Goal: Task Accomplishment & Management: Manage account settings

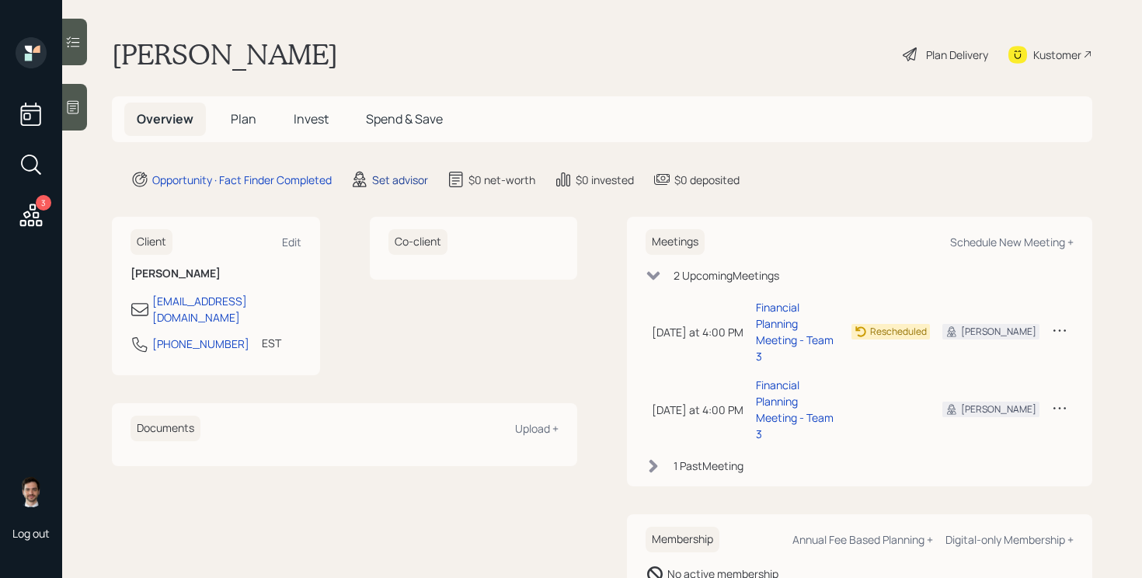
click at [397, 178] on div "Set advisor" at bounding box center [400, 180] width 56 height 16
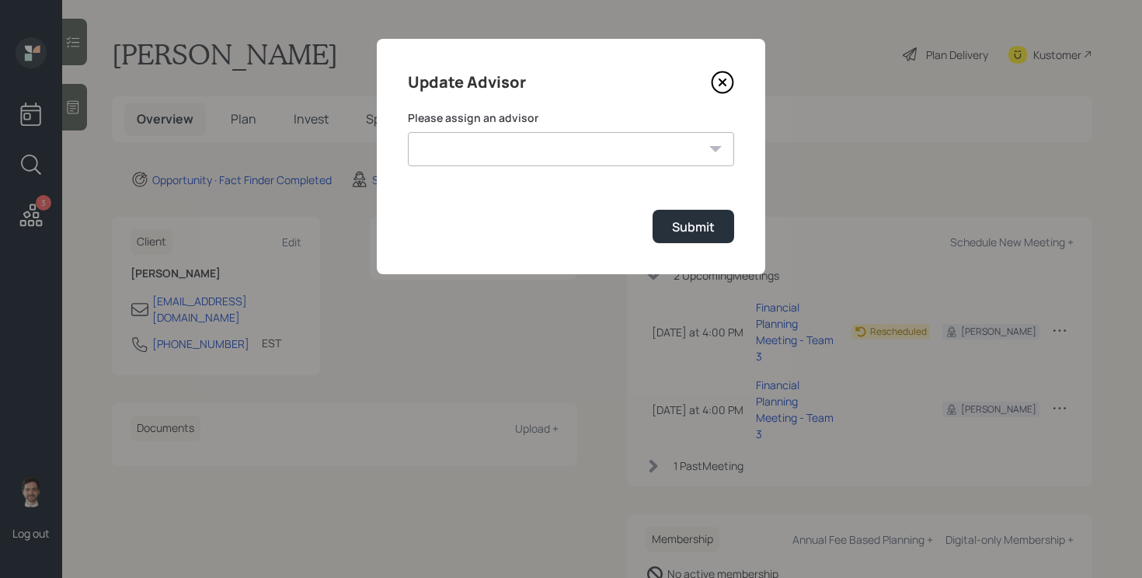
click at [543, 150] on select "Jonah Coleman Tyler End James DiStasi Treva Nostdahl Eric Schwartz Aleksandra S…" at bounding box center [571, 149] width 326 height 34
select select "ef6b64e1-8f62-4a74-b865-a7df4b35b836"
click at [408, 132] on select "Jonah Coleman Tyler End James DiStasi Treva Nostdahl Eric Schwartz Aleksandra S…" at bounding box center [571, 149] width 326 height 34
click at [687, 222] on div "Submit" at bounding box center [693, 226] width 43 height 17
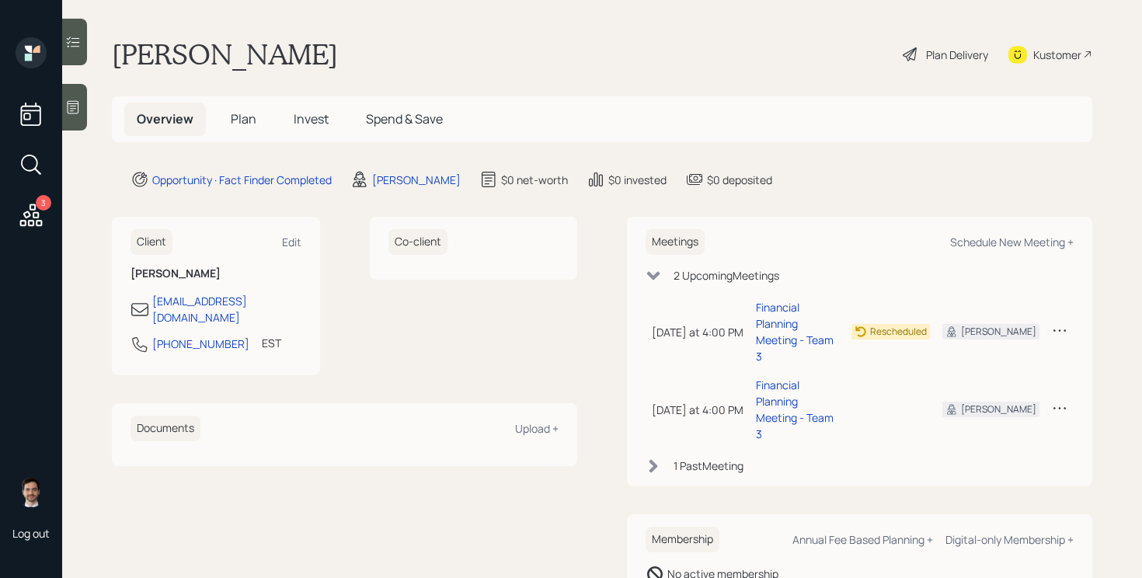
click at [238, 122] on span "Plan" at bounding box center [244, 118] width 26 height 17
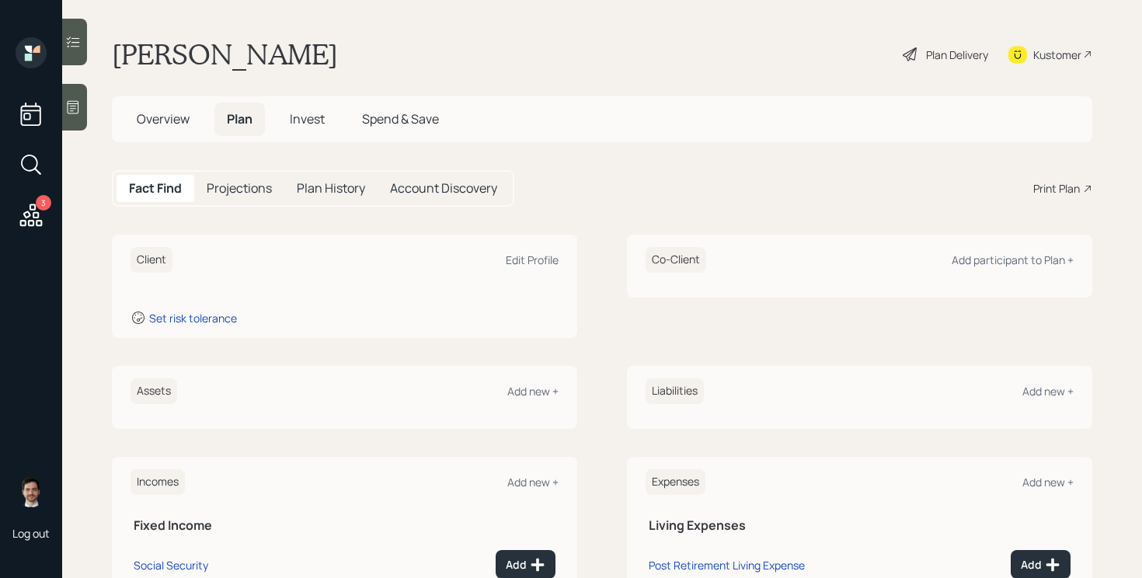
click at [1055, 193] on div "Print Plan" at bounding box center [1056, 188] width 47 height 16
click at [150, 112] on span "Overview" at bounding box center [163, 118] width 53 height 17
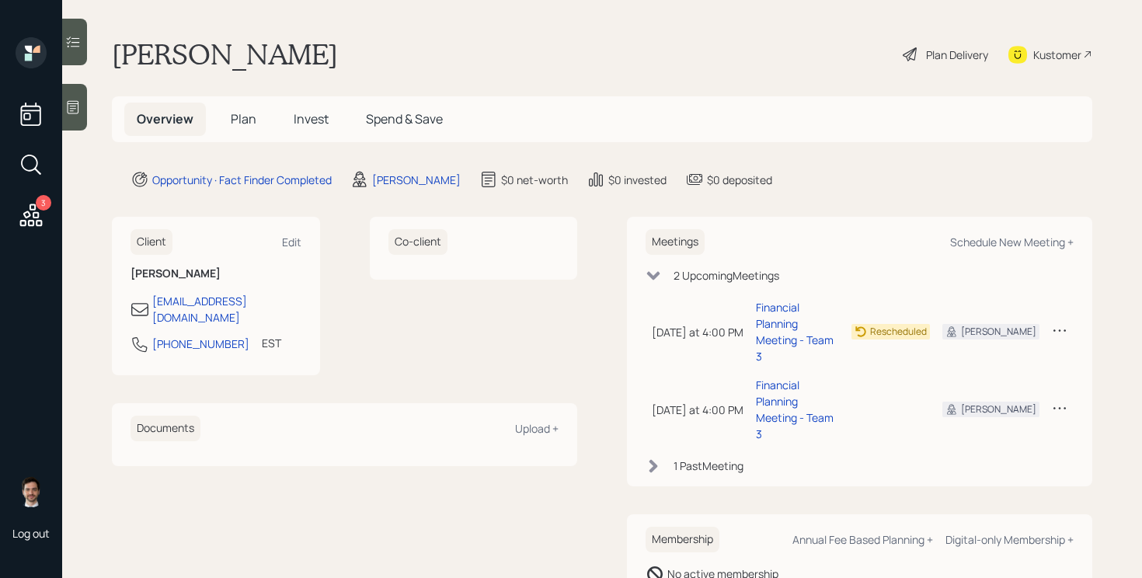
click at [247, 117] on span "Plan" at bounding box center [244, 118] width 26 height 17
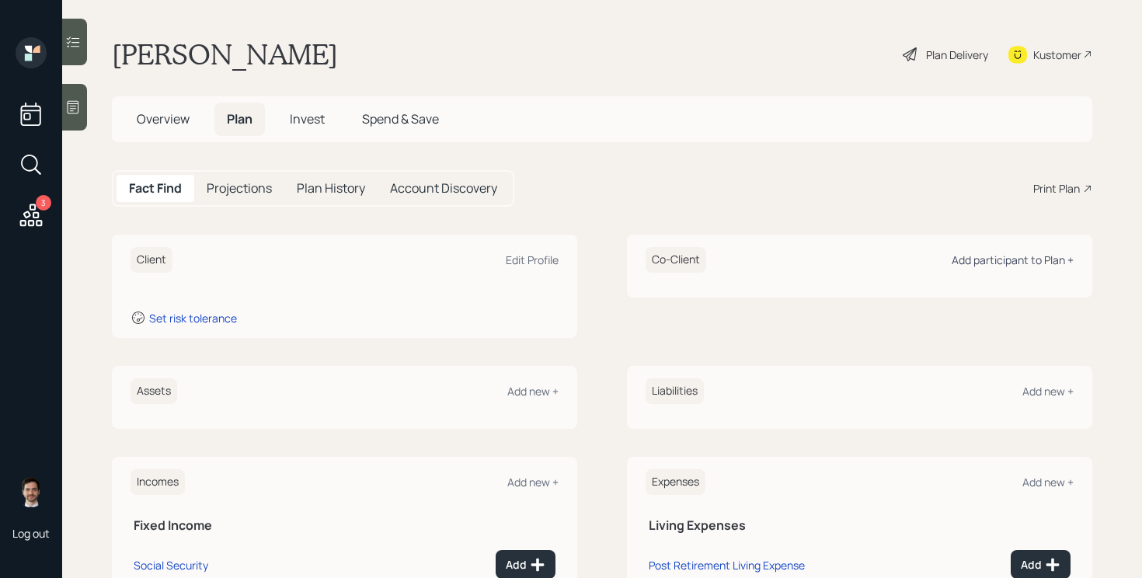
click at [1017, 262] on div "Add participant to Plan +" at bounding box center [1012, 259] width 122 height 15
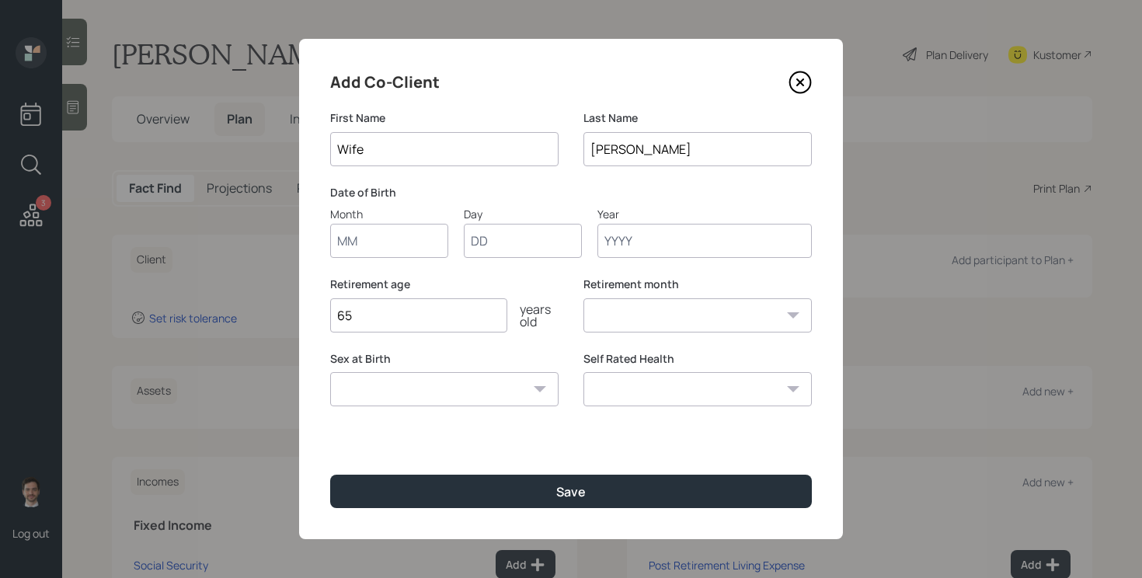
type input "Wife"
type input "01"
type input "1950"
select select "1"
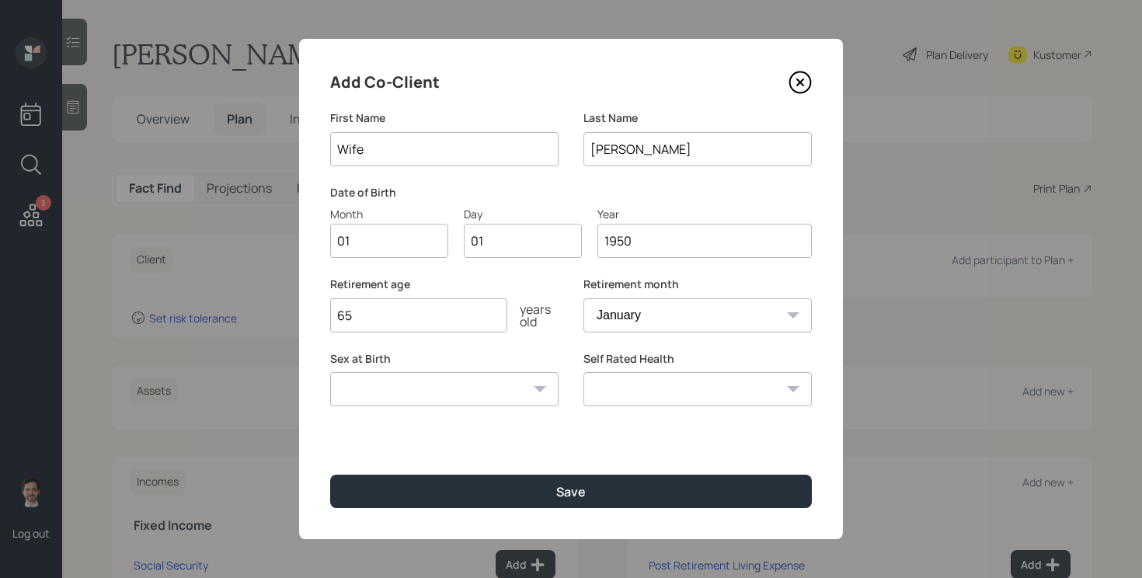
type input "1950"
click at [330, 475] on button "Save" at bounding box center [571, 491] width 482 height 33
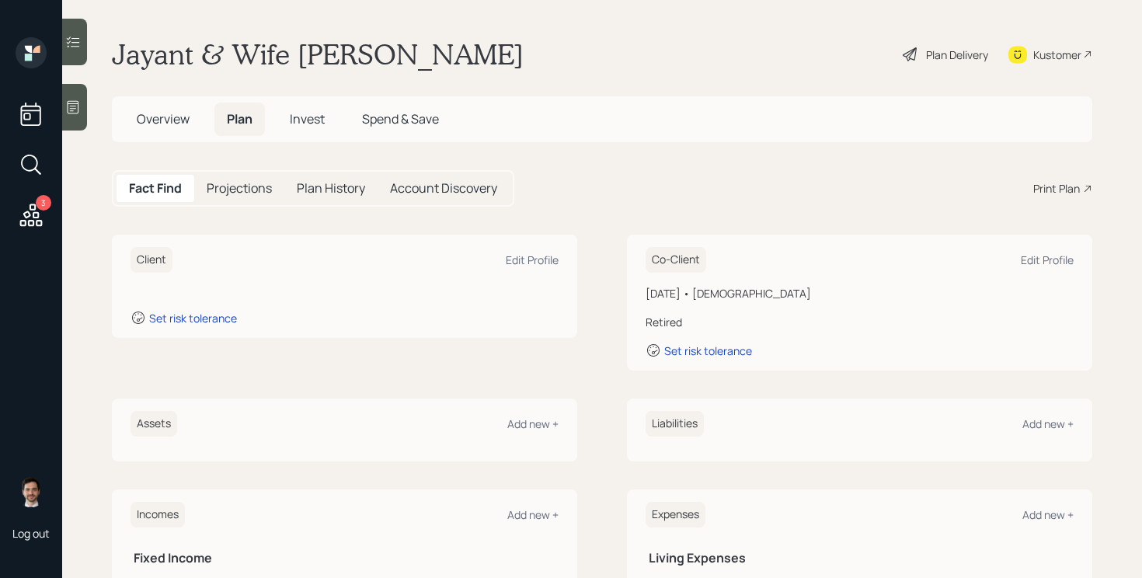
scroll to position [106, 0]
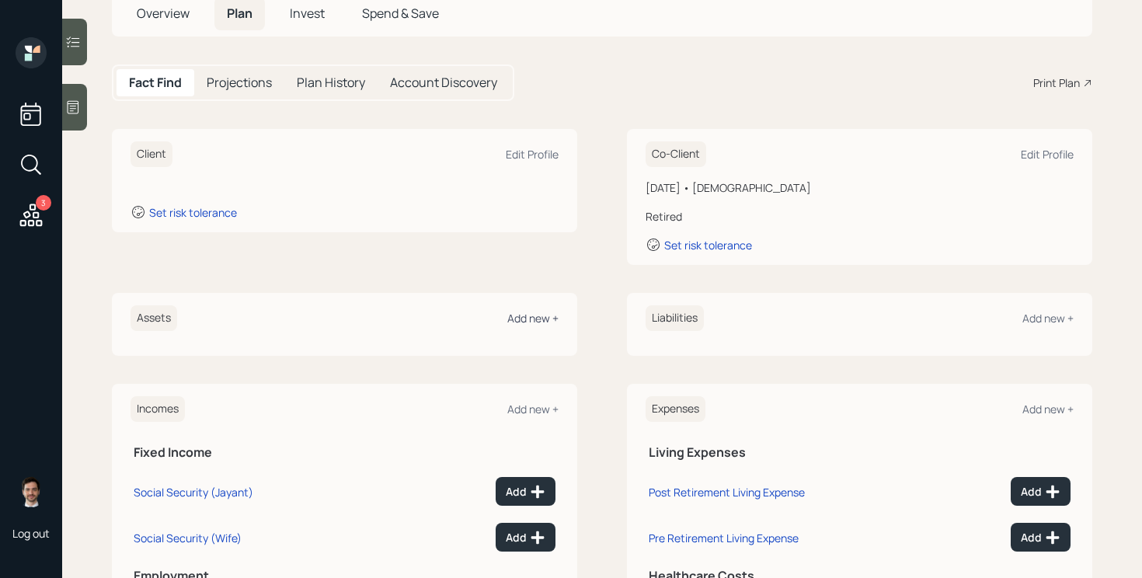
click at [523, 322] on div "Add new +" at bounding box center [532, 318] width 51 height 15
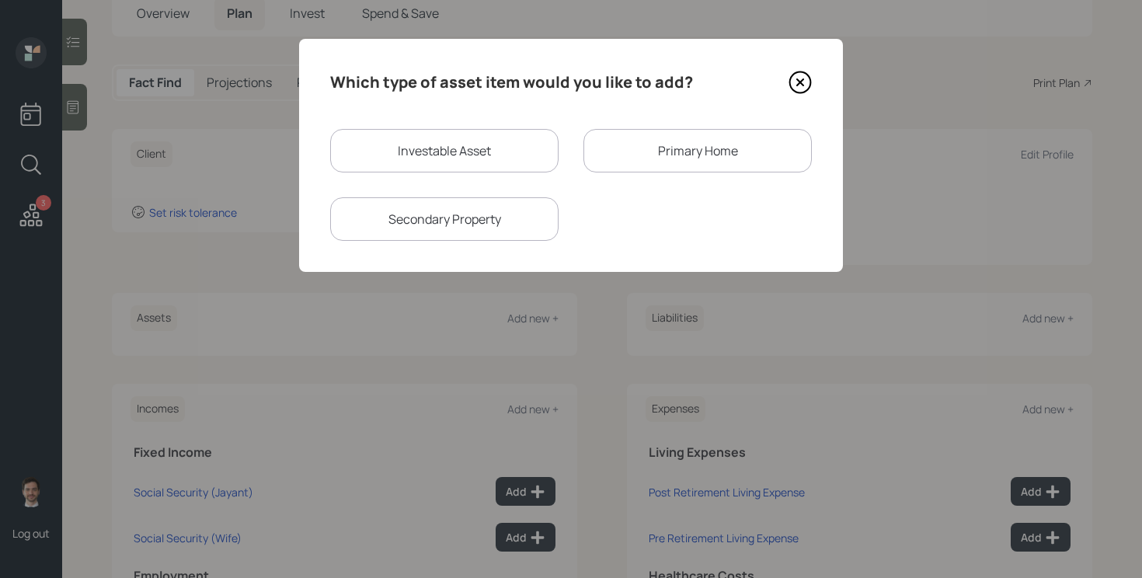
click at [454, 144] on div "Investable Asset" at bounding box center [444, 150] width 228 height 43
select select "taxable"
select select "balanced"
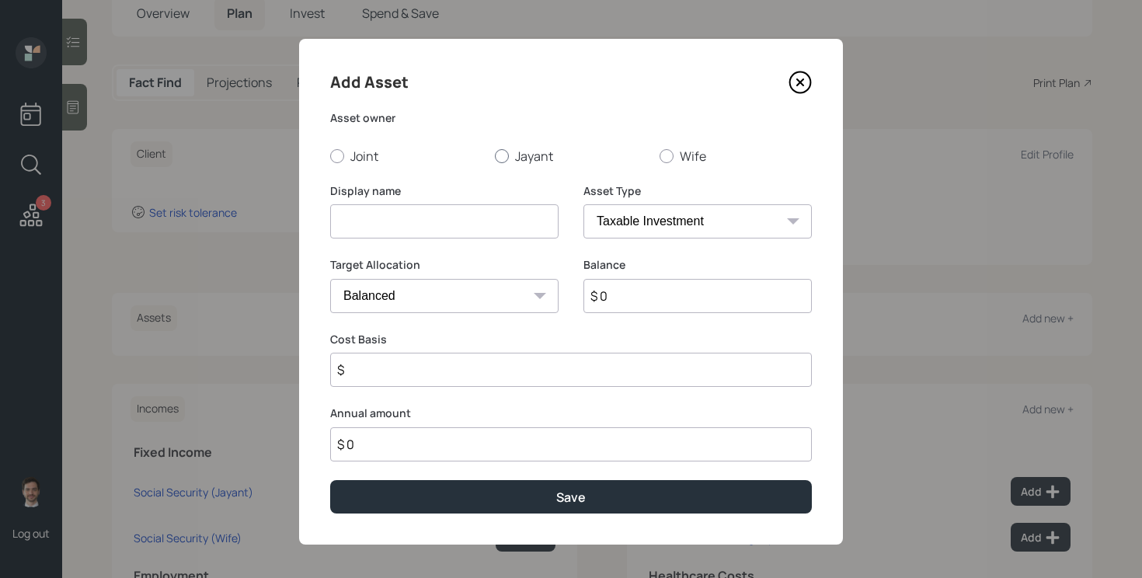
click at [527, 150] on label "Jayant" at bounding box center [571, 156] width 152 height 17
click at [495, 155] on input "Jayant" at bounding box center [494, 155] width 1 height 1
radio input "true"
click at [481, 209] on input at bounding box center [444, 221] width 228 height 34
type input "IRA"
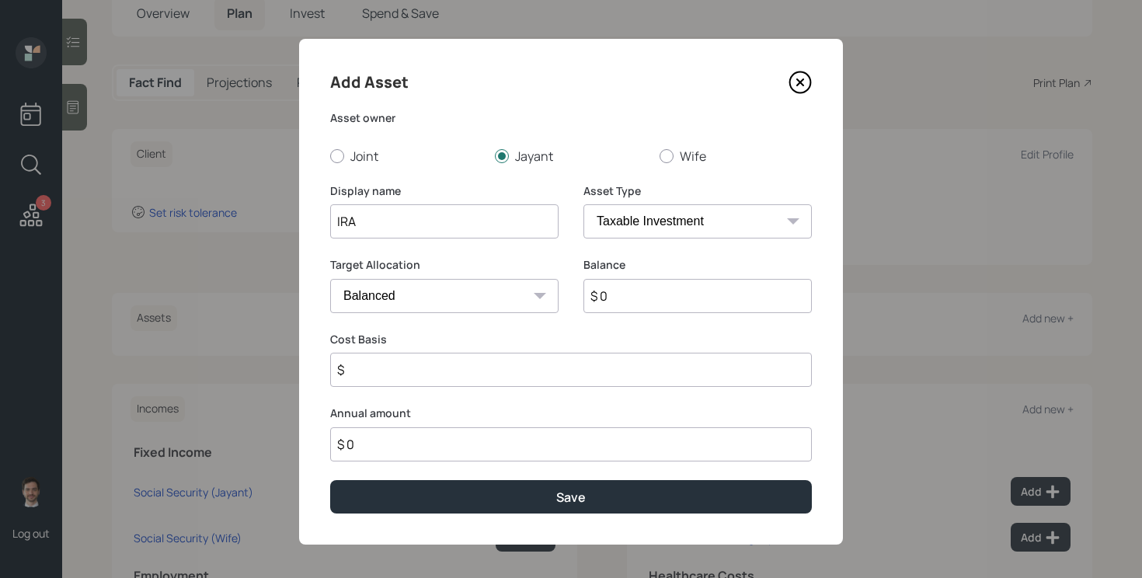
select select "ira"
type input "$"
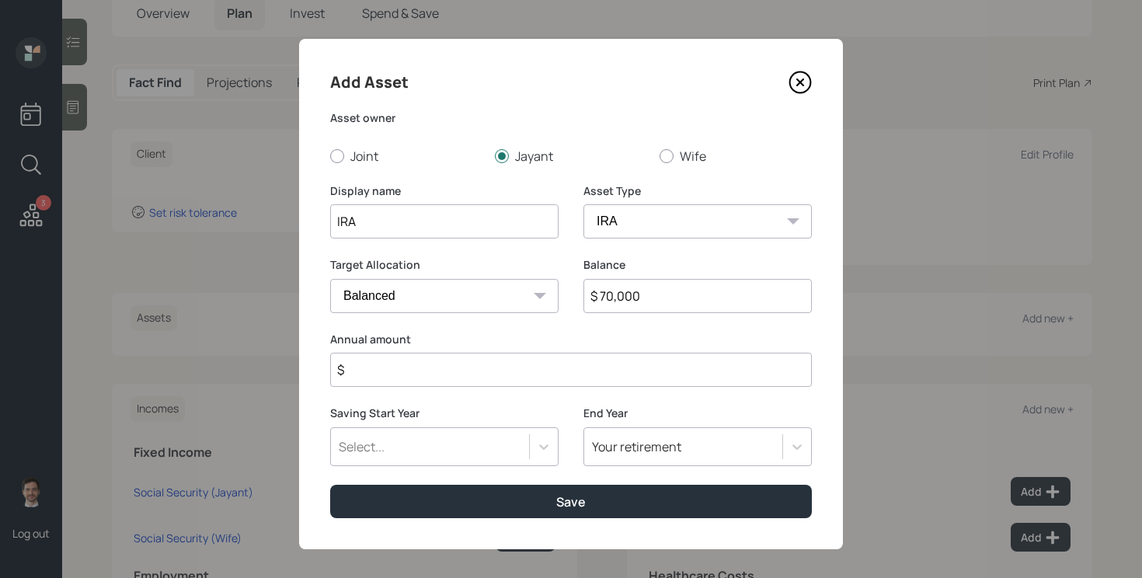
type input "$ 70,000"
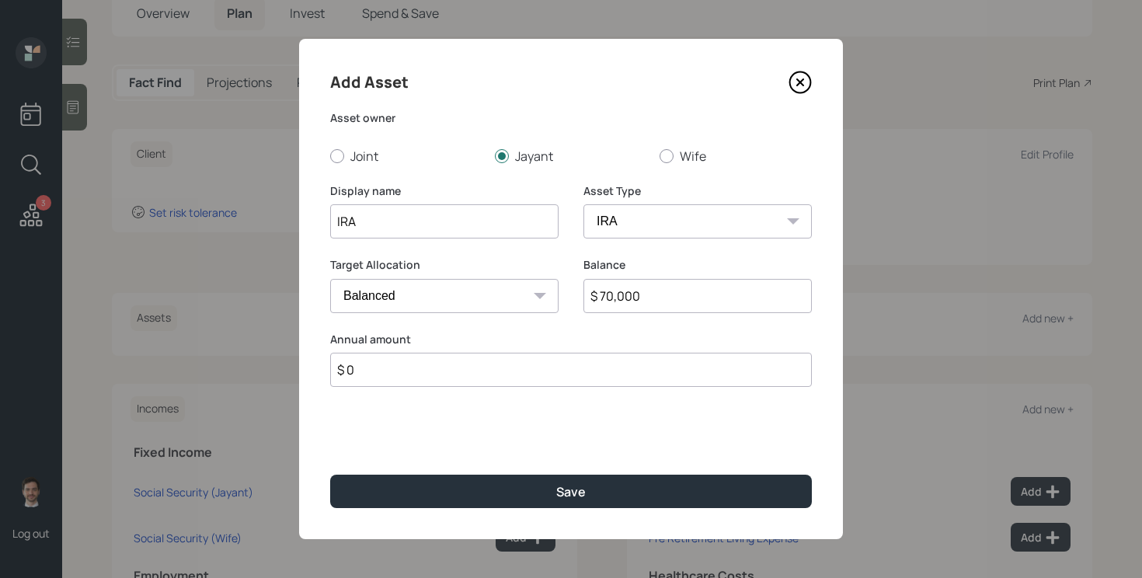
type input "$ 0"
click at [330, 475] on button "Save" at bounding box center [571, 491] width 482 height 33
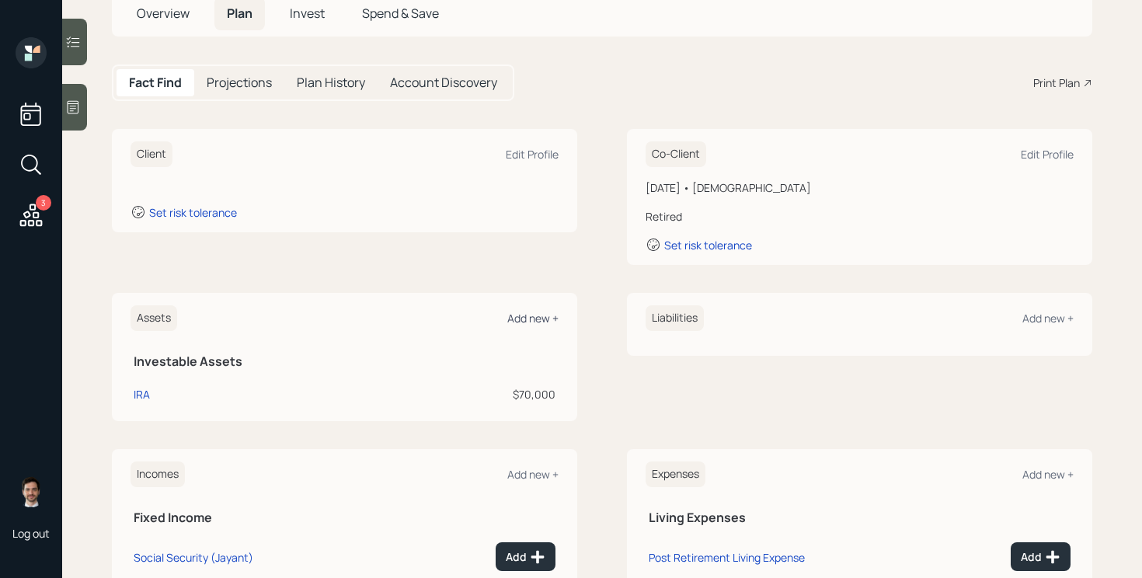
click at [534, 316] on div "Add new +" at bounding box center [532, 318] width 51 height 15
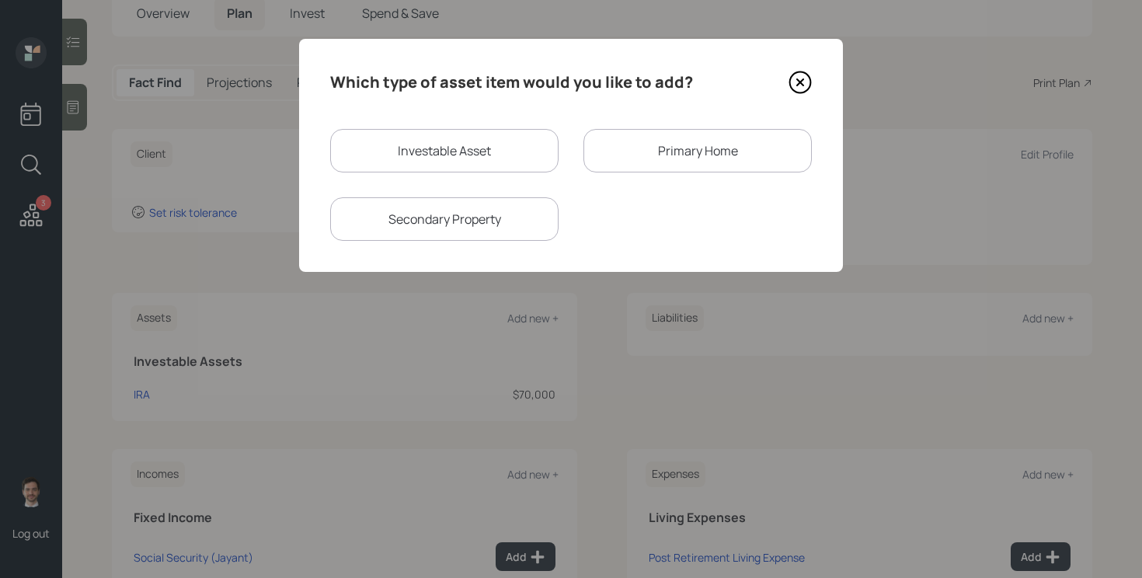
click at [499, 150] on div "Investable Asset" at bounding box center [444, 150] width 228 height 43
select select "taxable"
select select "balanced"
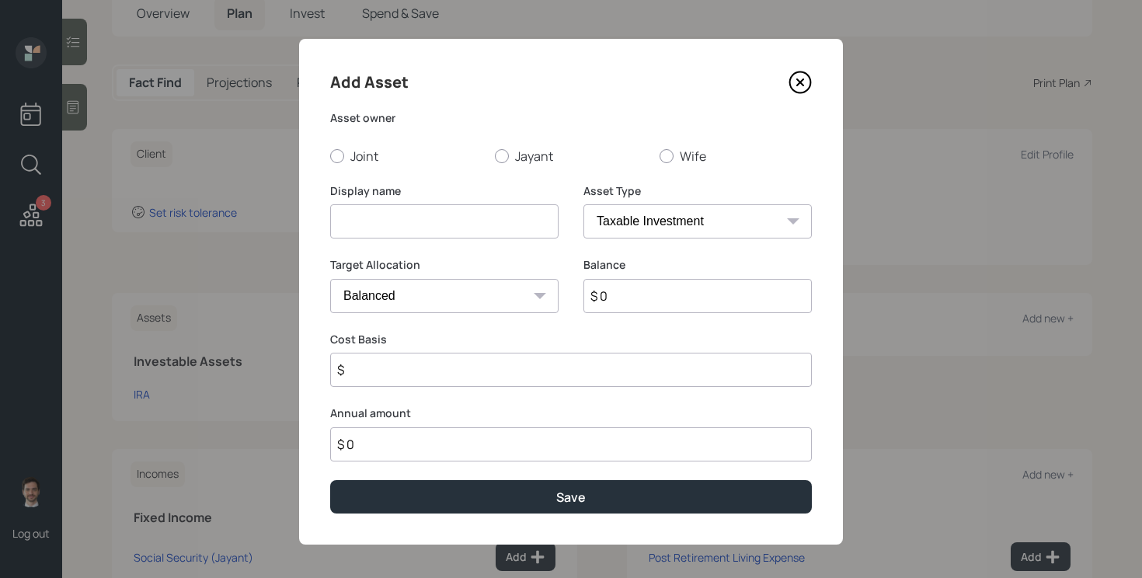
click at [452, 227] on input at bounding box center [444, 221] width 228 height 34
type input "Wife's IRA"
click at [672, 163] on label "Wife" at bounding box center [735, 156] width 152 height 17
click at [659, 156] on input "Wife" at bounding box center [659, 155] width 1 height 1
radio input "true"
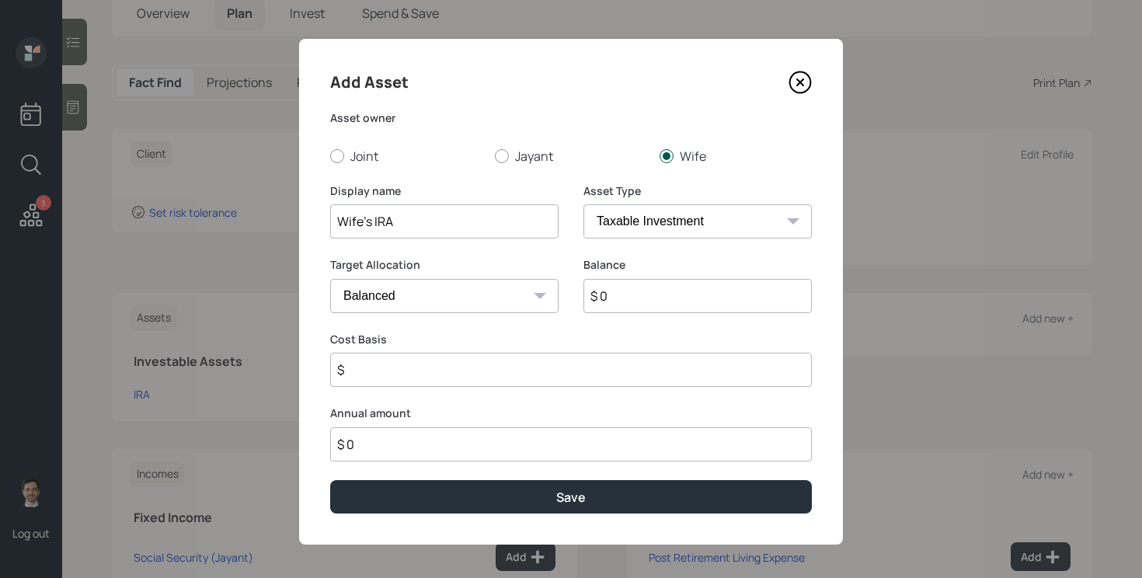
select select "ira"
type input "$"
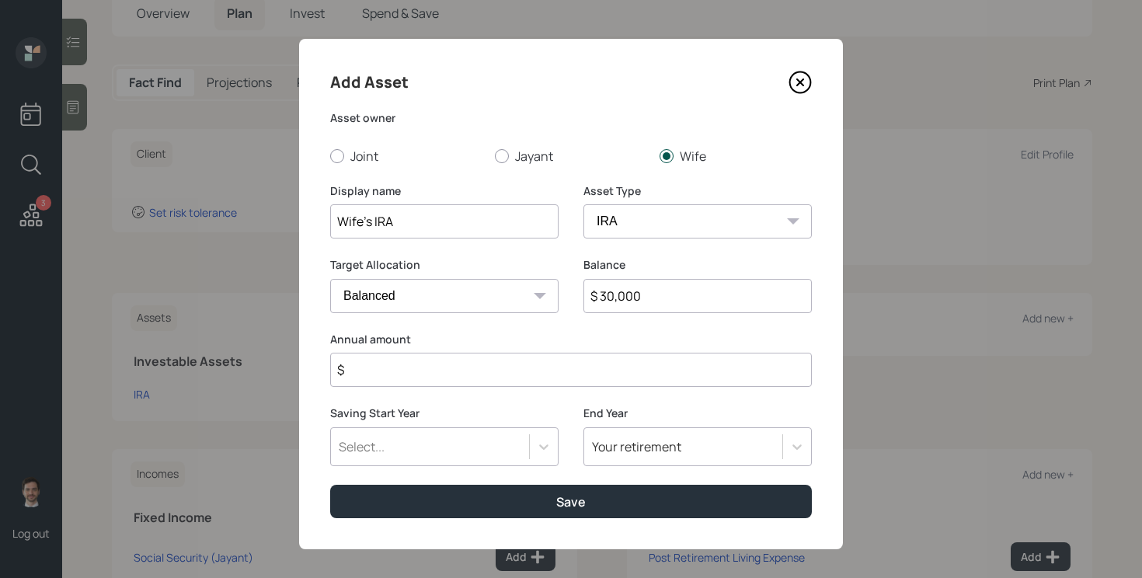
type input "$ 30,000"
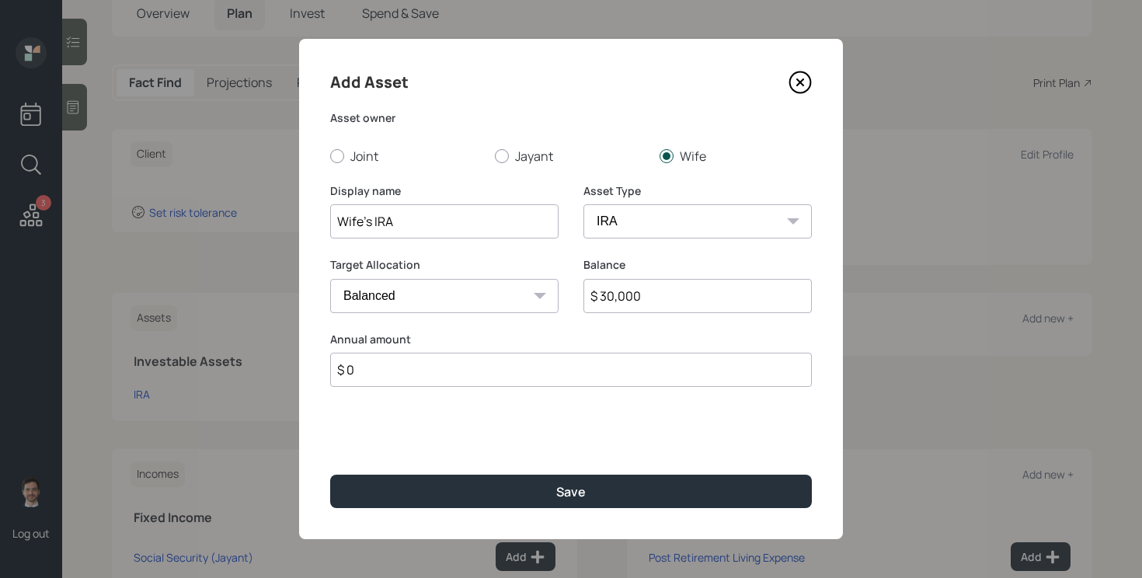
type input "$ 0"
click at [330, 475] on button "Save" at bounding box center [571, 491] width 482 height 33
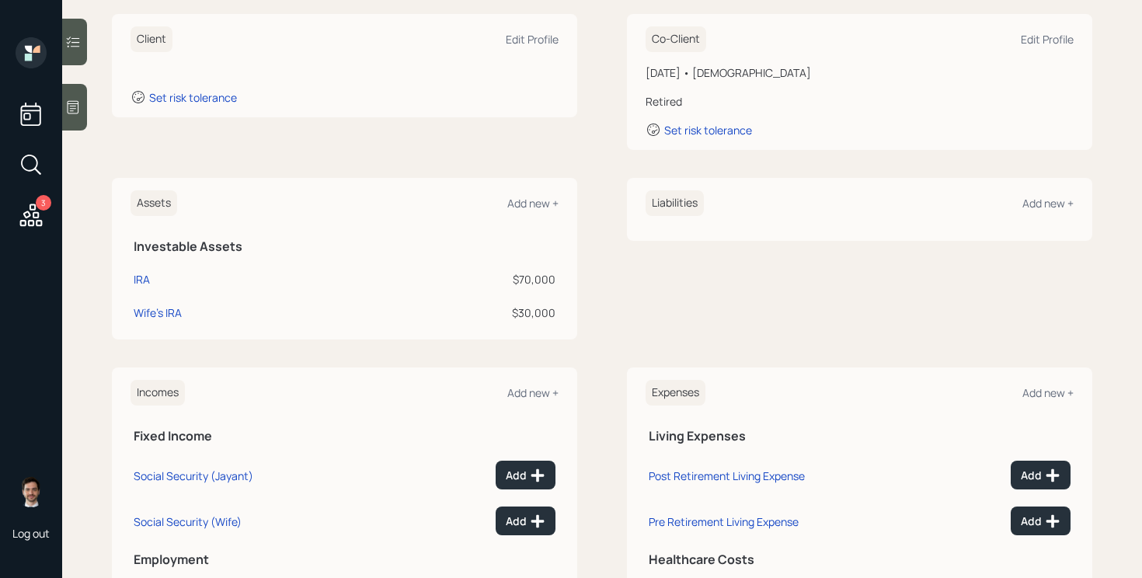
scroll to position [301, 0]
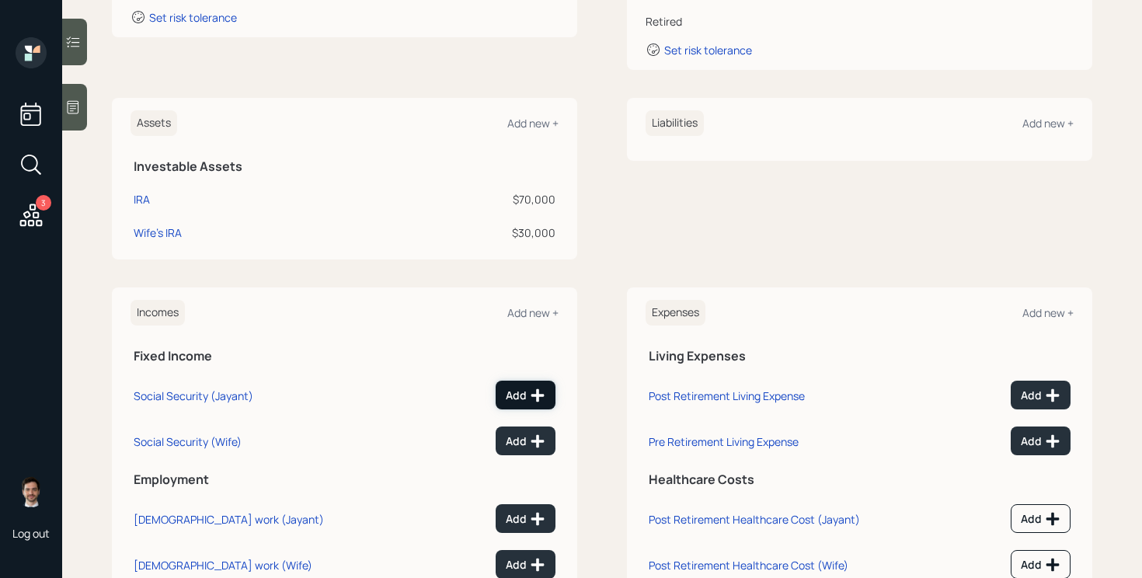
click at [514, 395] on div "Add" at bounding box center [526, 396] width 40 height 16
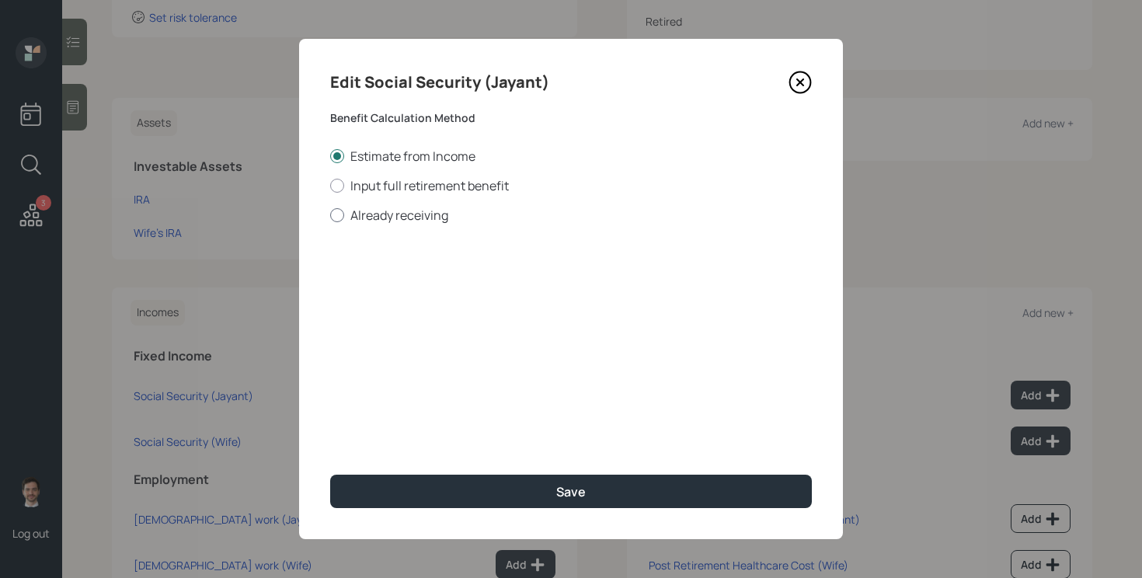
click at [408, 210] on label "Already receiving" at bounding box center [571, 215] width 482 height 17
click at [330, 214] on input "Already receiving" at bounding box center [329, 214] width 1 height 1
radio input "true"
click at [398, 289] on input "$" at bounding box center [571, 280] width 482 height 34
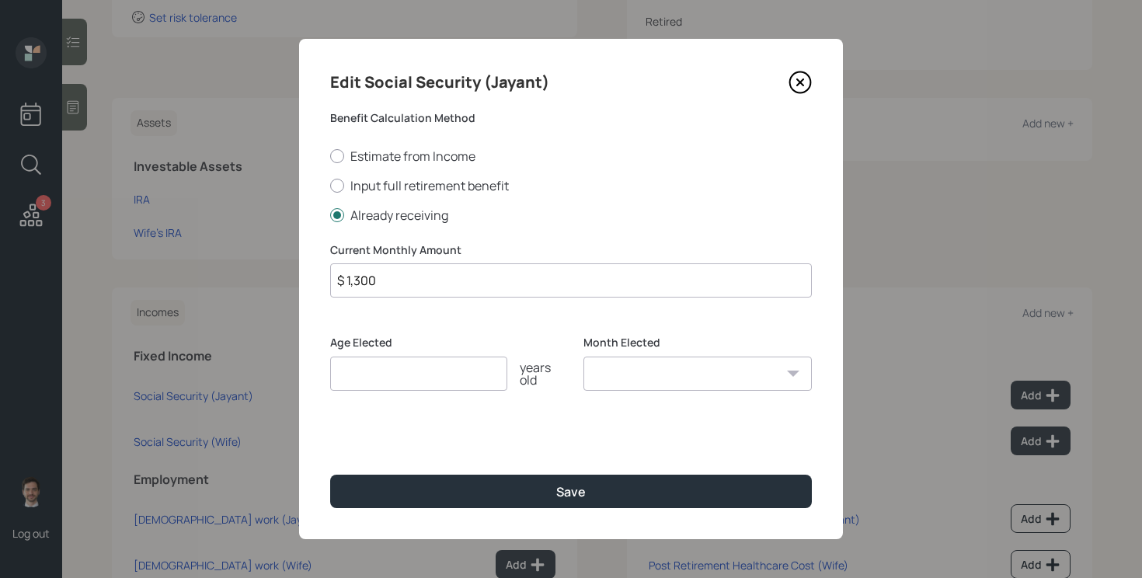
type input "$ 1,300"
type input "67"
click at [330, 475] on button "Save" at bounding box center [571, 491] width 482 height 33
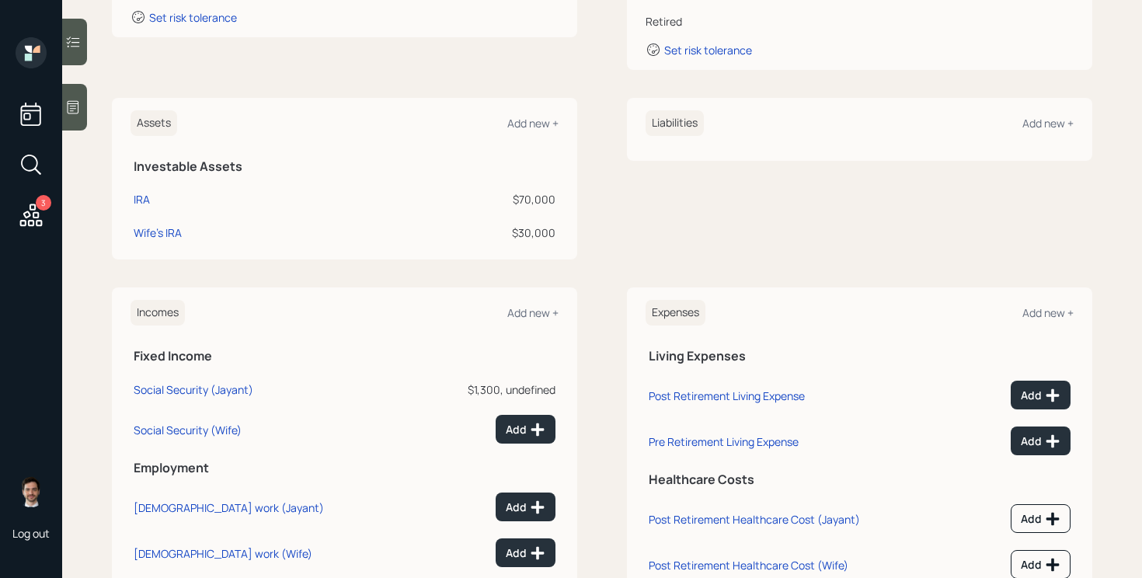
scroll to position [357, 0]
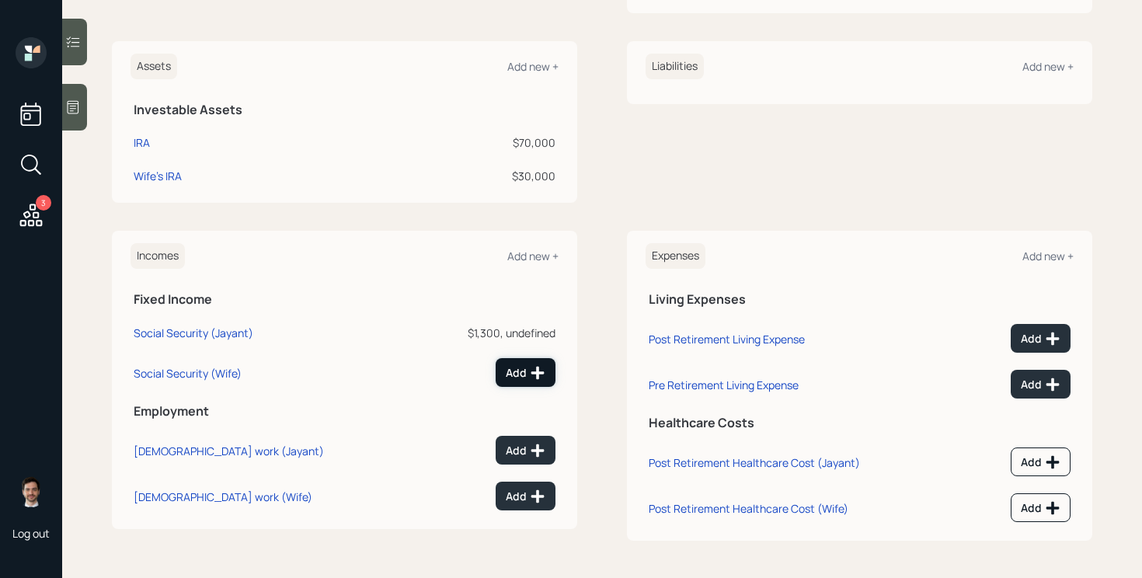
click at [513, 370] on div "Add" at bounding box center [526, 373] width 40 height 16
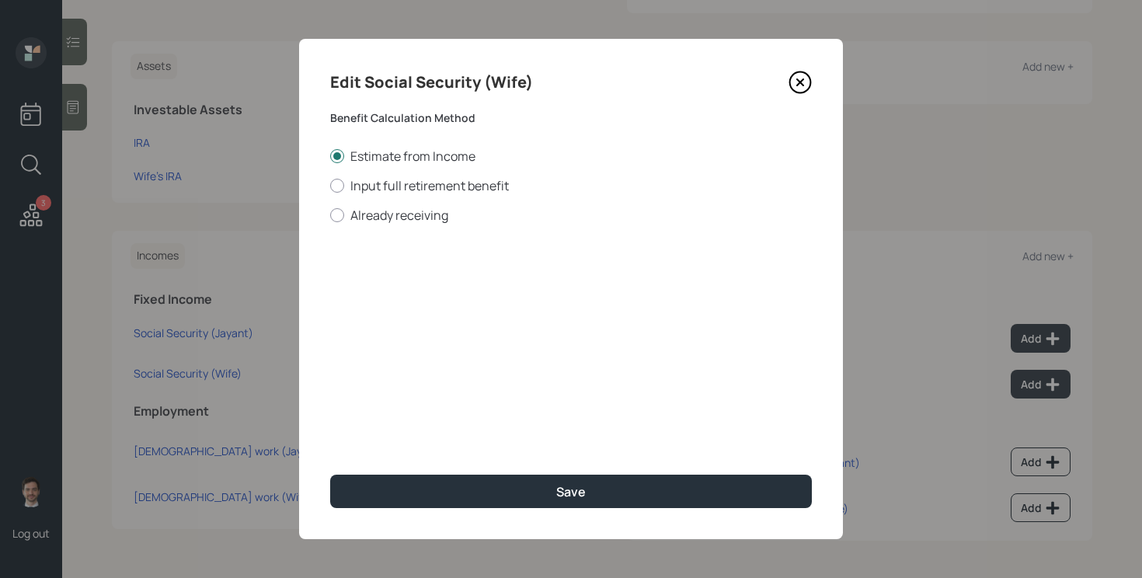
click at [379, 202] on div "Estimate from Income Input full retirement benefit Already receiving" at bounding box center [571, 186] width 482 height 76
click at [379, 215] on label "Already receiving" at bounding box center [571, 215] width 482 height 17
click at [330, 215] on input "Already receiving" at bounding box center [329, 214] width 1 height 1
radio input "true"
click at [410, 285] on input "$" at bounding box center [571, 280] width 482 height 34
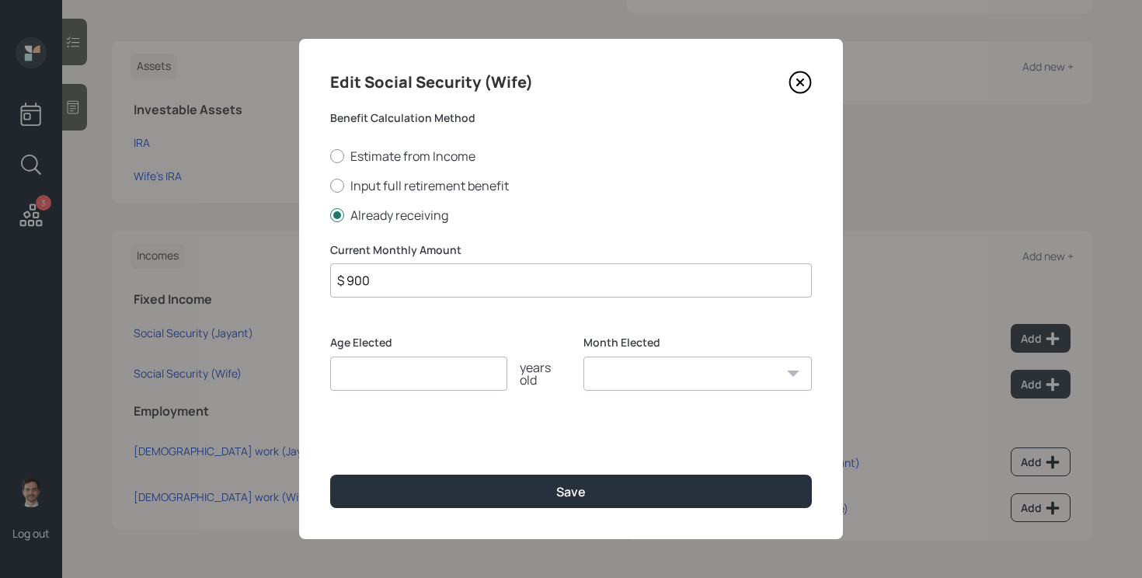
type input "$ 900"
type input "67"
click at [330, 475] on button "Save" at bounding box center [571, 491] width 482 height 33
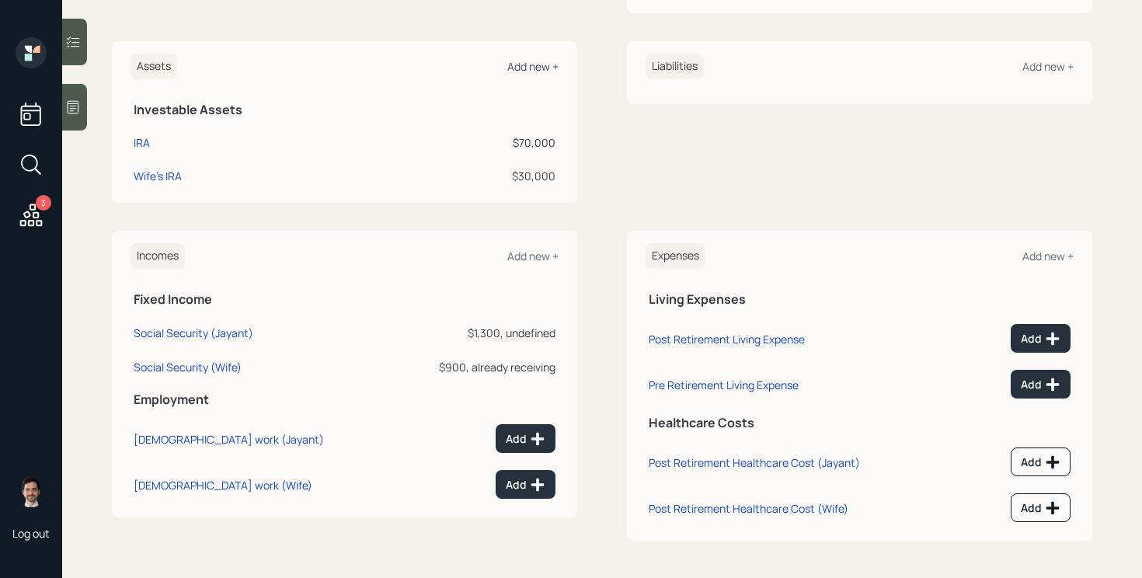
click at [543, 72] on div "Add new +" at bounding box center [532, 66] width 51 height 15
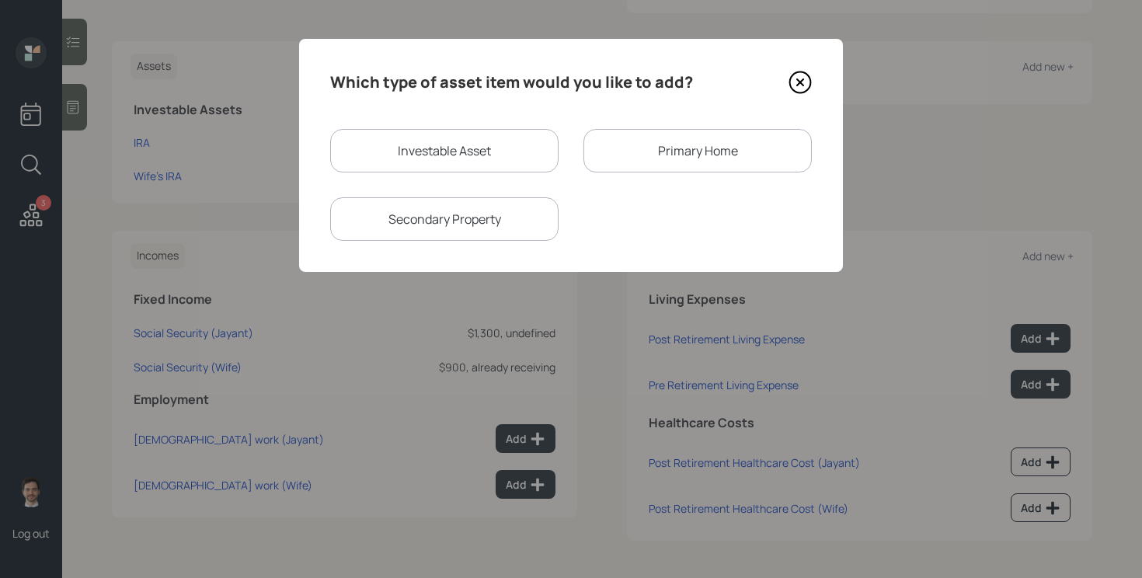
click at [429, 172] on div "Investable Asset" at bounding box center [444, 150] width 228 height 43
select select "taxable"
select select "balanced"
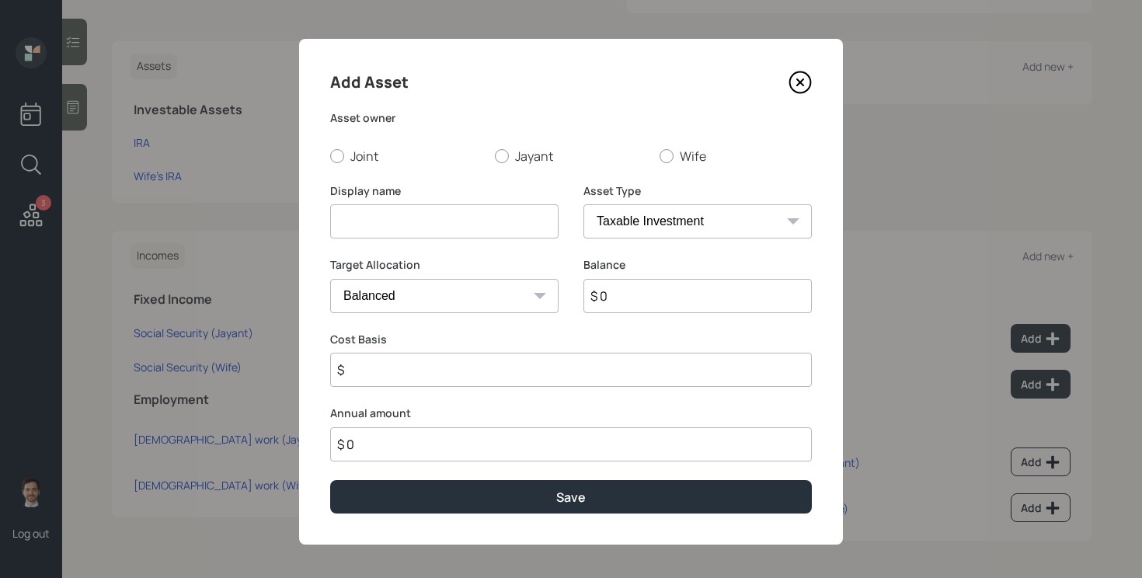
click at [424, 223] on input at bounding box center [444, 221] width 228 height 34
type input "Brokerage"
type input "$ 475,000"
type input "$ 400,000"
click at [343, 151] on label "Joint" at bounding box center [406, 156] width 152 height 17
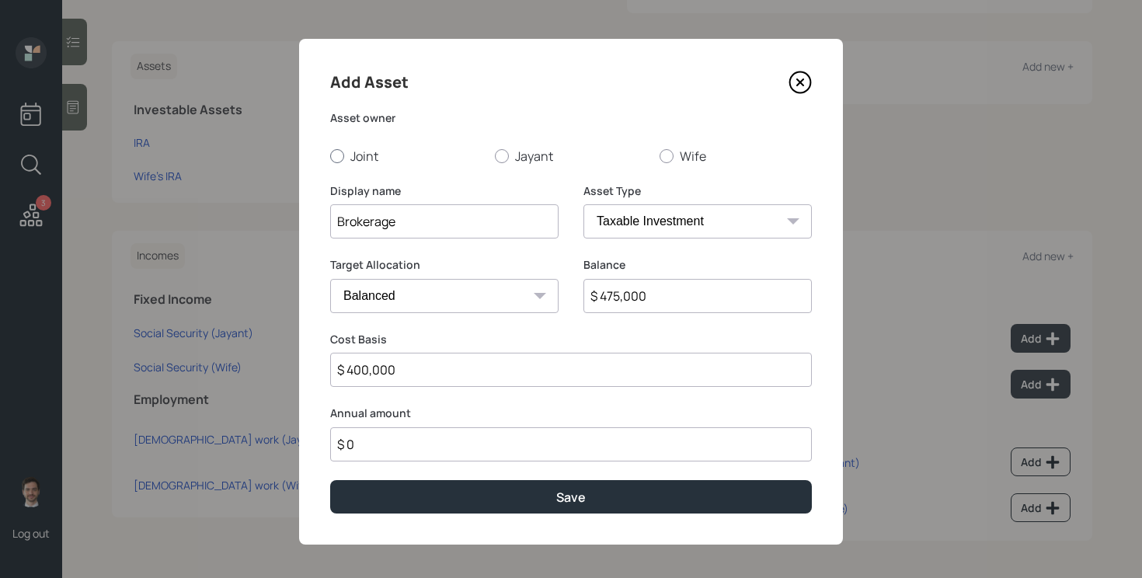
click at [330, 155] on input "Joint" at bounding box center [329, 155] width 1 height 1
radio input "true"
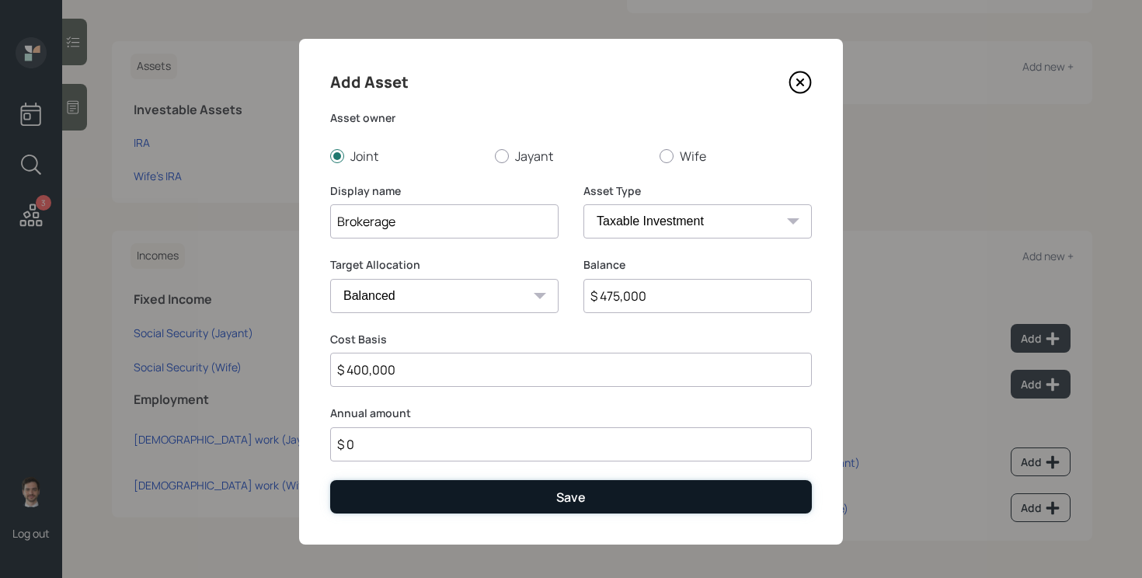
click at [499, 503] on button "Save" at bounding box center [571, 496] width 482 height 33
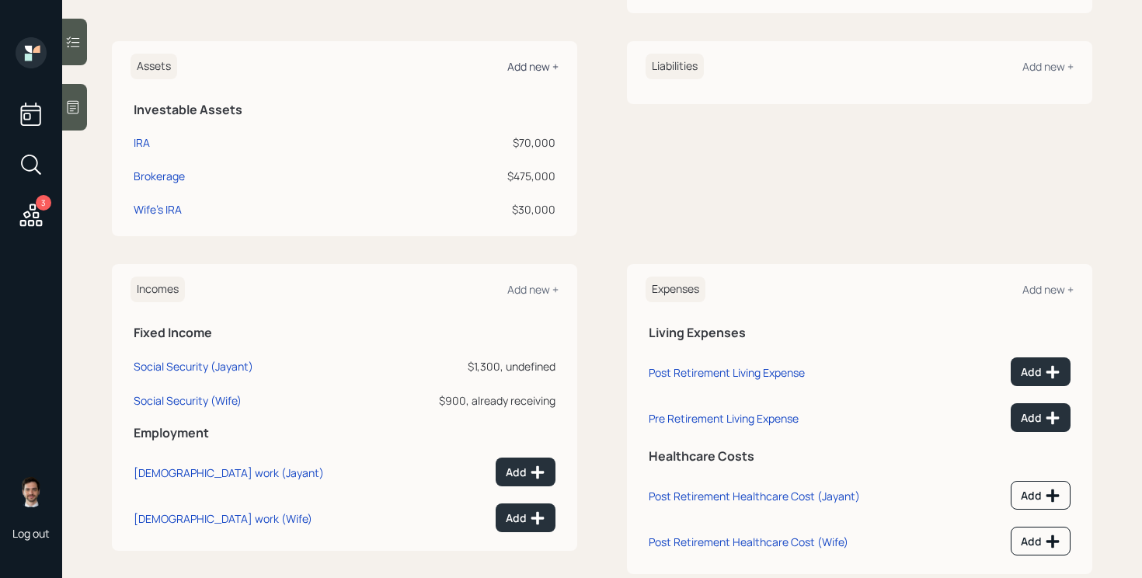
click at [551, 68] on div "Add new +" at bounding box center [532, 66] width 51 height 15
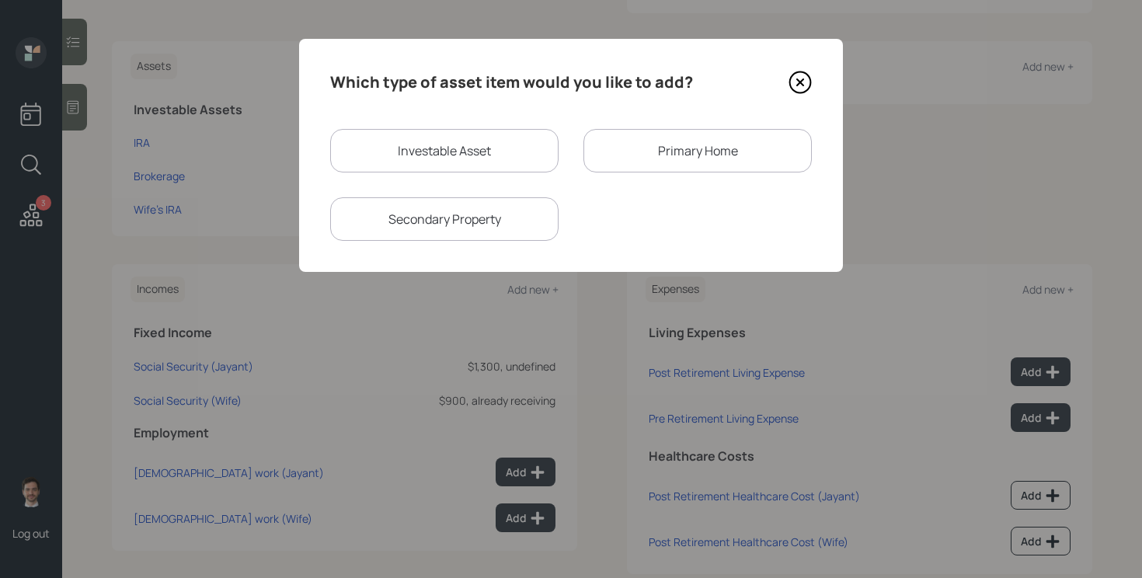
click at [473, 160] on div "Investable Asset" at bounding box center [444, 150] width 228 height 43
select select "taxable"
select select "balanced"
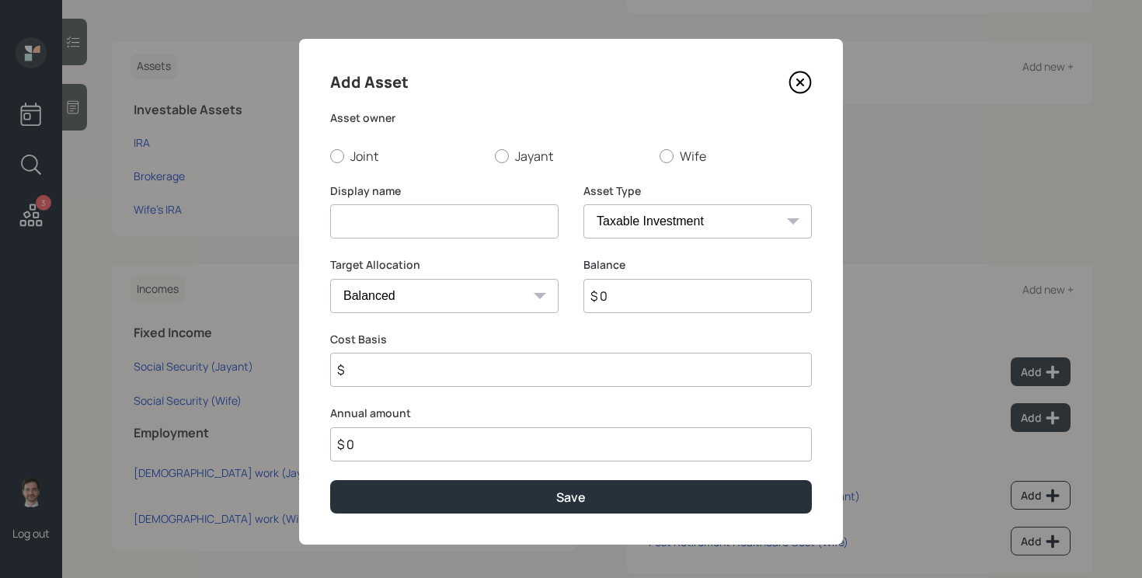
click at [445, 224] on input at bounding box center [444, 221] width 228 height 34
click at [330, 480] on button "Save" at bounding box center [571, 496] width 482 height 33
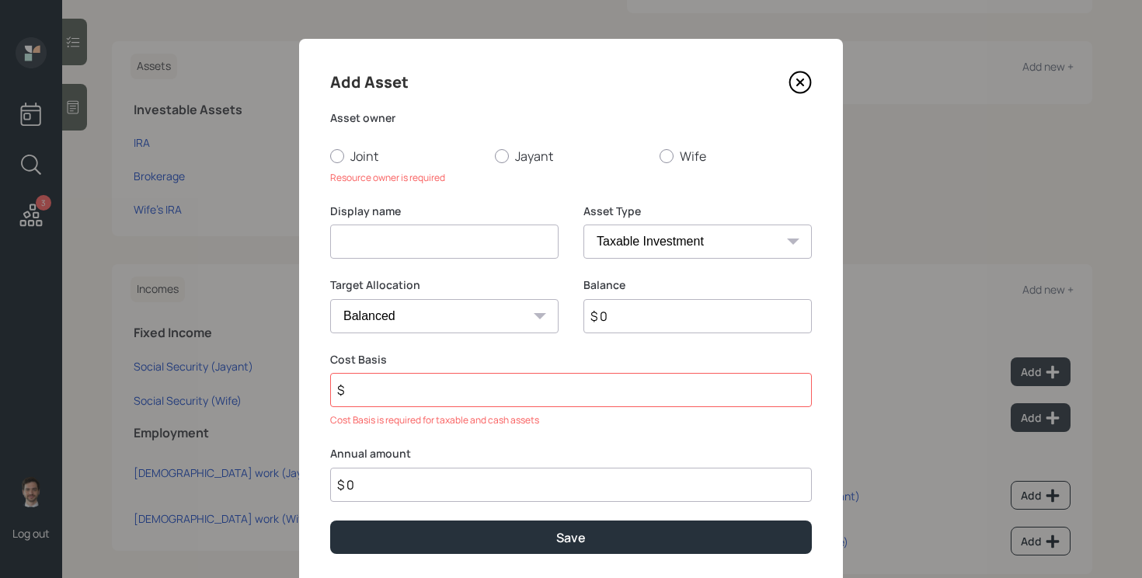
type input "a"
type input "Annuity"
click at [367, 158] on label "Joint" at bounding box center [406, 156] width 152 height 17
click at [330, 156] on input "Joint" at bounding box center [329, 155] width 1 height 1
radio input "true"
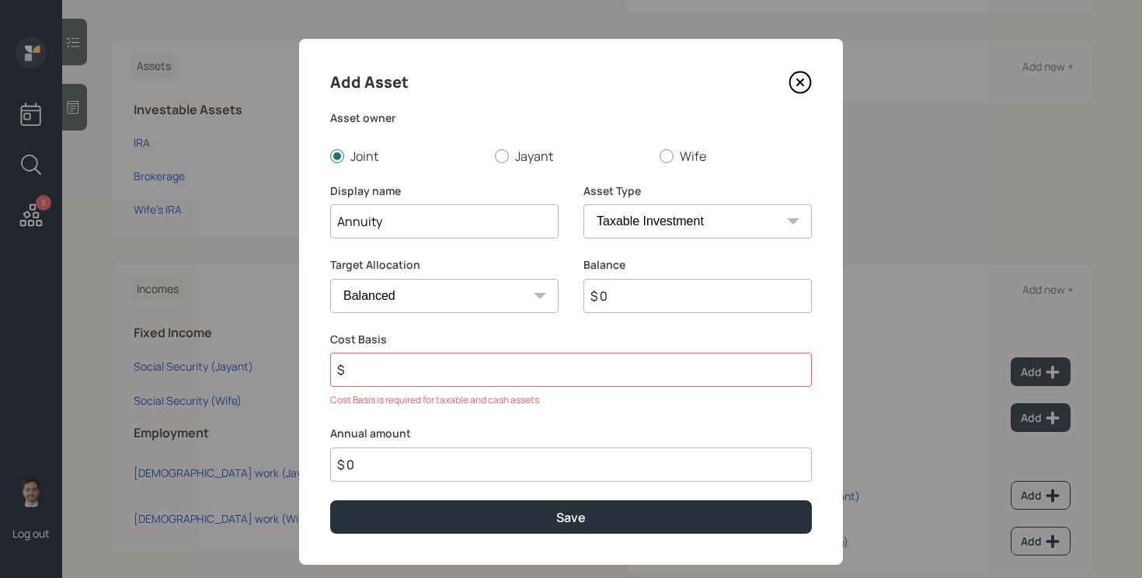
click at [642, 298] on input "$ 0" at bounding box center [697, 296] width 228 height 34
type input "$ 60,000"
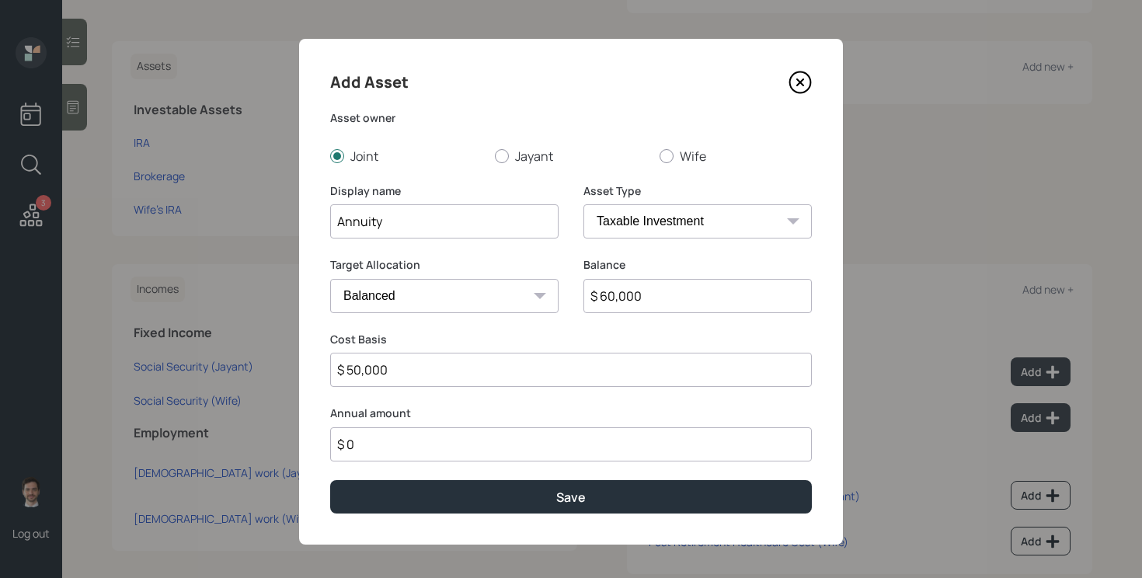
type input "$ 50,000"
click at [330, 480] on button "Save" at bounding box center [571, 496] width 482 height 33
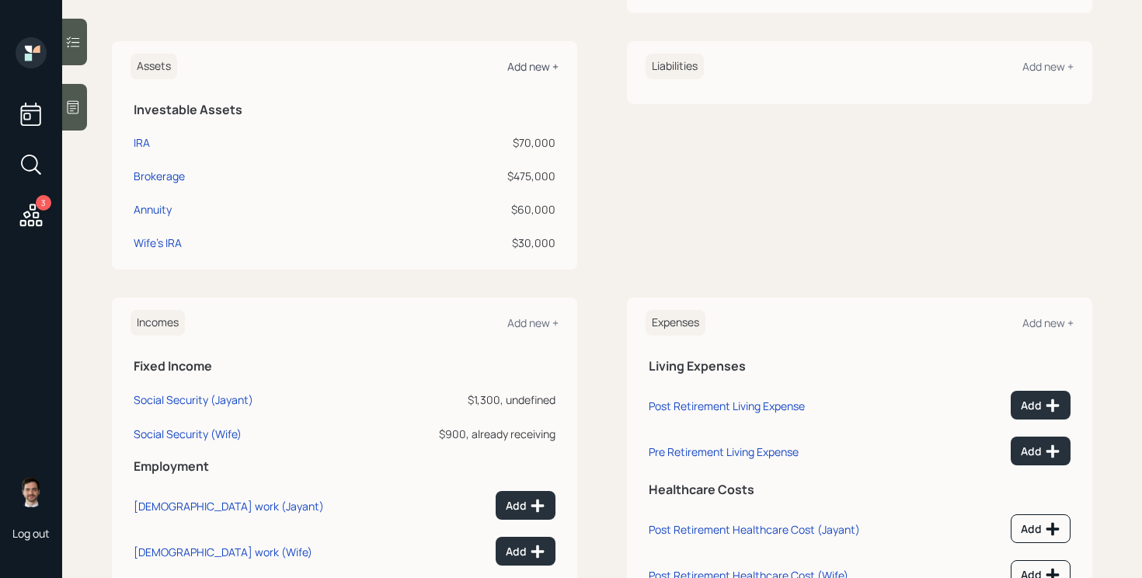
click at [553, 71] on div "Add new +" at bounding box center [532, 66] width 51 height 15
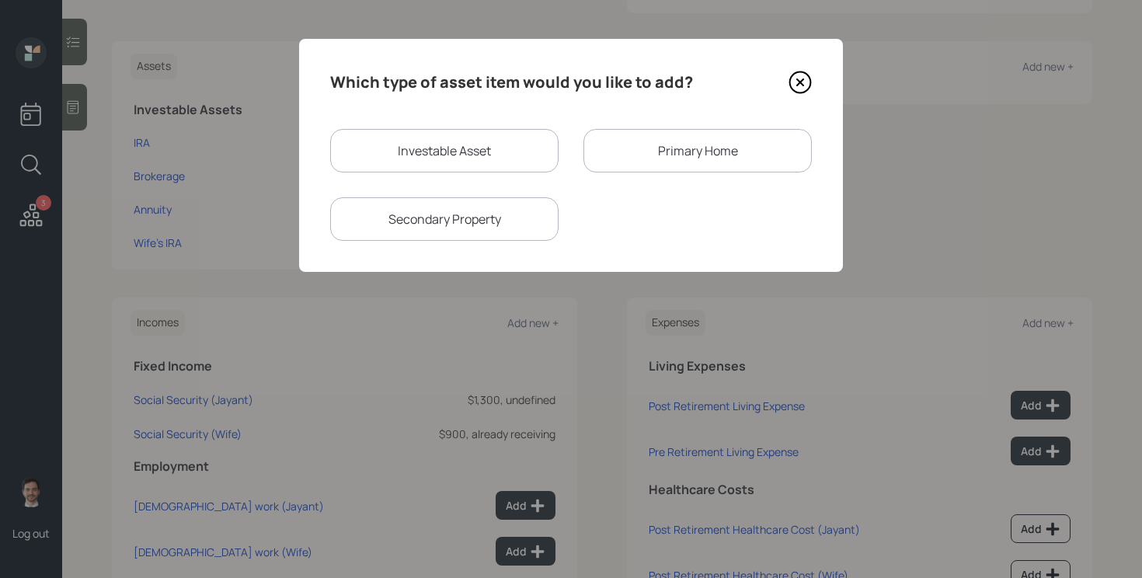
click at [674, 143] on div "Primary Home" at bounding box center [697, 150] width 228 height 43
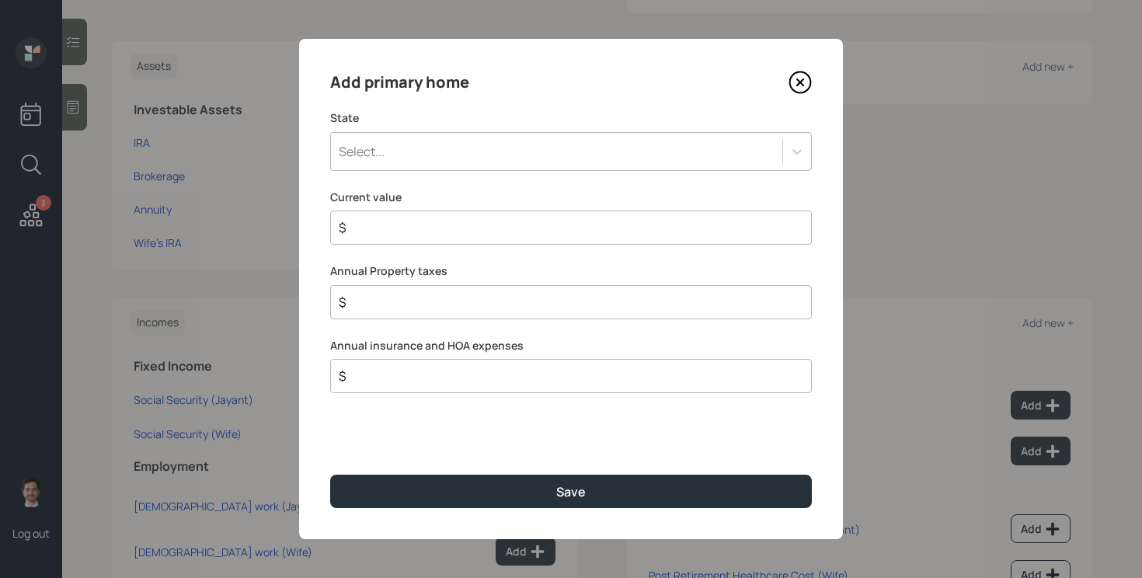
click at [549, 158] on div "Select..." at bounding box center [556, 151] width 451 height 26
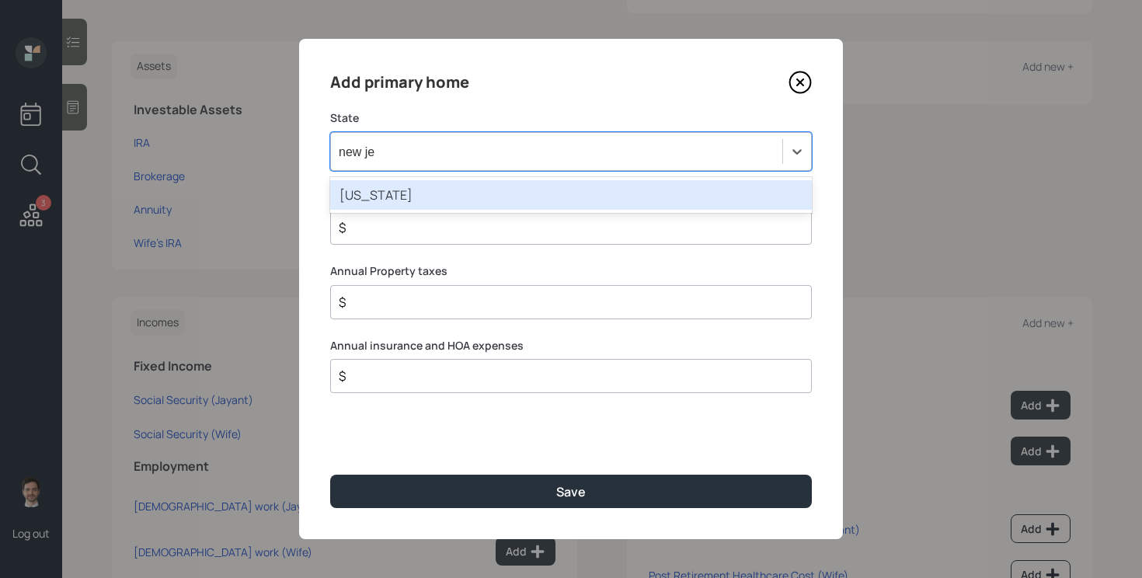
type input "new jer"
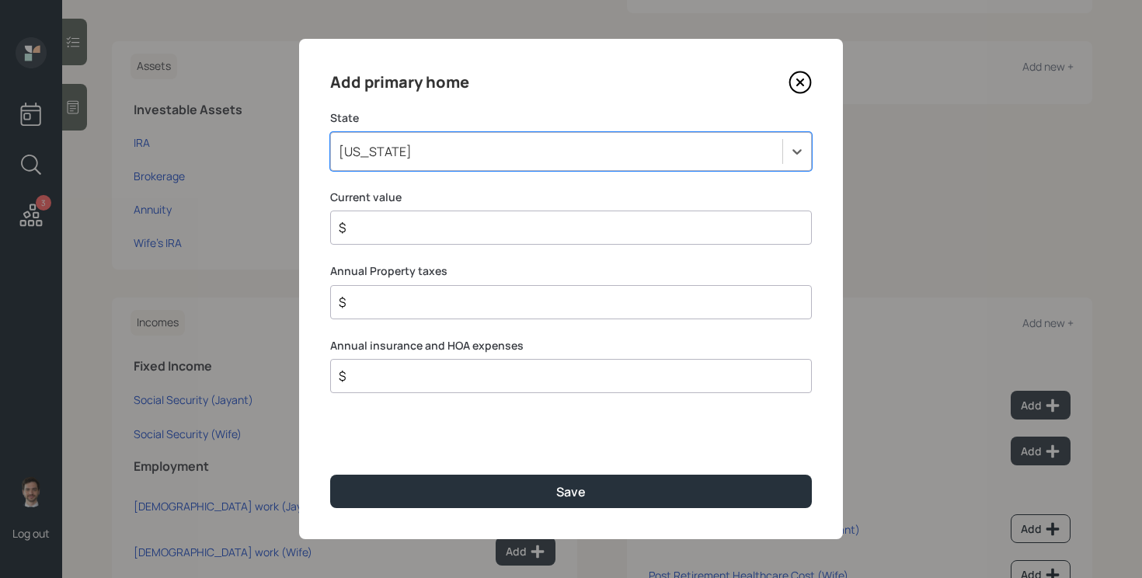
click at [537, 235] on input "$" at bounding box center [564, 227] width 455 height 19
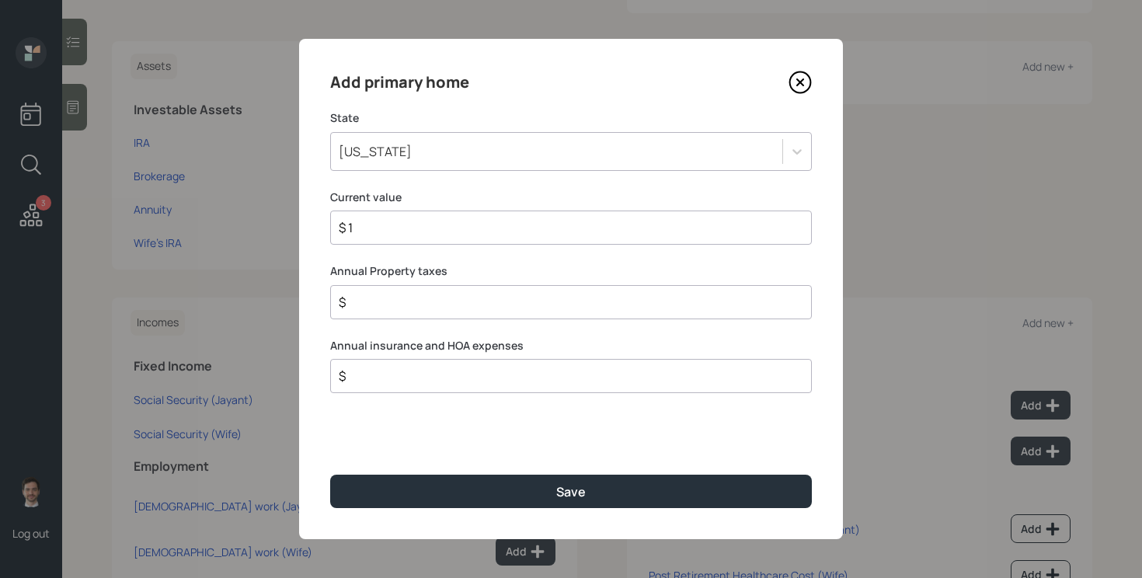
type input "$ 1"
click at [330, 475] on button "Save" at bounding box center [571, 491] width 482 height 33
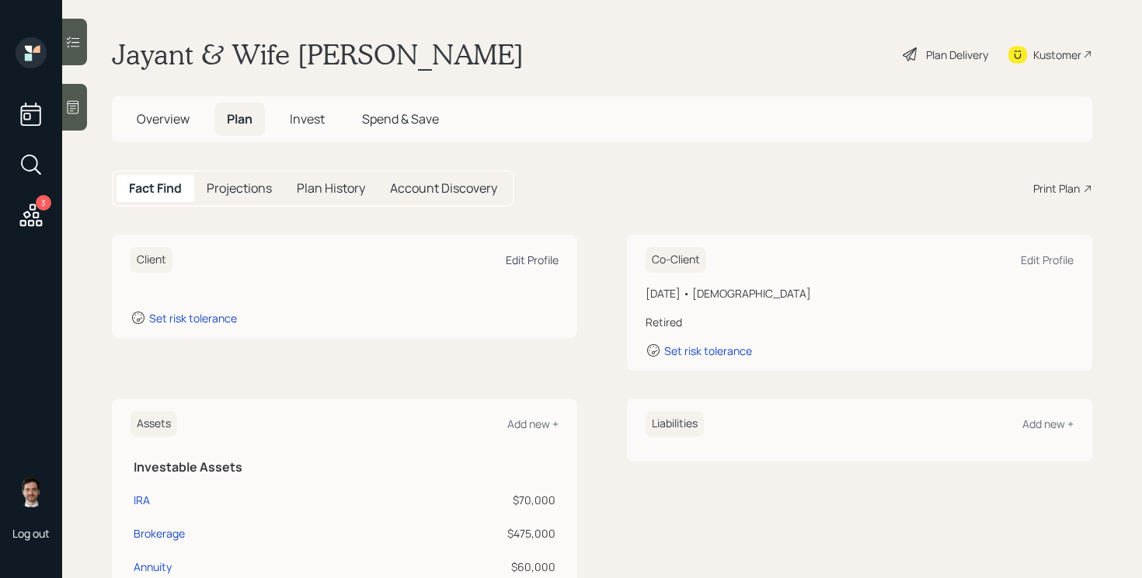
click at [535, 259] on div "Edit Profile" at bounding box center [532, 259] width 53 height 15
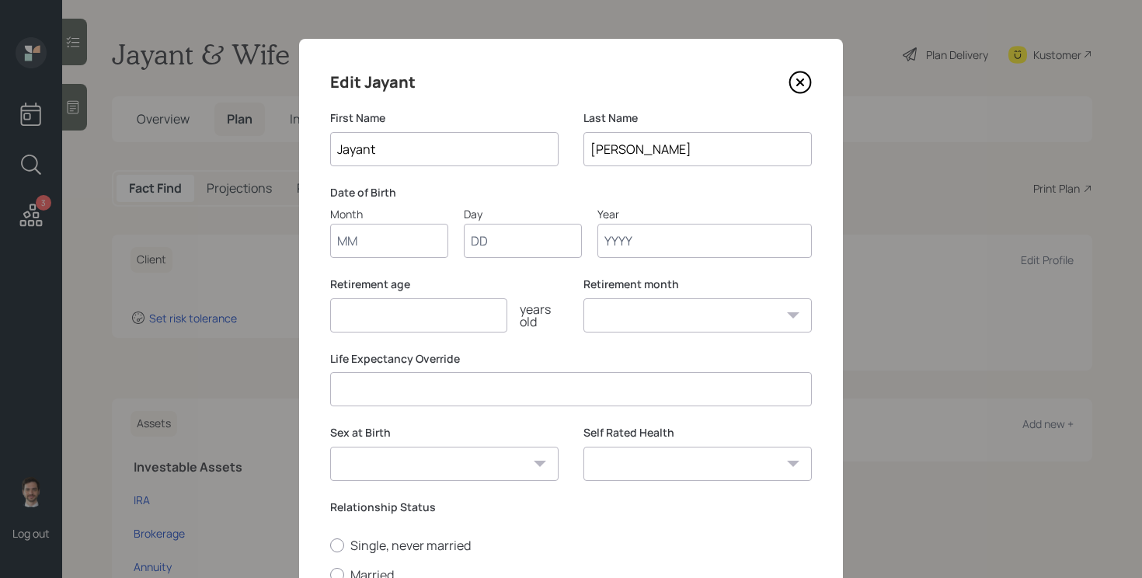
click at [412, 231] on input "Month" at bounding box center [389, 241] width 118 height 34
type input "03"
type input "02"
type input "1954"
select select "3"
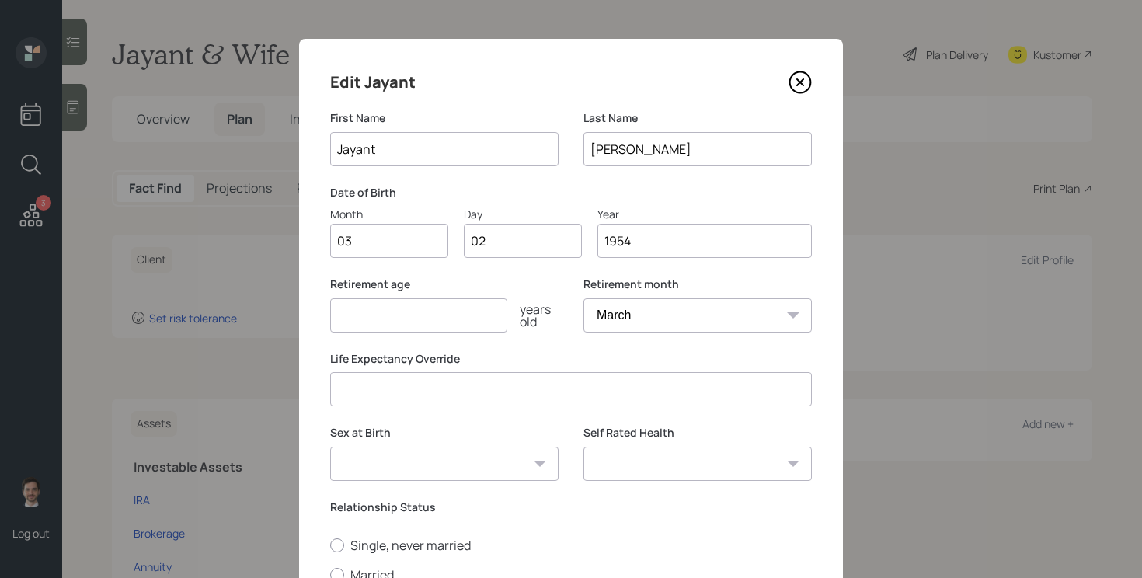
type input "1954"
click at [373, 319] on input "number" at bounding box center [418, 315] width 177 height 34
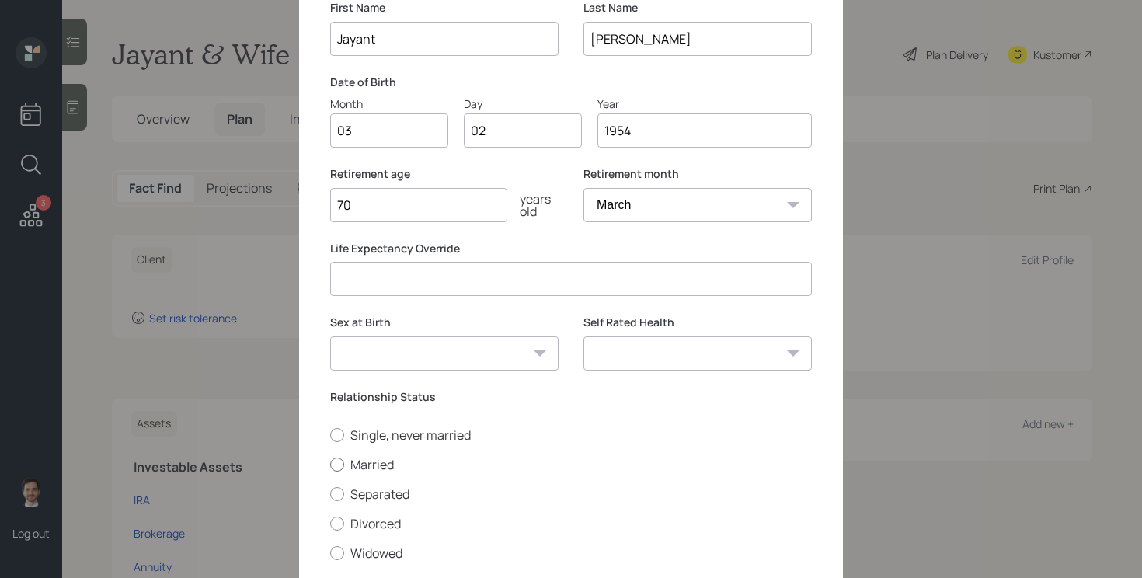
type input "70"
click at [378, 463] on label "Married" at bounding box center [571, 464] width 482 height 17
click at [330, 464] on input "Married" at bounding box center [329, 464] width 1 height 1
radio input "true"
click at [544, 347] on select "Male Female Other / Prefer not to say" at bounding box center [444, 353] width 228 height 34
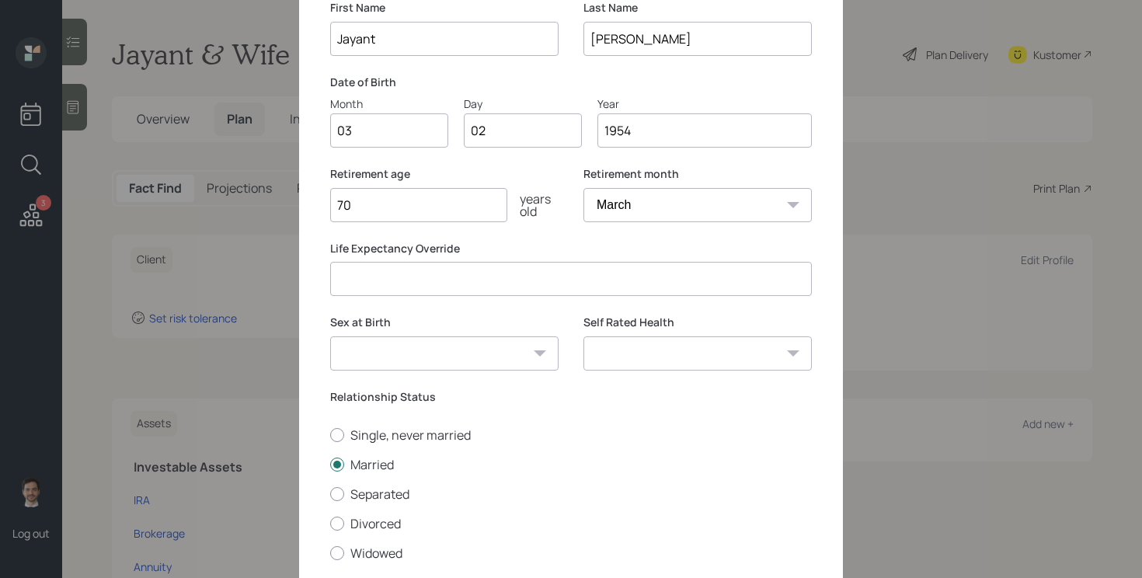
select select "male"
click at [330, 336] on select "Male Female Other / Prefer not to say" at bounding box center [444, 353] width 228 height 34
click at [640, 356] on select "Excellent Very Good Good Fair Poor" at bounding box center [697, 353] width 228 height 34
click at [652, 349] on select "Excellent Very Good Good Fair Poor" at bounding box center [697, 353] width 228 height 34
click at [662, 362] on select "Excellent Very Good Good Fair Poor" at bounding box center [697, 353] width 228 height 34
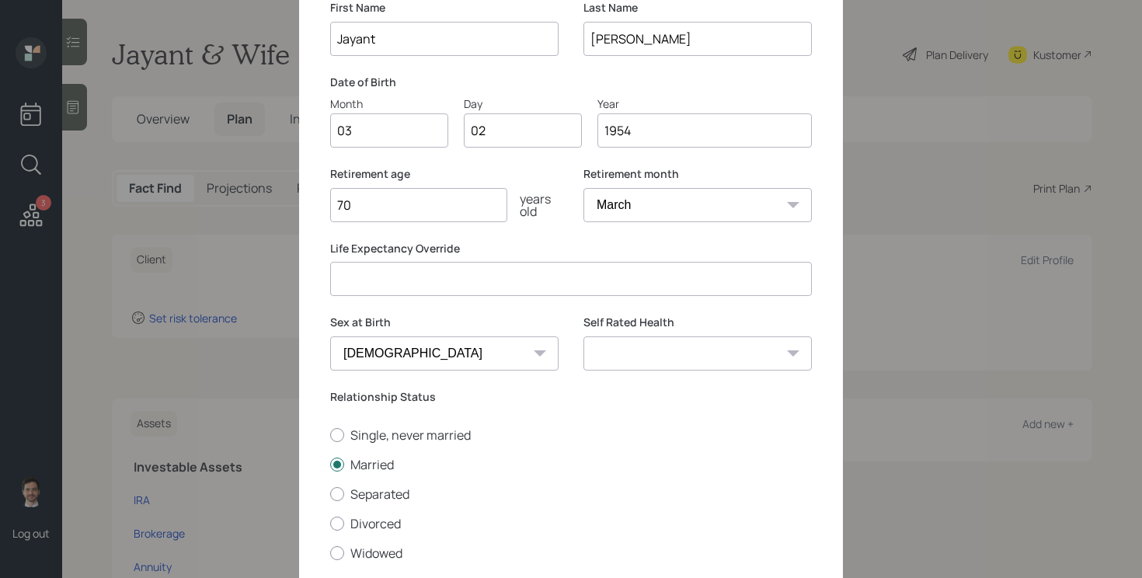
select select "excellent"
click at [583, 336] on select "Excellent Very Good Good Fair Poor" at bounding box center [697, 353] width 228 height 34
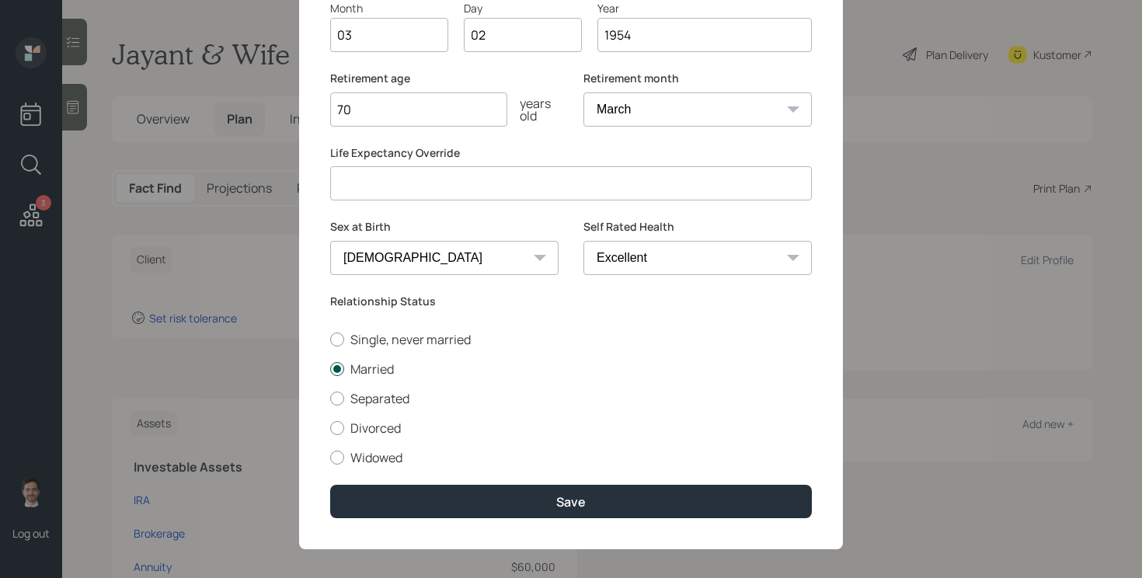
scroll to position [217, 0]
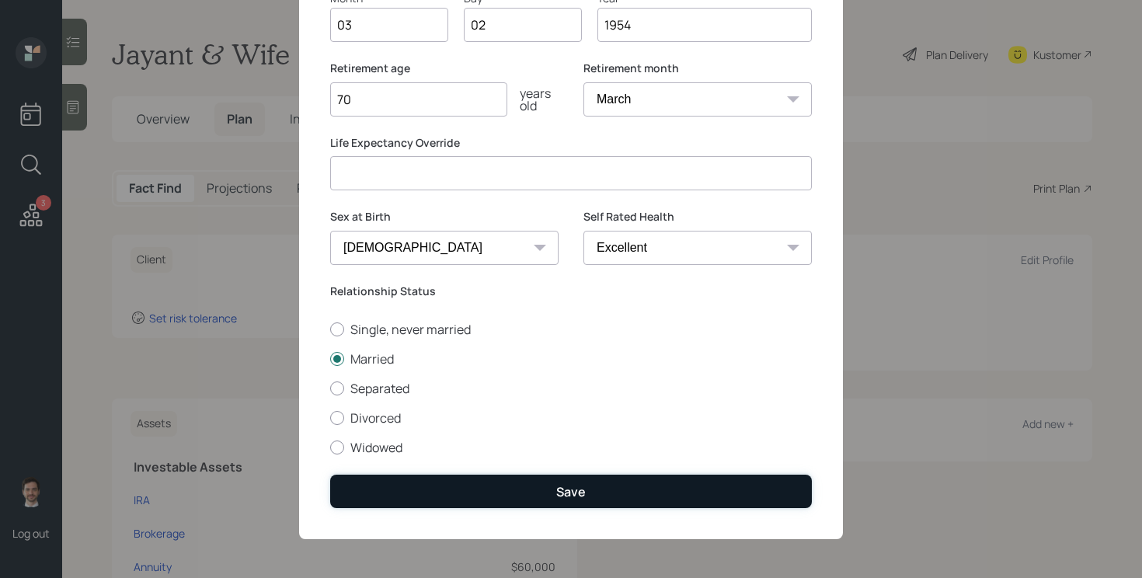
click at [602, 489] on button "Save" at bounding box center [571, 491] width 482 height 33
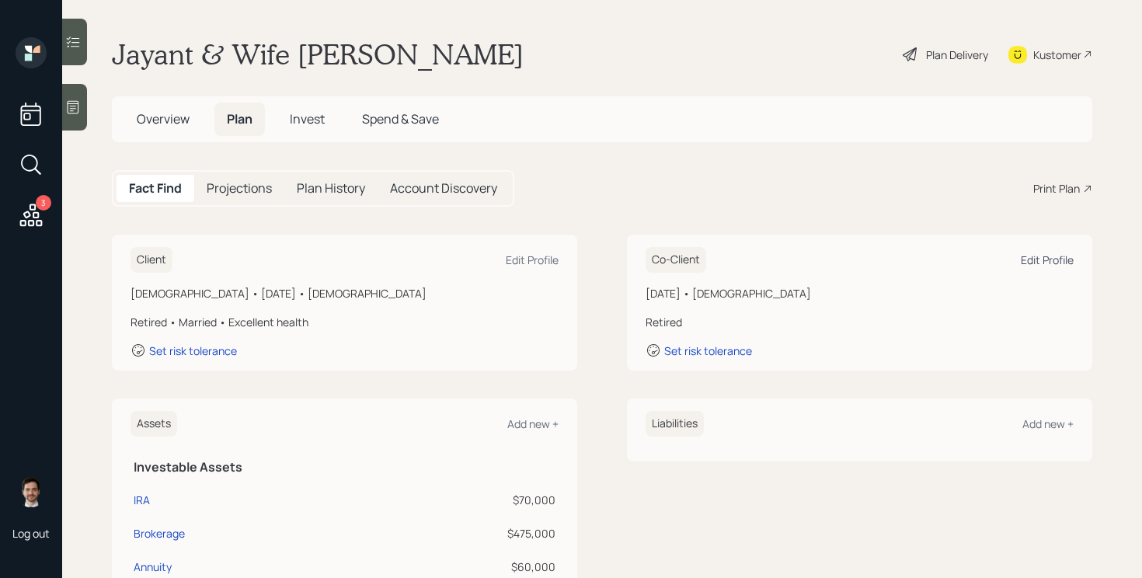
click at [1039, 266] on div "Edit Profile" at bounding box center [1047, 259] width 53 height 15
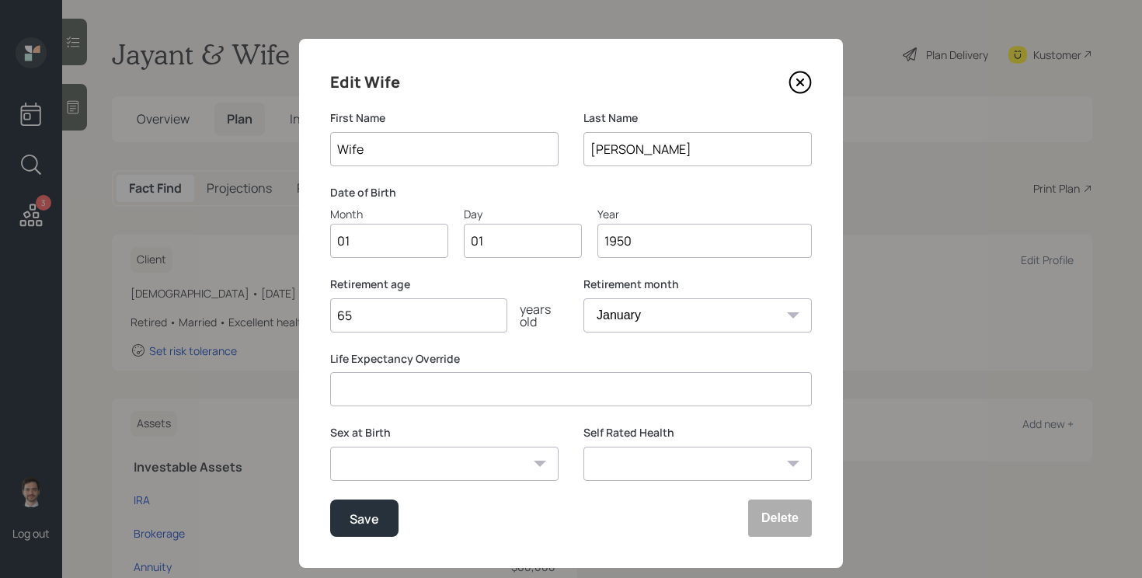
click at [419, 241] on input "01" at bounding box center [389, 241] width 118 height 34
click at [461, 141] on input "Wife" at bounding box center [444, 149] width 228 height 34
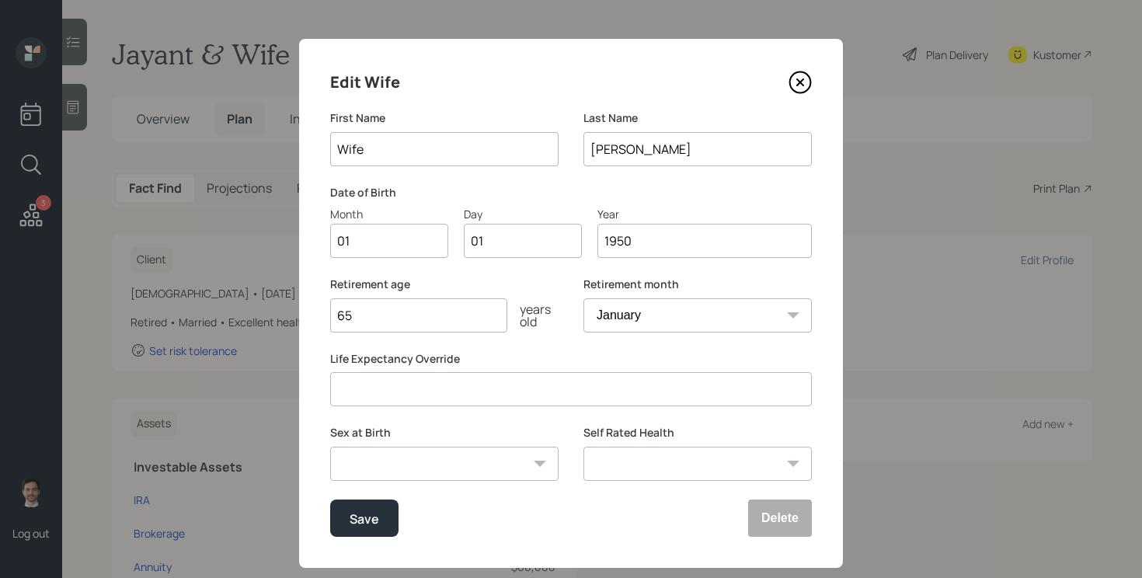
click at [461, 141] on input "Wife" at bounding box center [444, 149] width 228 height 34
click at [803, 77] on icon at bounding box center [799, 82] width 23 height 23
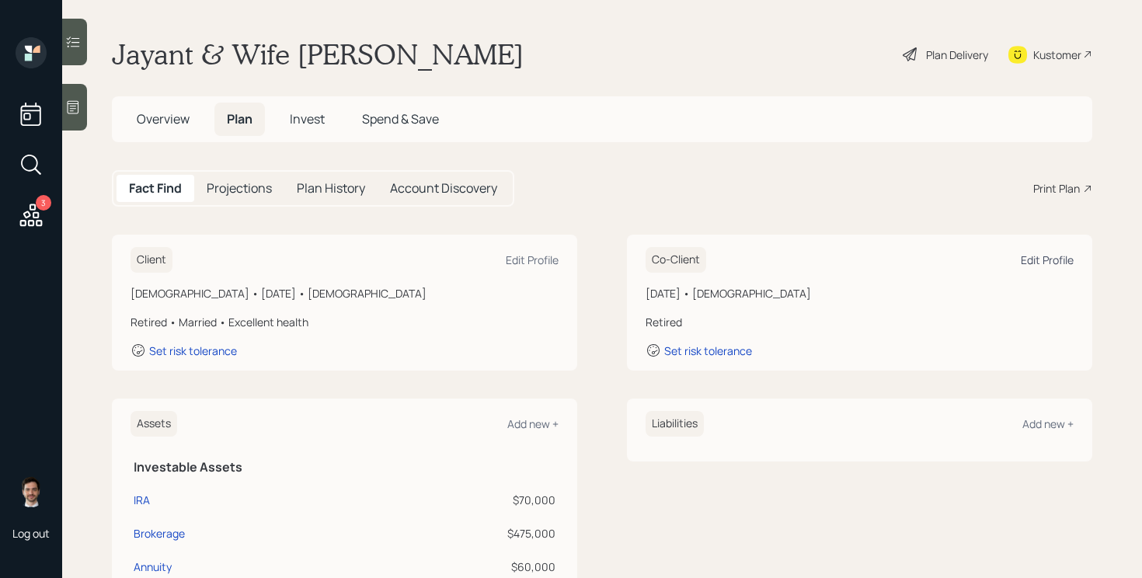
click at [1058, 260] on div "Edit Profile" at bounding box center [1047, 259] width 53 height 15
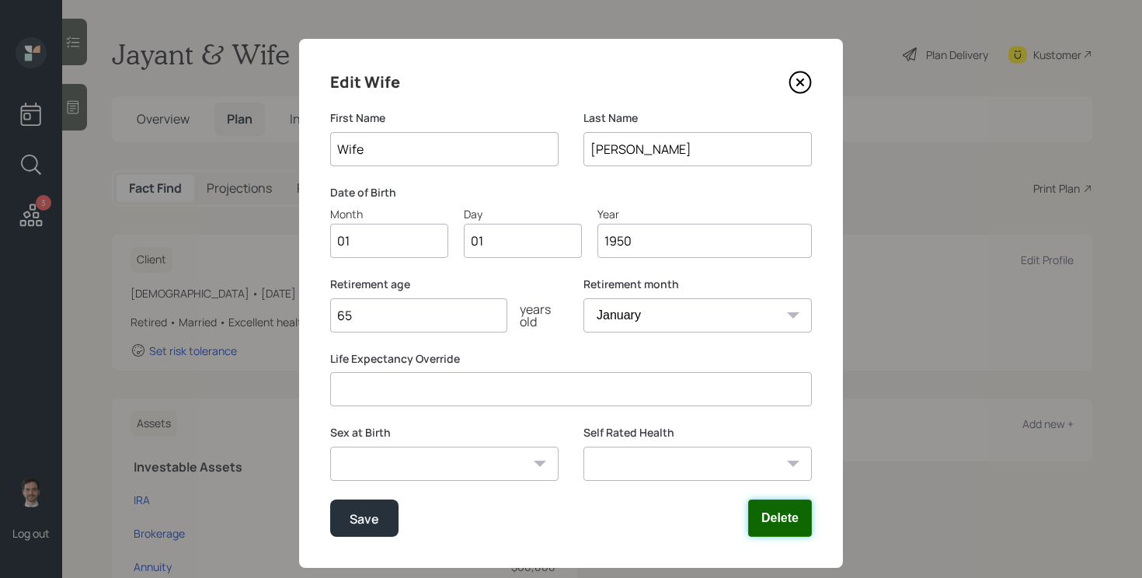
click at [796, 533] on button "Delete" at bounding box center [780, 517] width 64 height 37
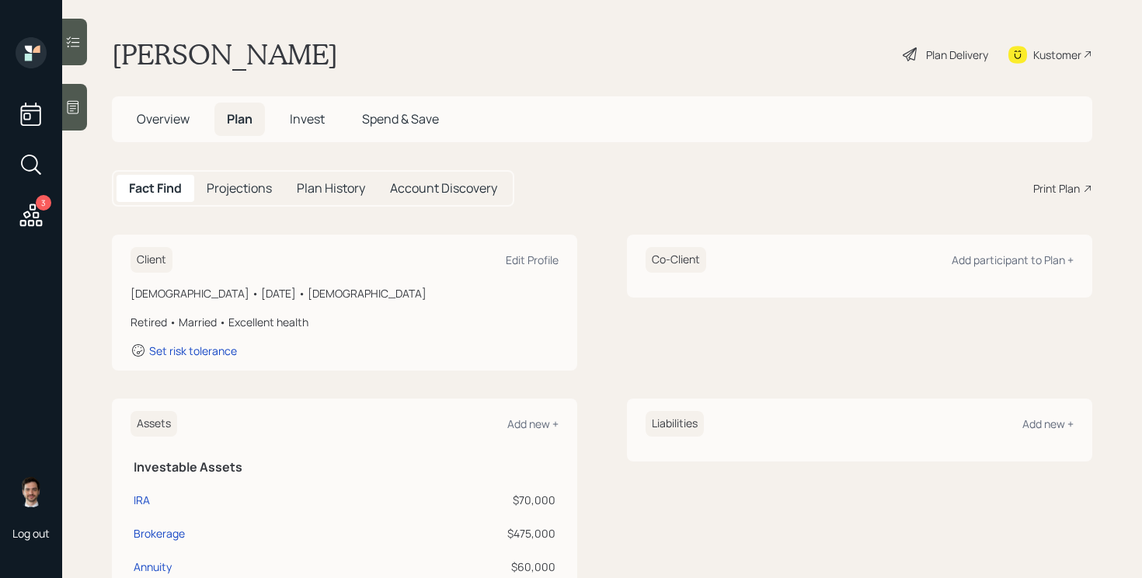
click at [615, 346] on div "Client Edit Profile Male • March 2, 1954 • 71 years old Retired • Married • Exc…" at bounding box center [602, 303] width 980 height 136
click at [950, 54] on div "Plan Delivery" at bounding box center [957, 55] width 62 height 16
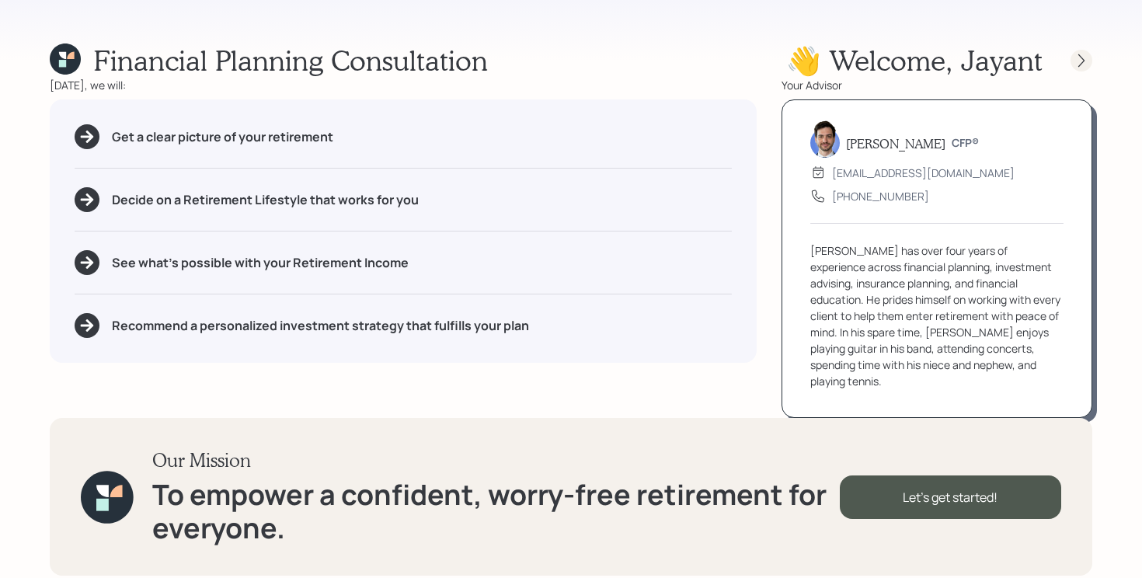
click at [1079, 64] on icon at bounding box center [1081, 60] width 6 height 13
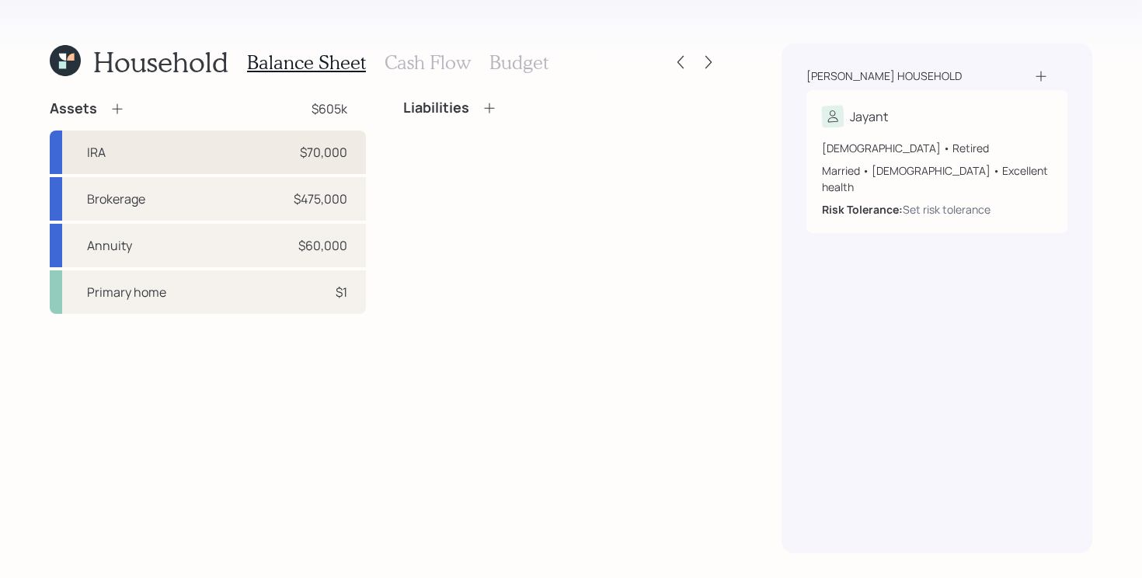
click at [269, 157] on div "IRA $70,000" at bounding box center [208, 151] width 316 height 43
select select "ira"
select select "balanced"
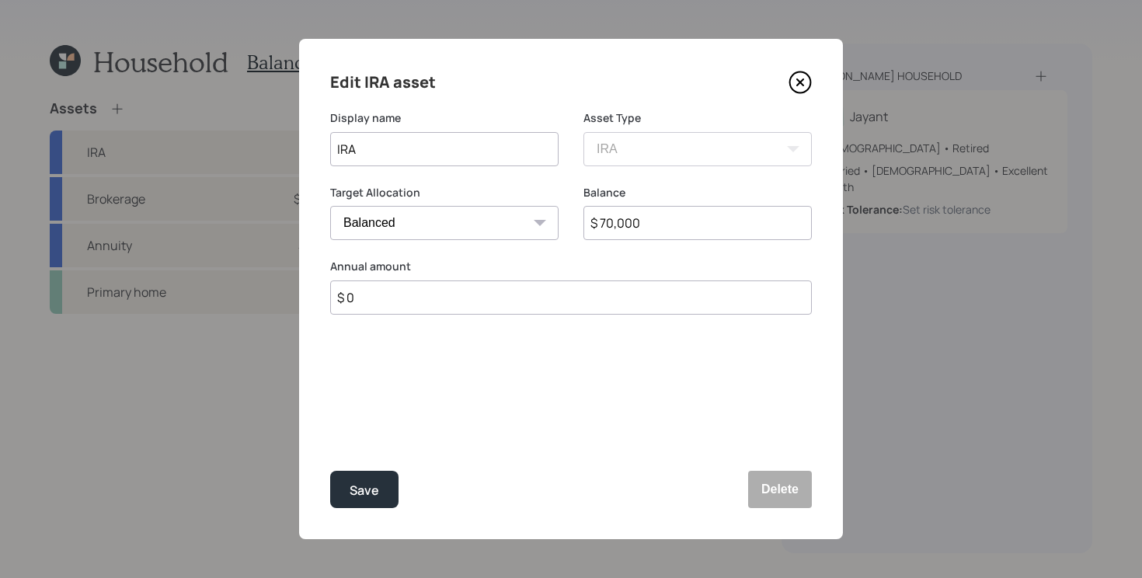
drag, startPoint x: 505, startPoint y: 161, endPoint x: 339, endPoint y: 155, distance: 165.5
click at [339, 155] on input "IRA" at bounding box center [444, 149] width 228 height 34
click at [665, 229] on input "$ 70,000" at bounding box center [697, 223] width 228 height 34
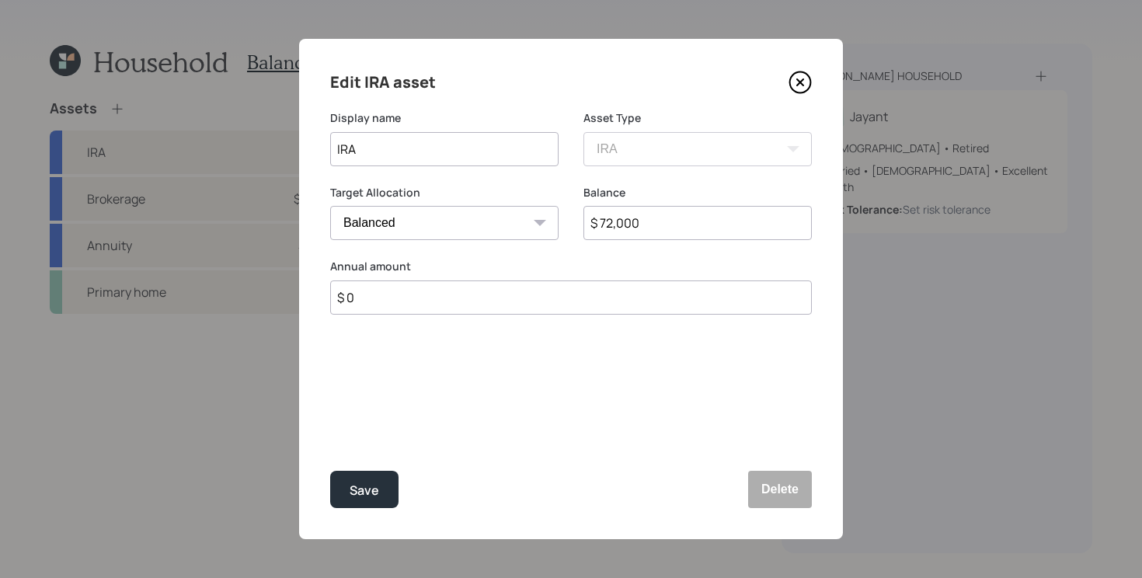
type input "$ 72,000"
click at [330, 471] on button "Save" at bounding box center [364, 489] width 68 height 37
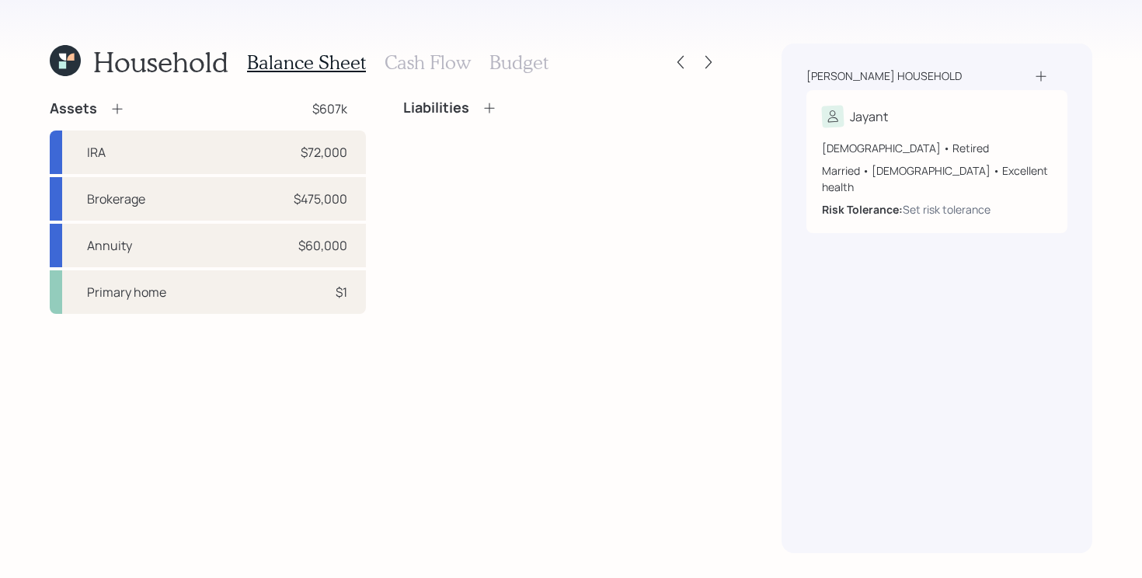
click at [495, 397] on div "Assets $607k IRA $72,000 Brokerage $475,000 Annuity $60,000 Primary home $1 Lia…" at bounding box center [384, 326] width 669 height 454
click at [360, 196] on div "Brokerage $475,000" at bounding box center [208, 198] width 316 height 43
select select "taxable"
select select "balanced"
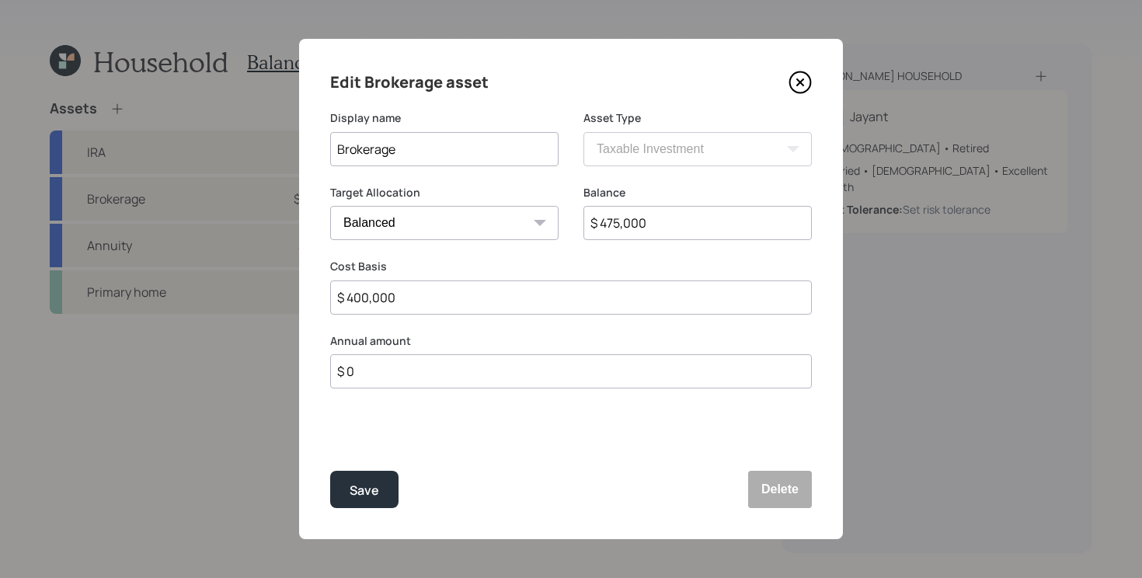
click at [800, 89] on icon at bounding box center [799, 82] width 23 height 23
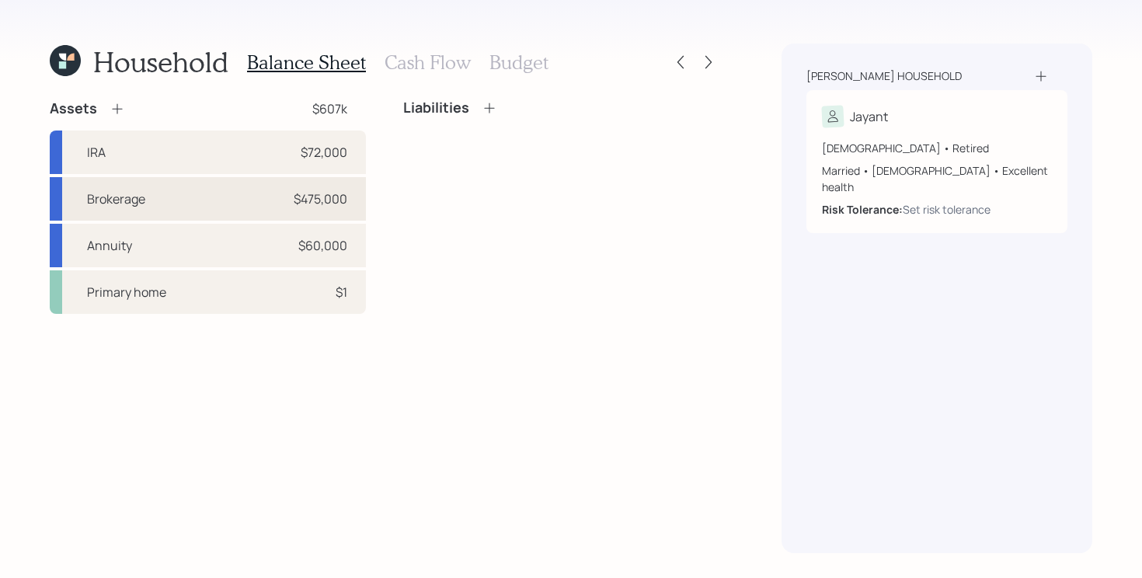
click at [251, 210] on div "Brokerage $475,000" at bounding box center [208, 198] width 316 height 43
select select "taxable"
select select "balanced"
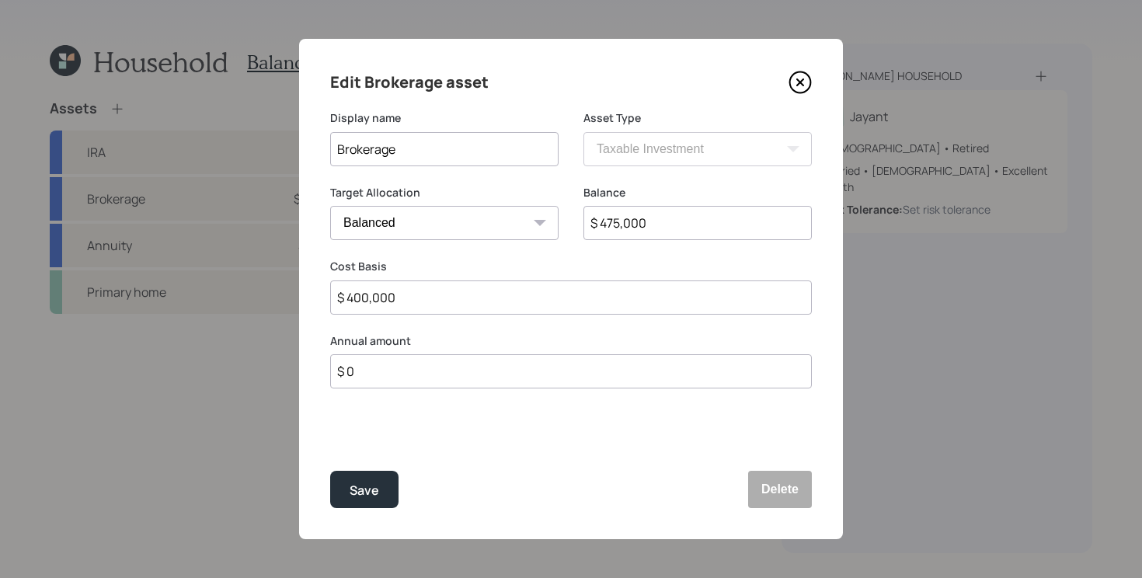
drag, startPoint x: 457, startPoint y: 140, endPoint x: 0, endPoint y: 141, distance: 456.7
click at [0, 141] on div "Edit Brokerage asset Display name Brokerage Asset Type SEP IRA IRA Roth IRA 401…" at bounding box center [571, 289] width 1142 height 578
type input "Vanguard Brokerage"
click at [330, 471] on button "Save" at bounding box center [364, 489] width 68 height 37
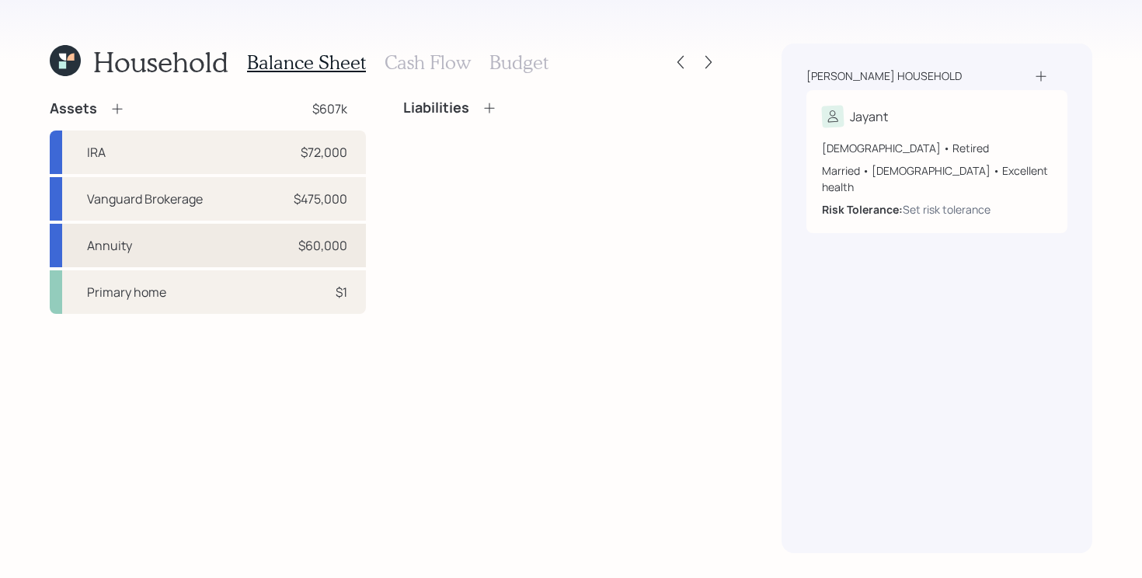
click at [286, 243] on div "Annuity $60,000" at bounding box center [208, 245] width 316 height 43
select select "taxable"
select select "balanced"
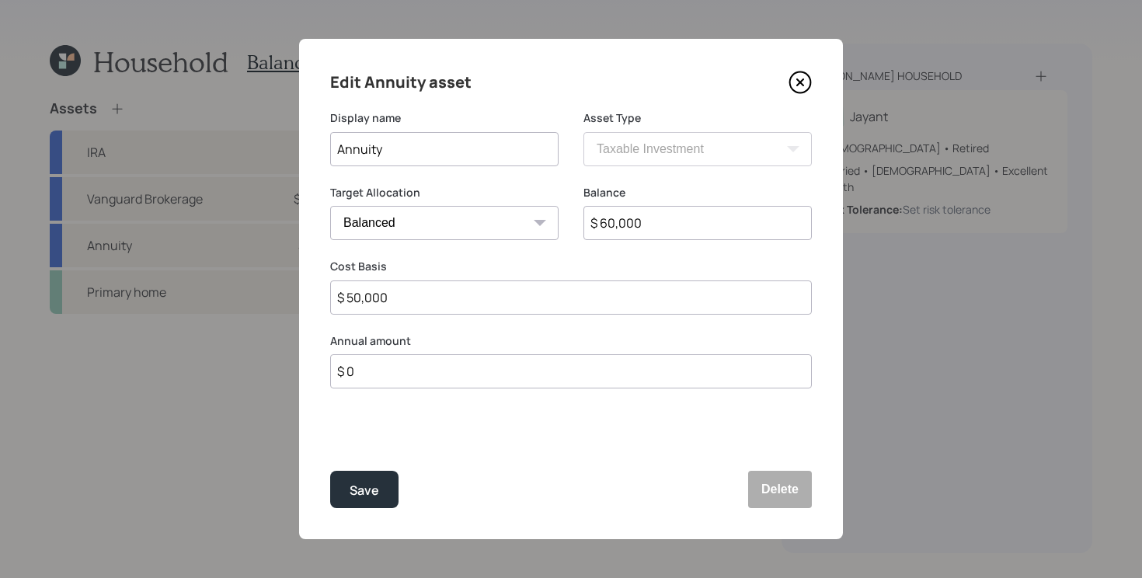
click at [671, 217] on input "$ 60,000" at bounding box center [697, 223] width 228 height 34
click at [671, 218] on input "$ 60,000" at bounding box center [697, 223] width 228 height 34
type input "$ 63,000"
click at [330, 471] on button "Save" at bounding box center [364, 489] width 68 height 37
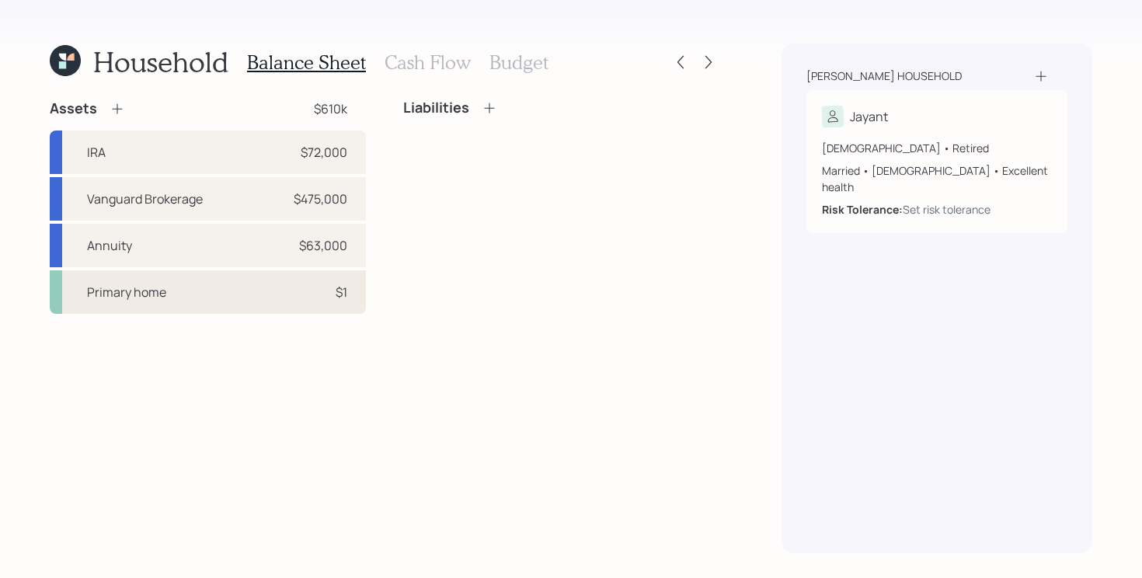
click at [296, 303] on div "Primary home $1" at bounding box center [208, 291] width 316 height 43
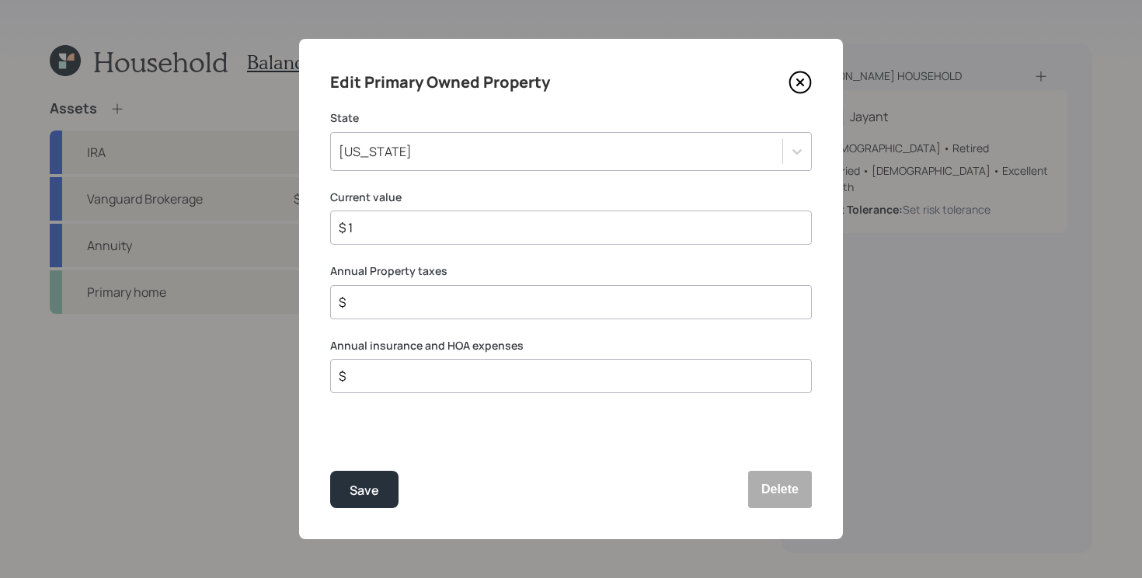
click at [798, 82] on icon at bounding box center [799, 82] width 23 height 23
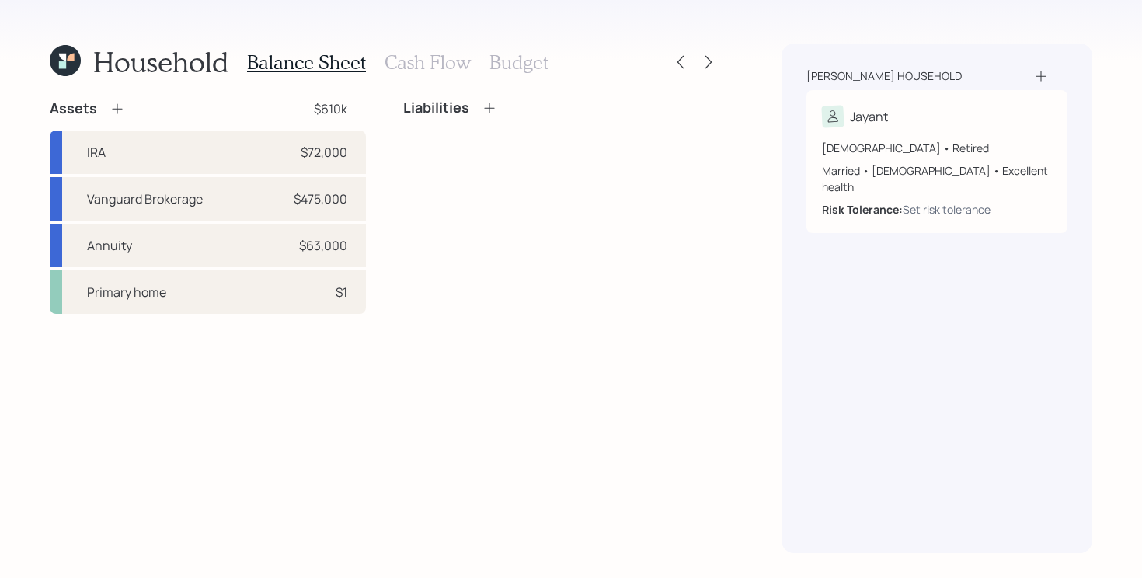
click at [117, 104] on icon at bounding box center [118, 109] width 16 height 16
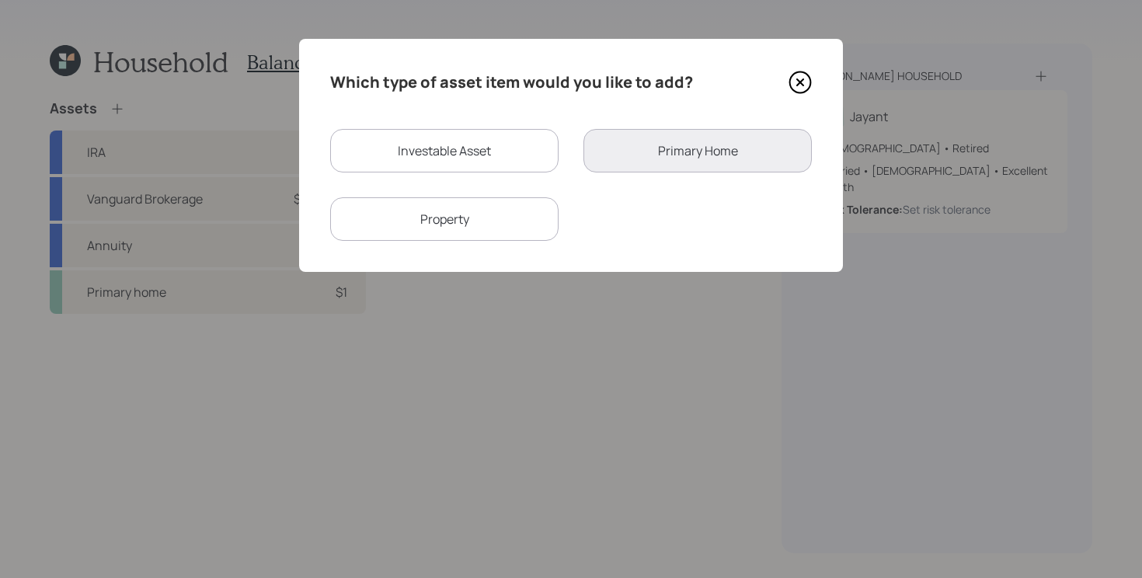
click at [407, 144] on div "Investable Asset" at bounding box center [444, 150] width 228 height 43
select select "taxable"
select select "balanced"
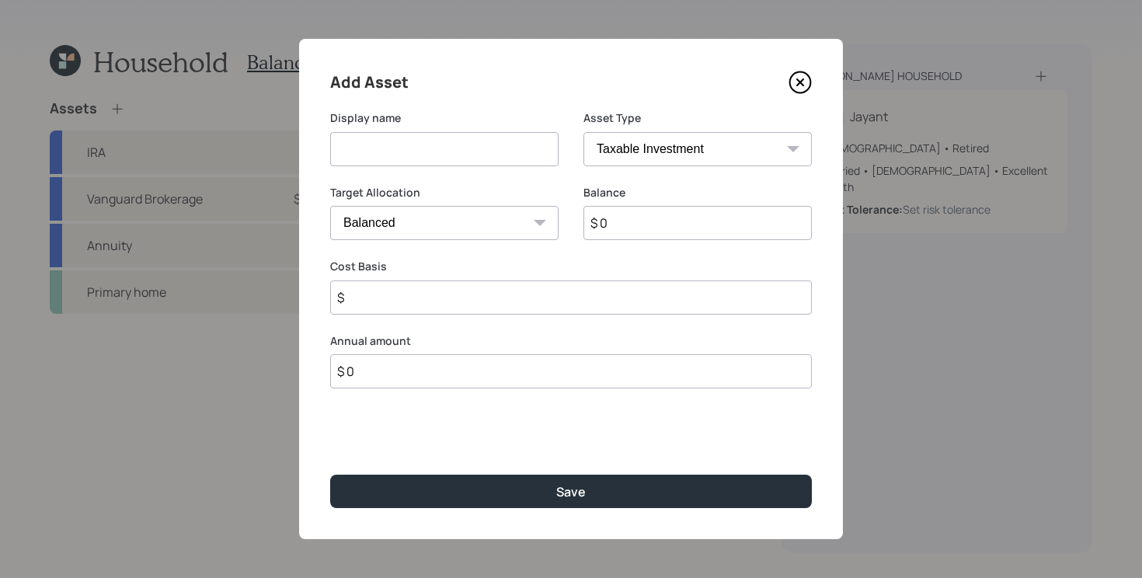
click at [447, 155] on input at bounding box center [444, 149] width 228 height 34
type input "Checking and Savings"
type input "$ 10,000"
select select "emergency_fund"
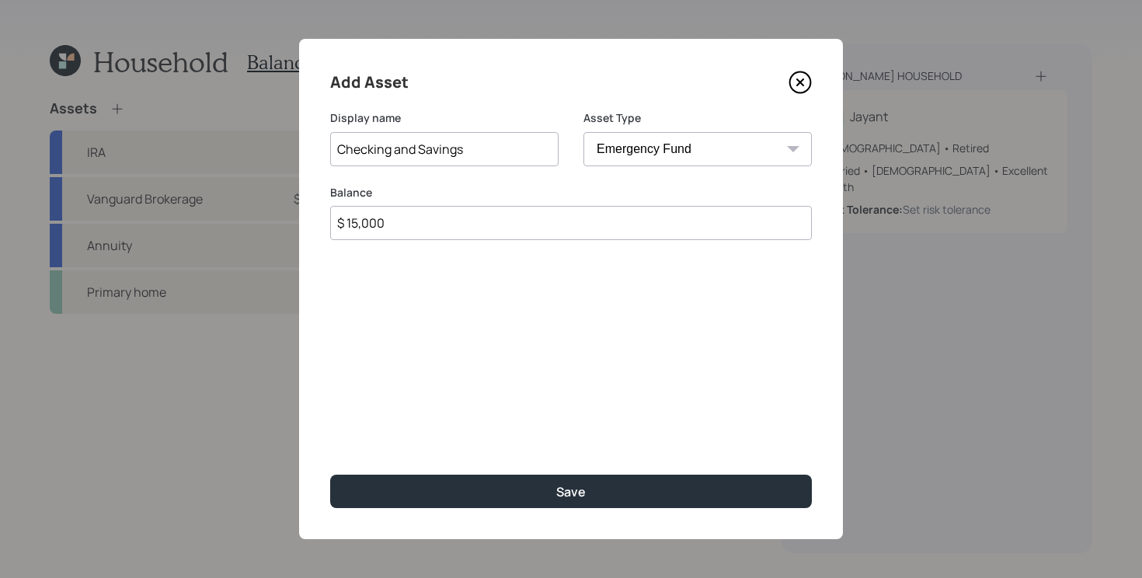
type input "$ 15,000"
click at [330, 475] on button "Save" at bounding box center [571, 491] width 482 height 33
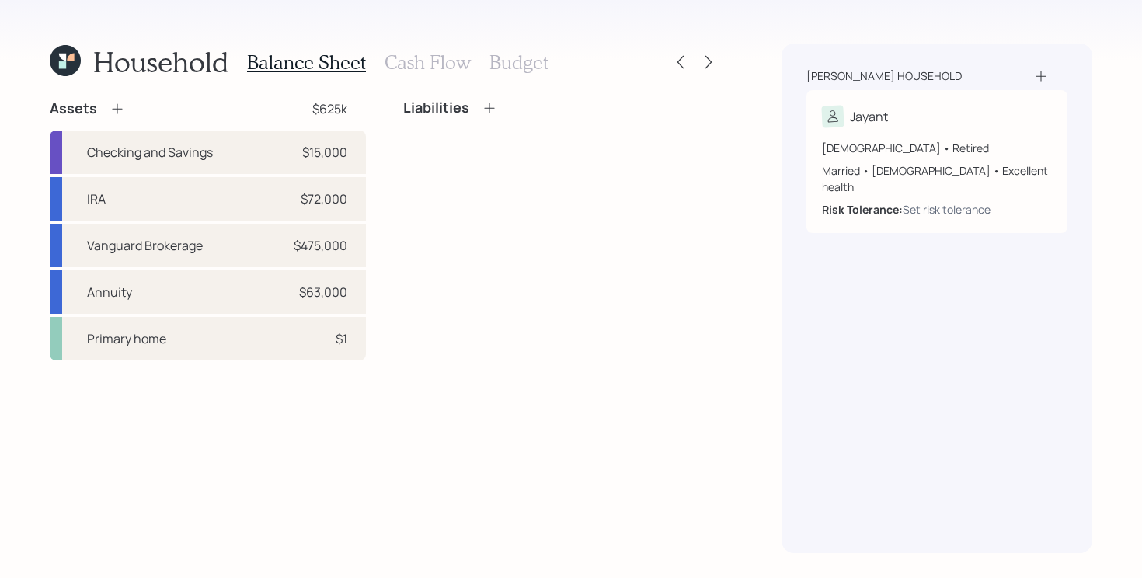
click at [464, 365] on div "Assets $625k Checking and Savings $15,000 IRA $72,000 Vanguard Brokerage $475,0…" at bounding box center [384, 326] width 669 height 454
click at [302, 396] on div "Assets $625k Checking and Savings $15,000 IRA $72,000 Vanguard Brokerage $475,0…" at bounding box center [384, 326] width 669 height 454
click at [217, 352] on div "Primary home $1" at bounding box center [208, 338] width 316 height 43
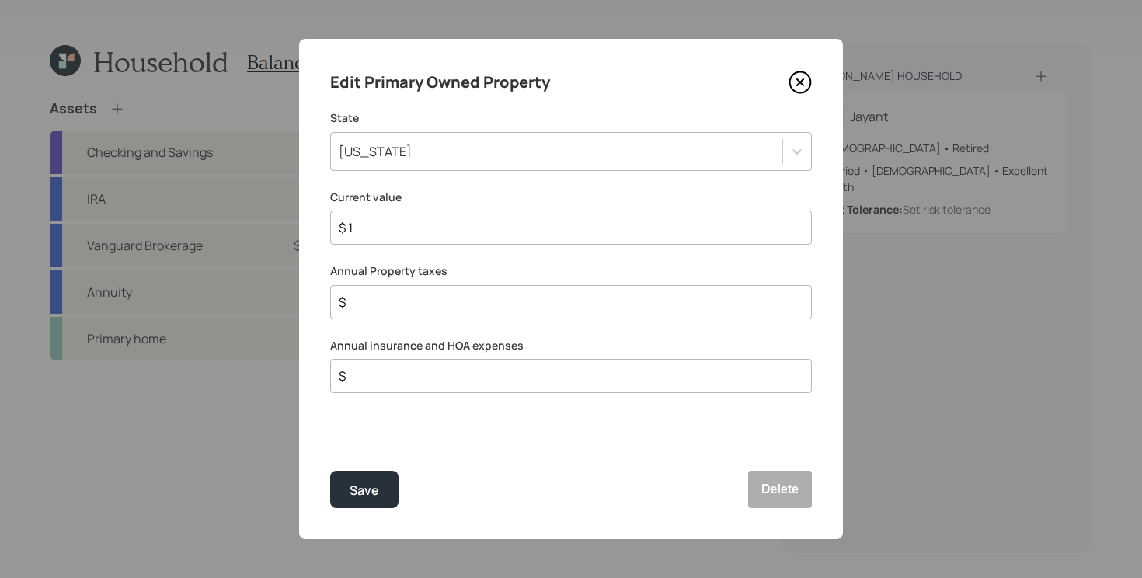
click at [582, 235] on input "$ 1" at bounding box center [564, 227] width 455 height 19
click at [587, 222] on input "$ 1" at bounding box center [564, 227] width 455 height 19
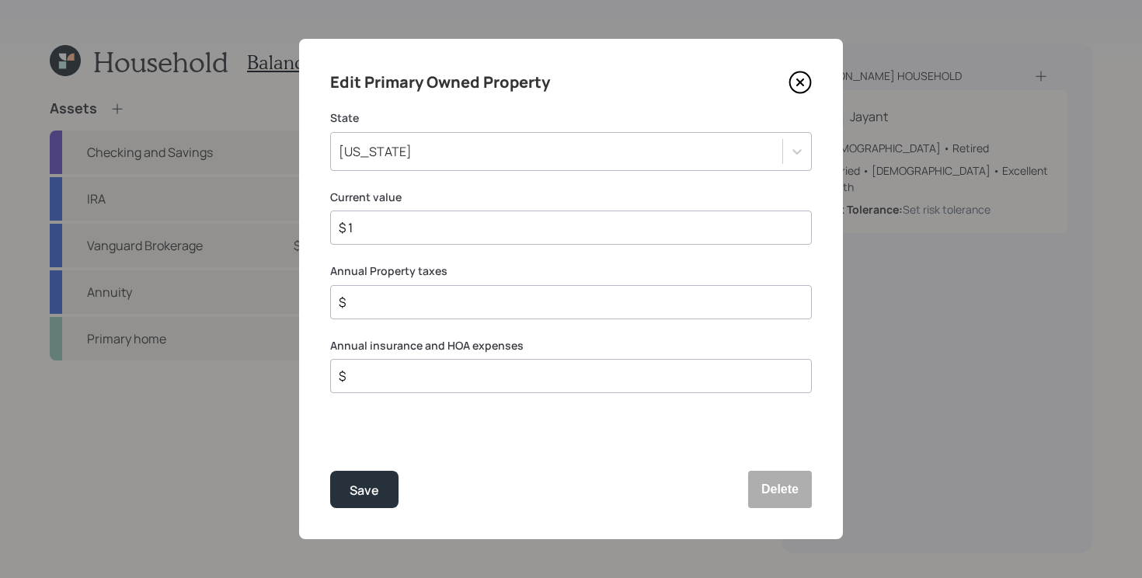
click at [587, 222] on input "$ 1" at bounding box center [564, 227] width 455 height 19
type input "$ 300,000"
type input "$ 22,000"
click at [366, 492] on div "Save" at bounding box center [365, 490] width 30 height 21
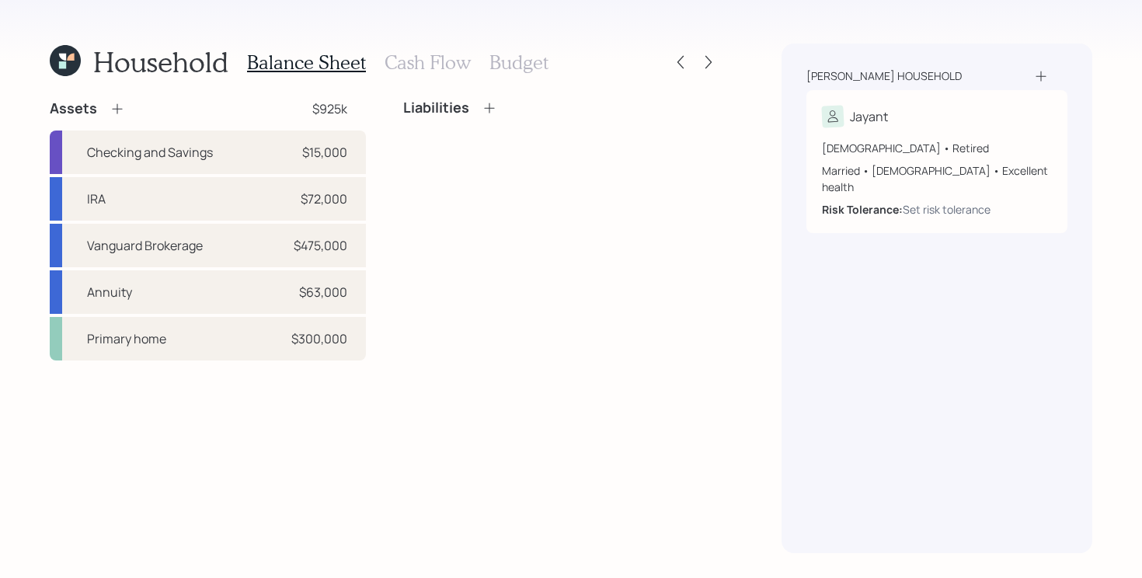
click at [492, 102] on icon at bounding box center [490, 108] width 16 height 16
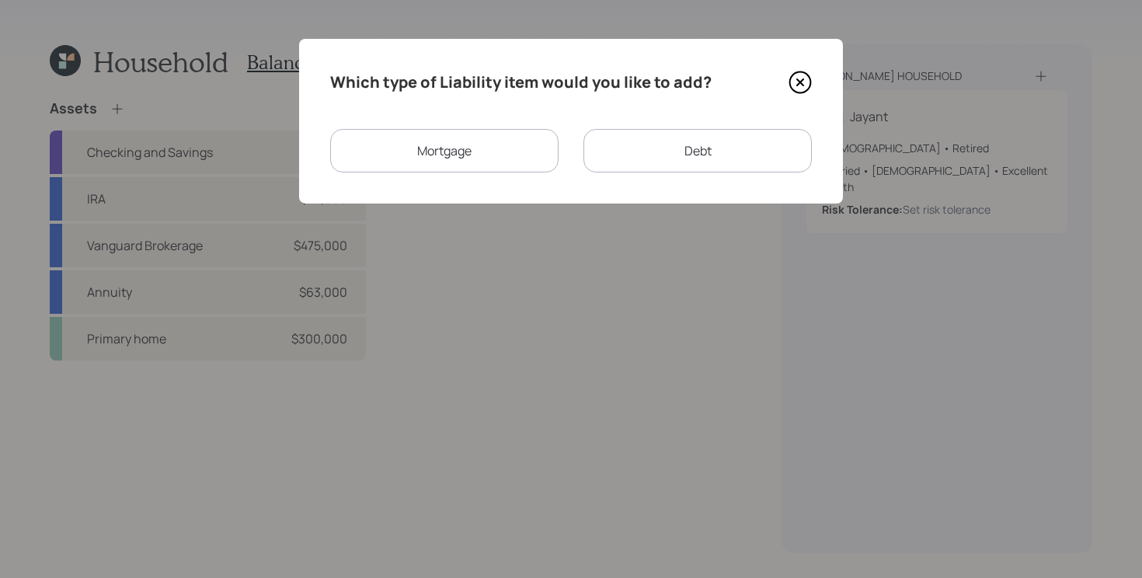
click at [468, 146] on div "Mortgage" at bounding box center [444, 150] width 228 height 43
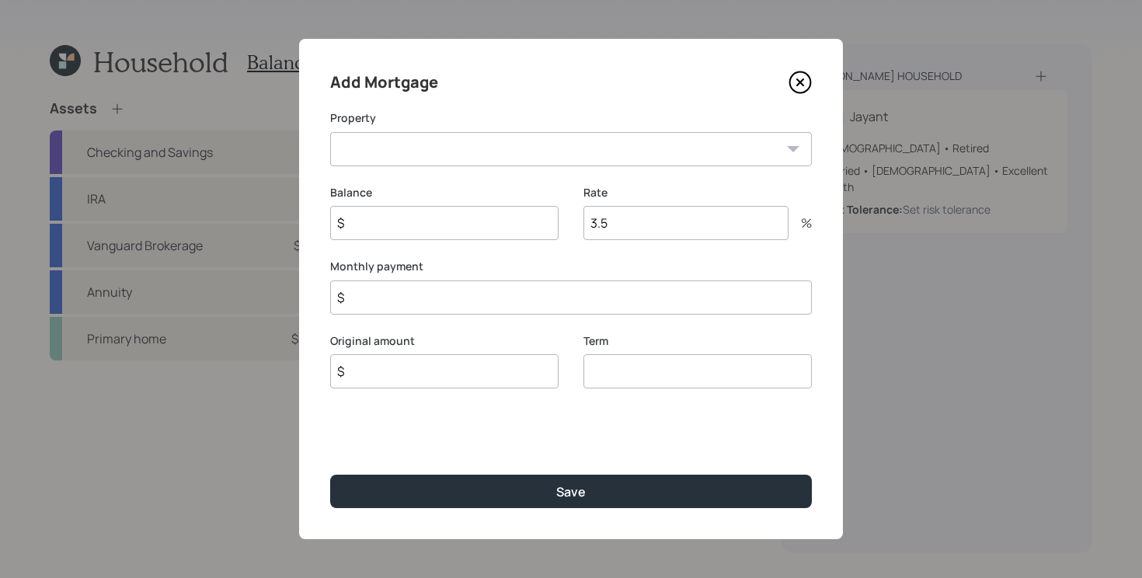
click at [447, 155] on select "NJ Primary home" at bounding box center [571, 149] width 482 height 34
select select "3584c682-5011-48e5-b67d-ae2e71ce01c2"
click at [330, 132] on select "NJ Primary home" at bounding box center [571, 149] width 482 height 34
click at [389, 222] on input "$" at bounding box center [444, 223] width 228 height 34
type input "$ 50,000"
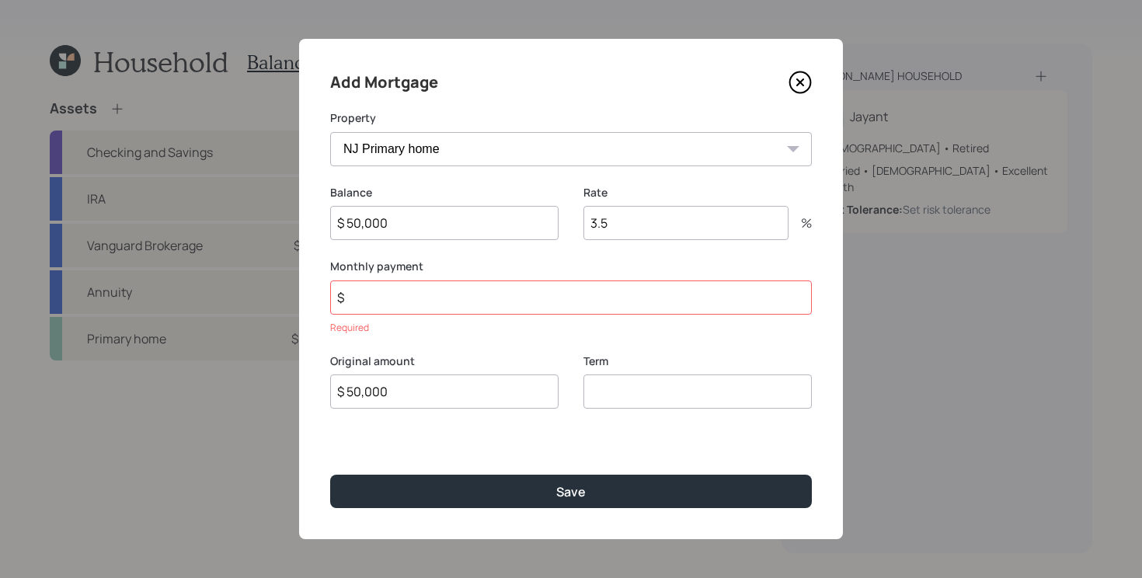
type input "$ 50,000"
type input "10"
type input "$ 600"
type input "6"
click at [330, 475] on button "Save" at bounding box center [571, 491] width 482 height 33
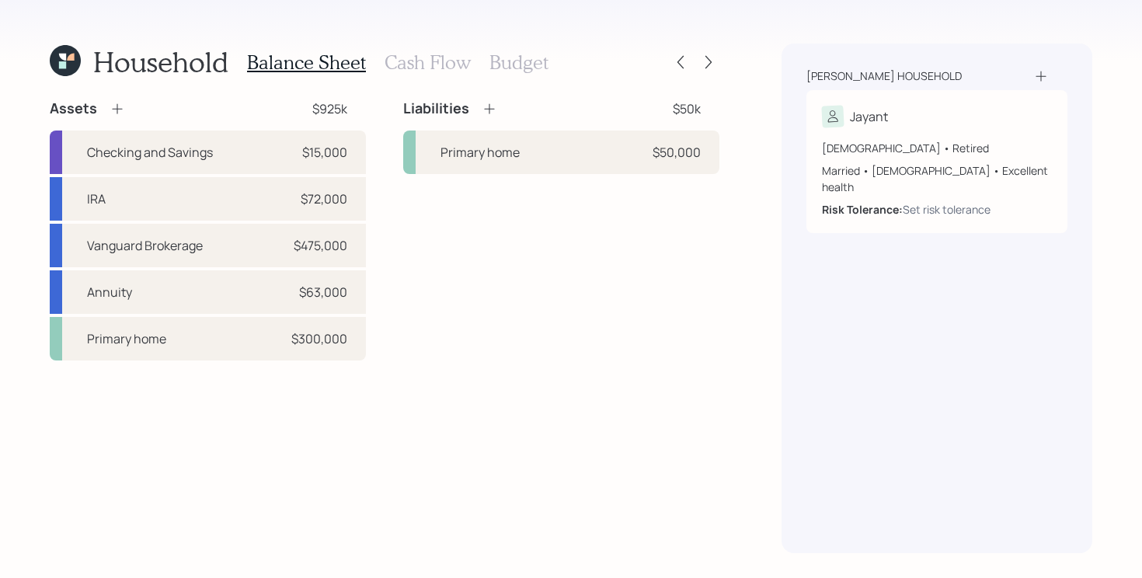
click at [434, 67] on h3 "Cash Flow" at bounding box center [427, 62] width 86 height 23
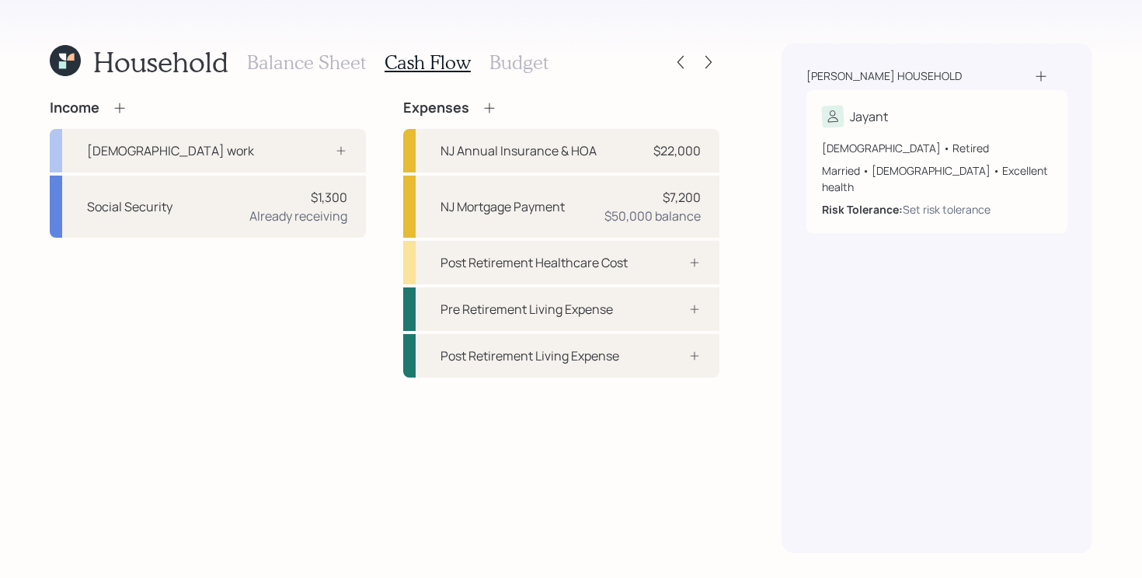
click at [140, 423] on div "Income Full-time work Social Security $1,300 Already receiving Expenses NJ Annu…" at bounding box center [384, 326] width 669 height 454
click at [395, 172] on div "Income Full-time work Social Security $1,300 Already receiving Expenses NJ Annu…" at bounding box center [384, 238] width 669 height 278
click at [296, 203] on div "$1,300 Already receiving" at bounding box center [298, 206] width 98 height 37
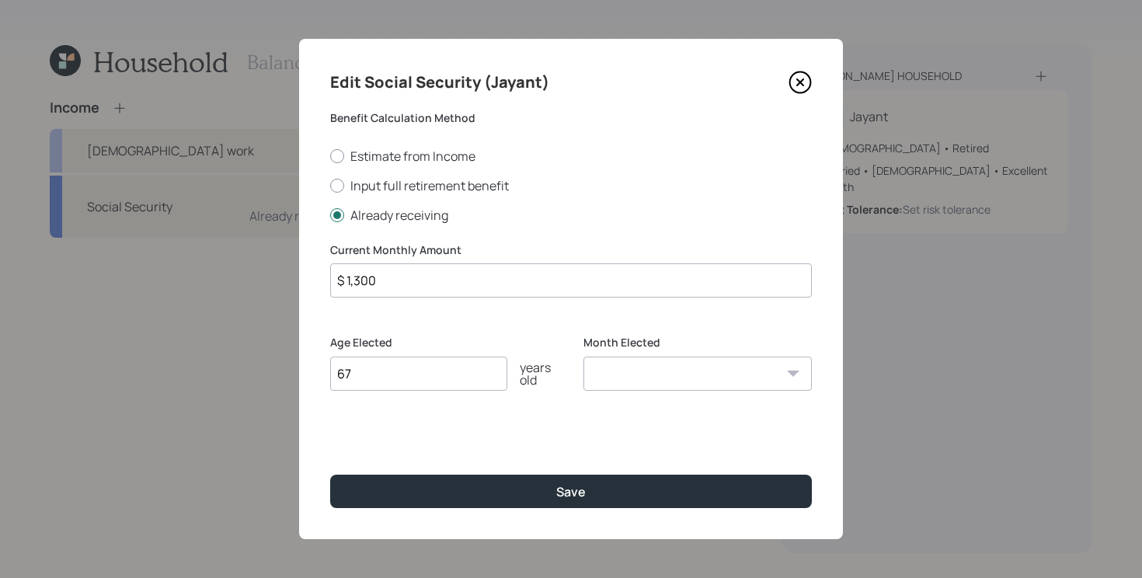
click at [454, 283] on input "$ 1,300" at bounding box center [571, 280] width 482 height 34
type input "$ 1,600"
click at [330, 475] on button "Save" at bounding box center [571, 491] width 482 height 33
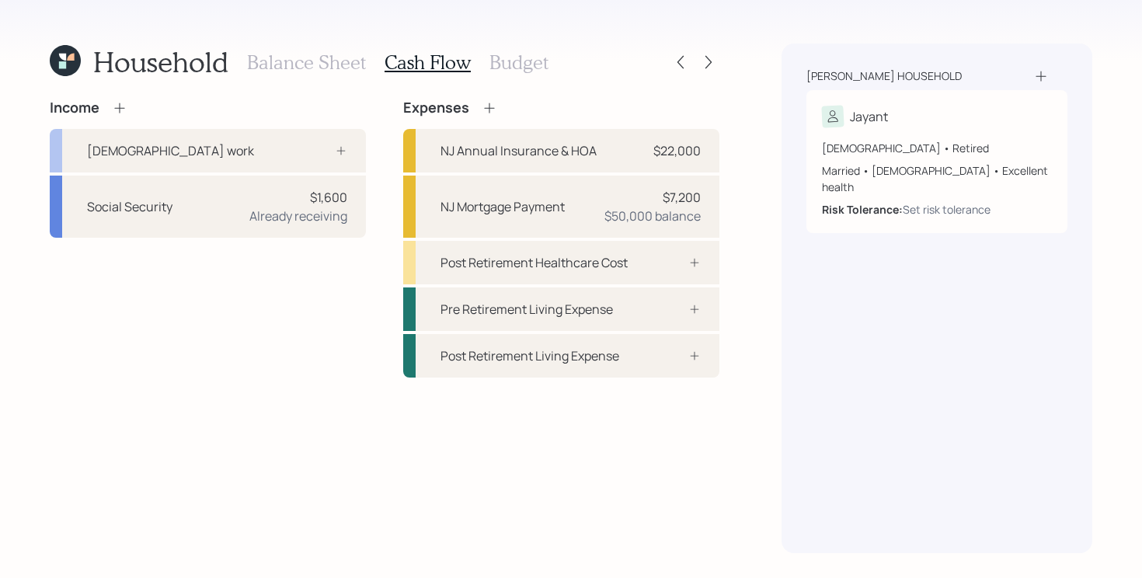
click at [125, 110] on icon at bounding box center [120, 108] width 16 height 16
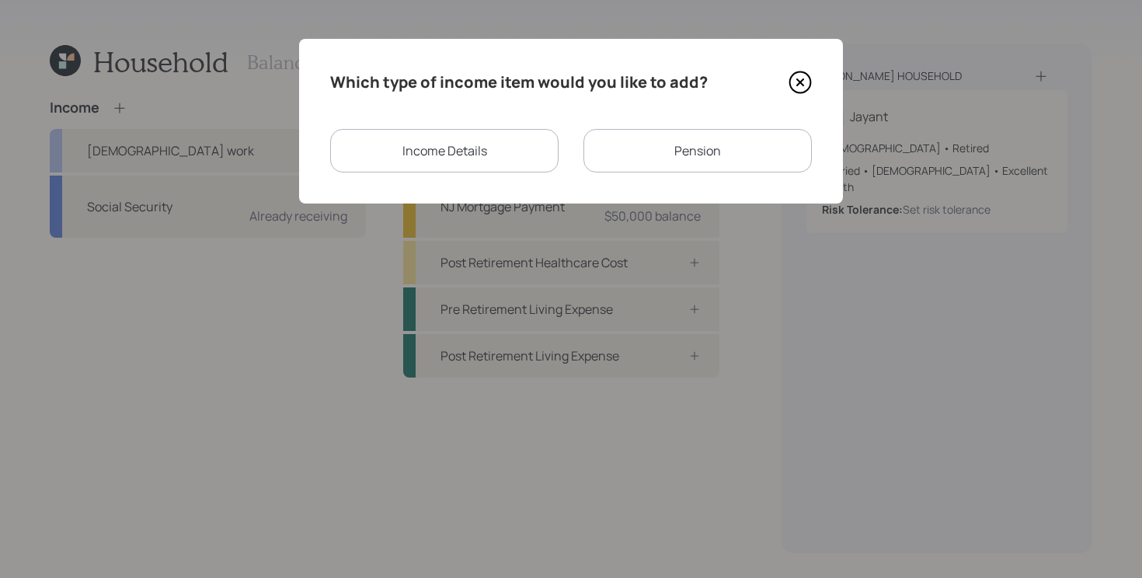
click at [506, 161] on div "Income Details" at bounding box center [444, 150] width 228 height 43
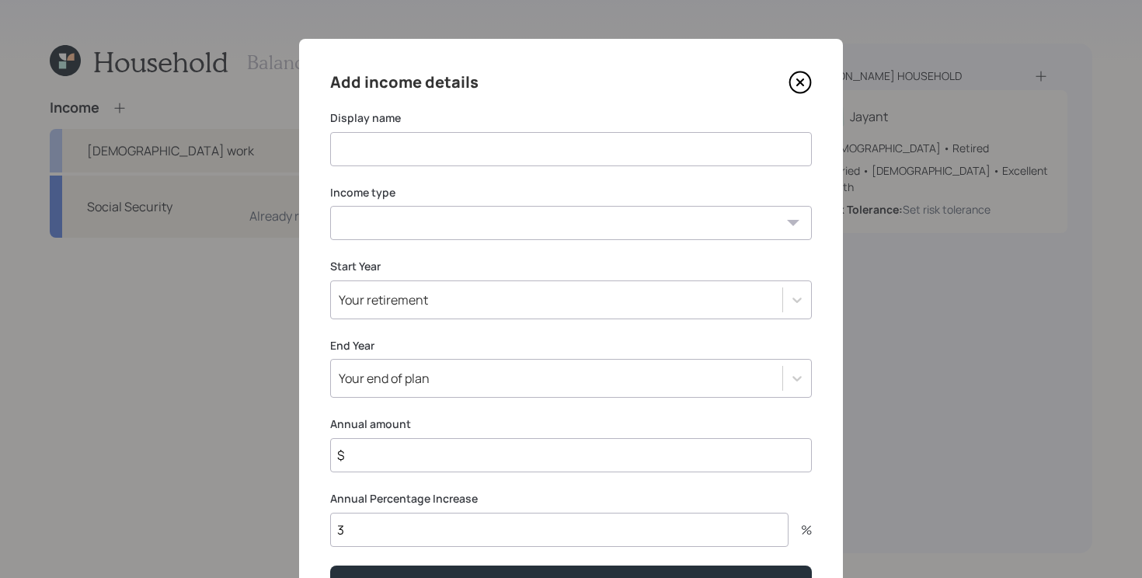
click at [444, 230] on select "Full-time work Part-time work Self employment Other" at bounding box center [571, 223] width 482 height 34
click at [406, 144] on input at bounding box center [571, 149] width 482 height 34
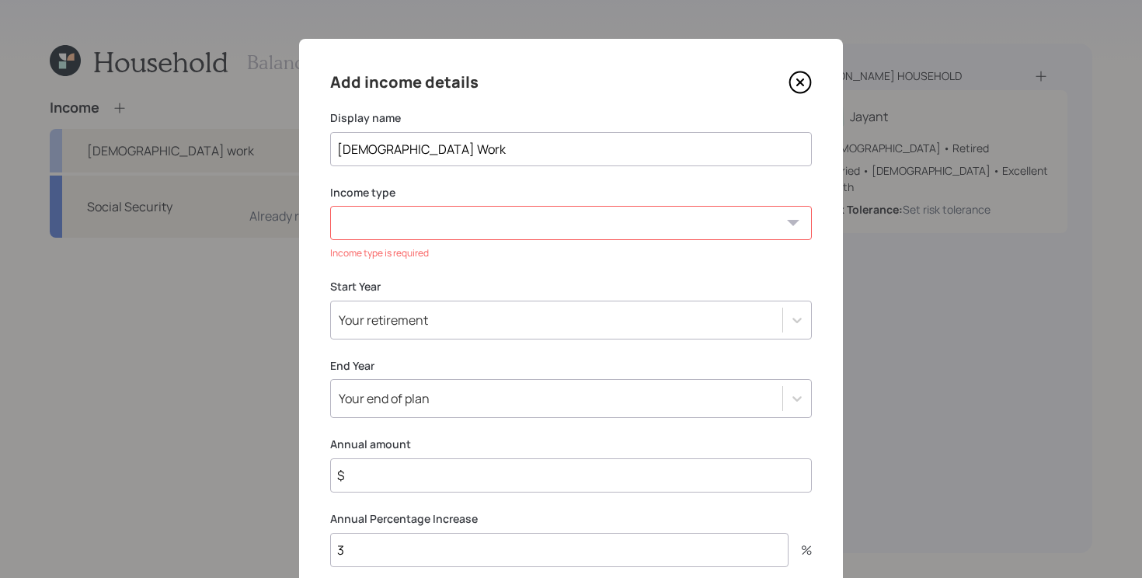
type input "Part Time Work"
select select "part_time"
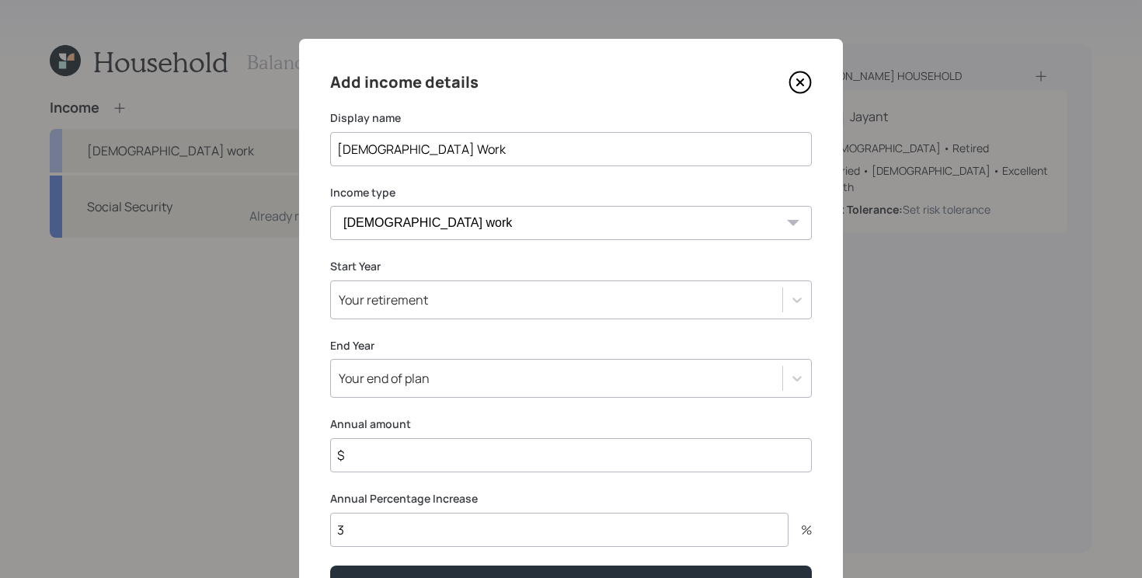
click at [418, 470] on input "$" at bounding box center [571, 455] width 482 height 34
type input "$ 40,000"
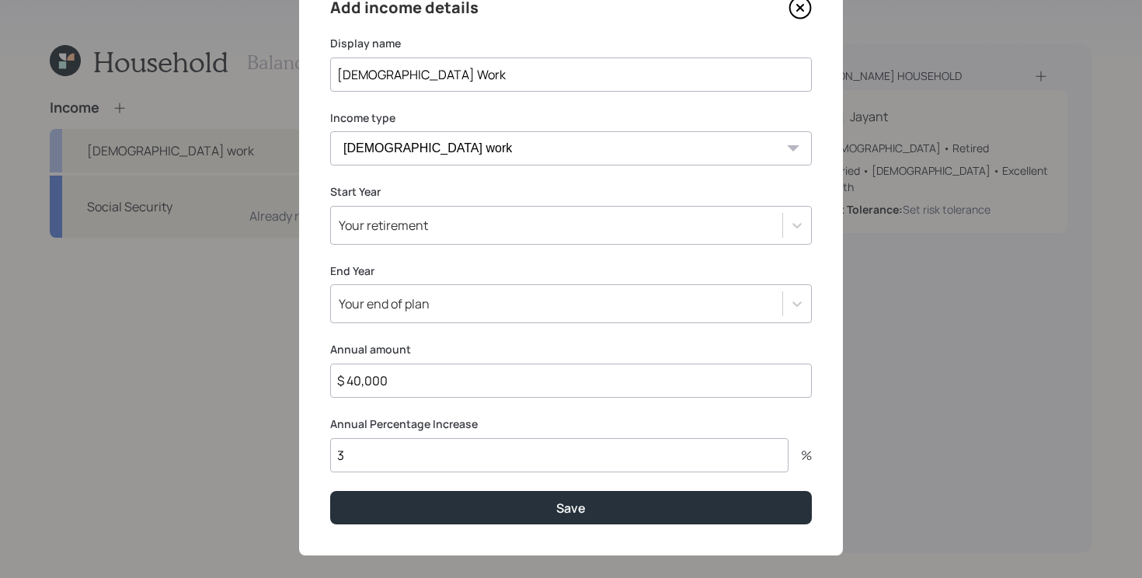
scroll to position [92, 0]
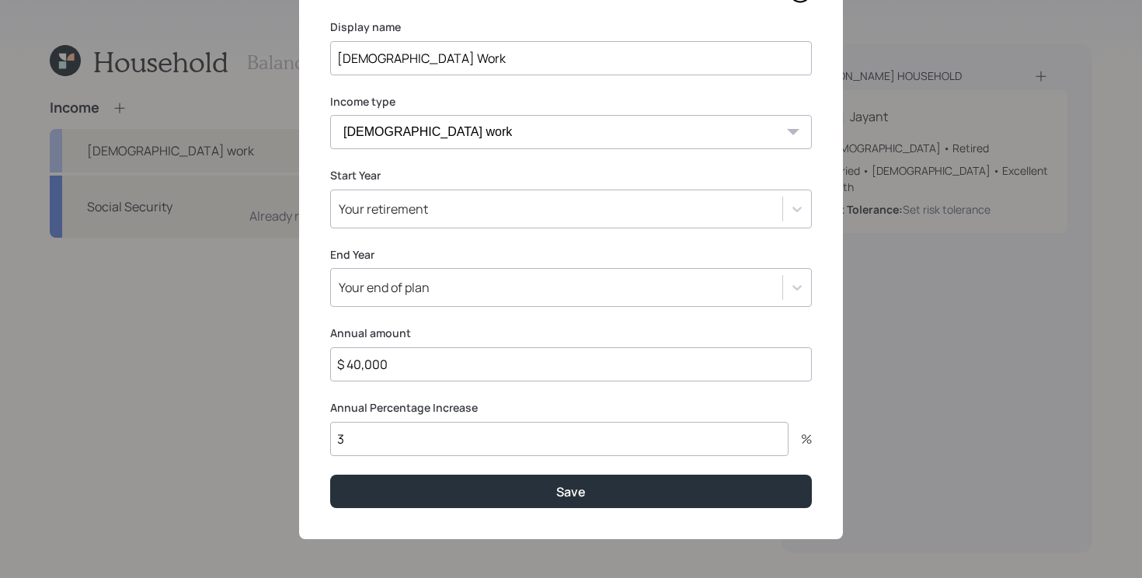
click at [471, 210] on div "Your retirement" at bounding box center [556, 209] width 451 height 26
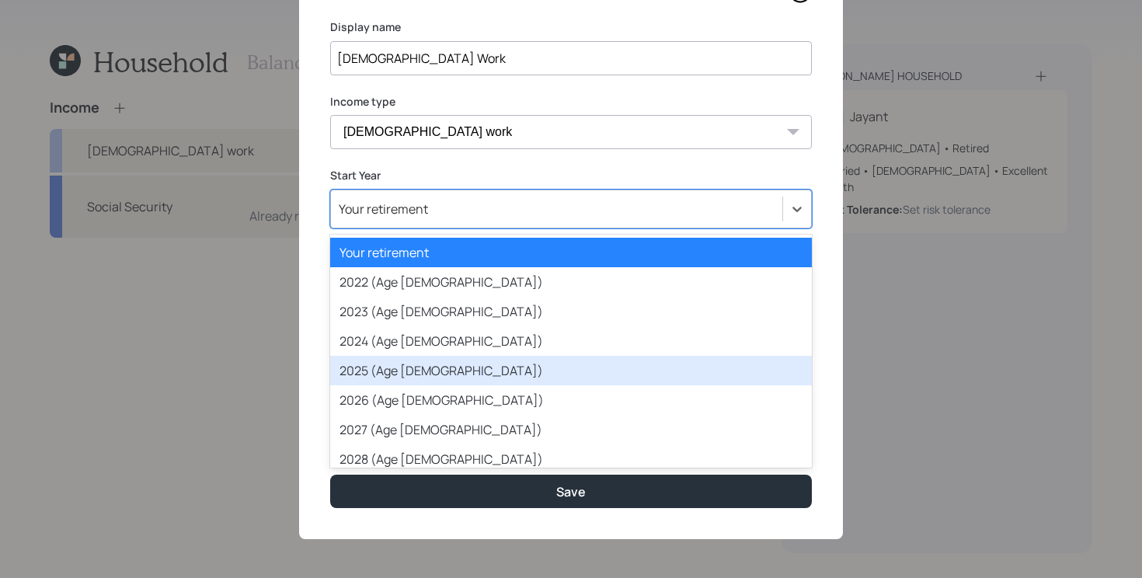
click at [450, 367] on div "2025 (Age 71)" at bounding box center [571, 371] width 482 height 30
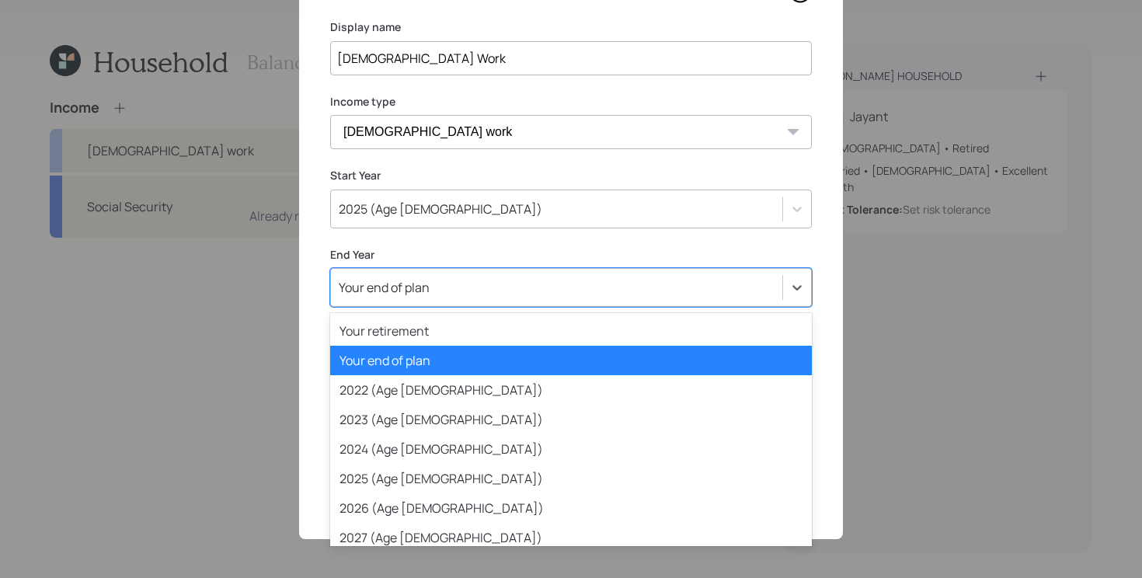
click at [524, 280] on div "Your end of plan" at bounding box center [556, 287] width 451 height 26
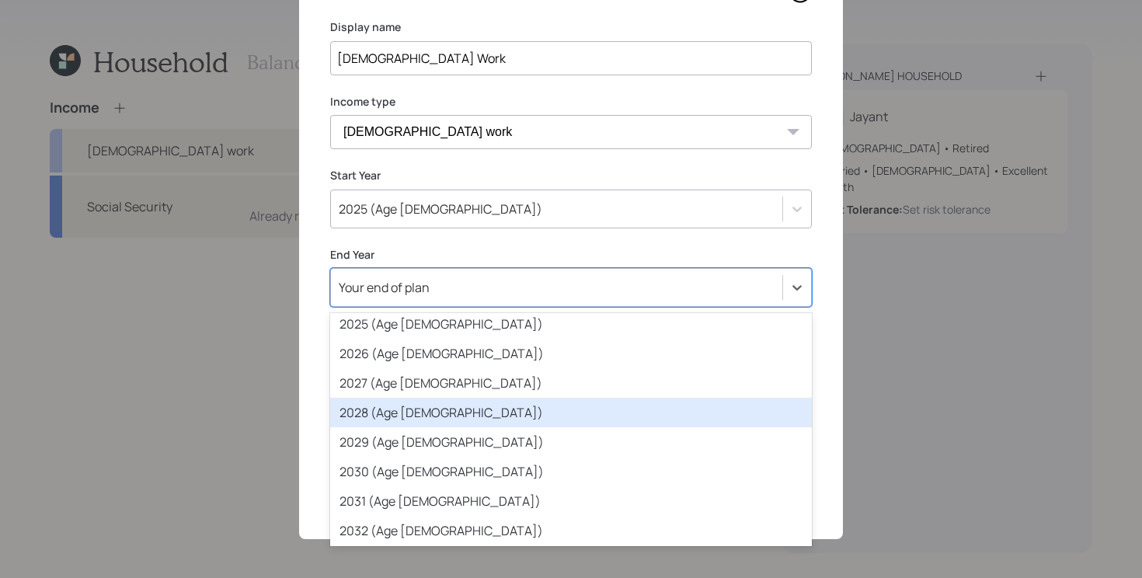
scroll to position [186, 0]
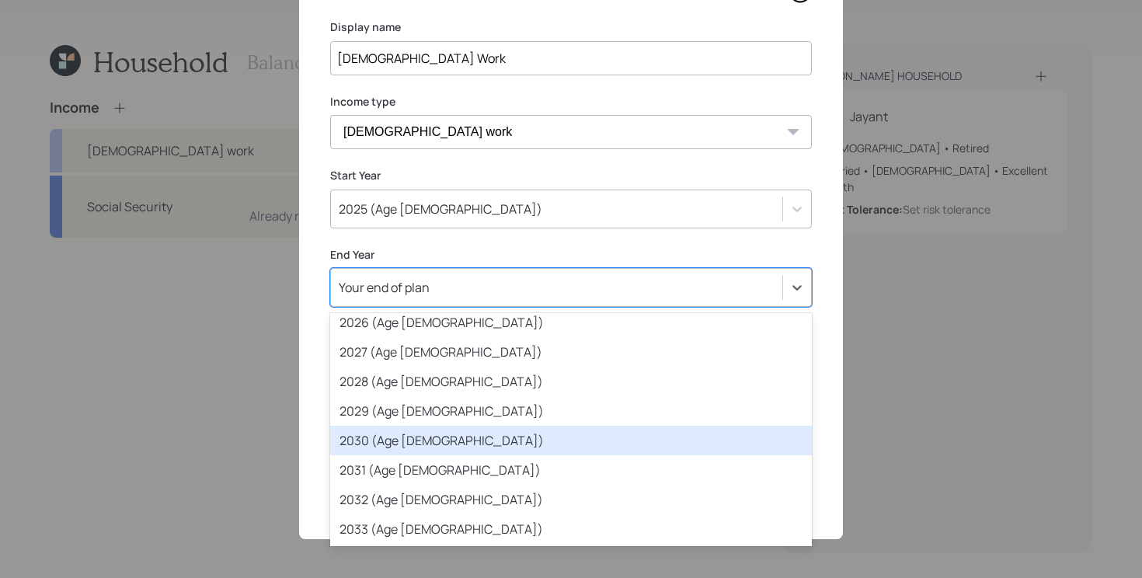
click at [481, 435] on div "2030 (Age 76)" at bounding box center [571, 441] width 482 height 30
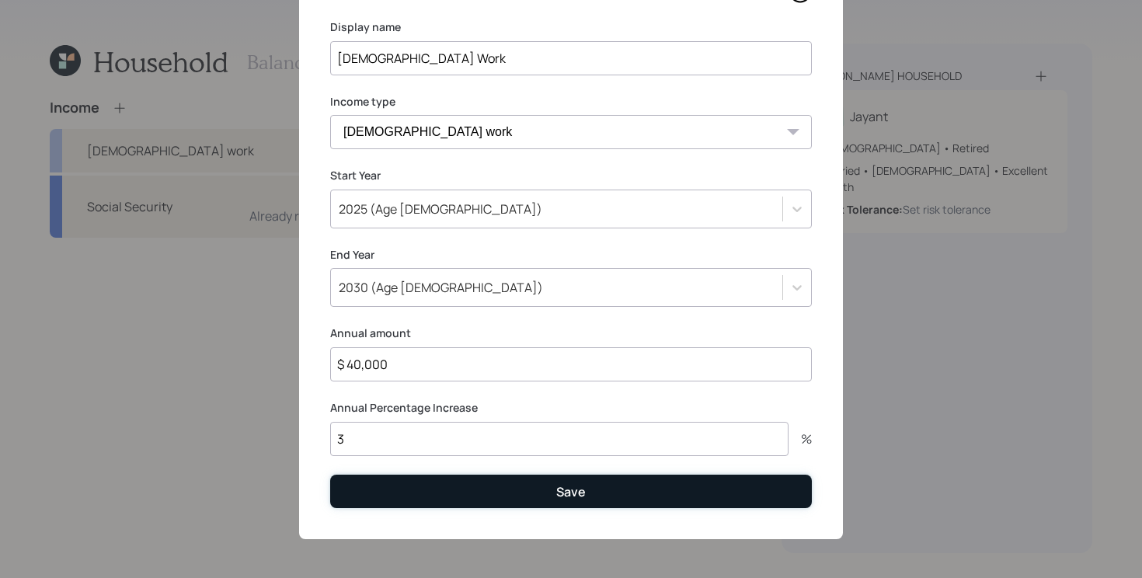
click at [516, 492] on button "Save" at bounding box center [571, 491] width 482 height 33
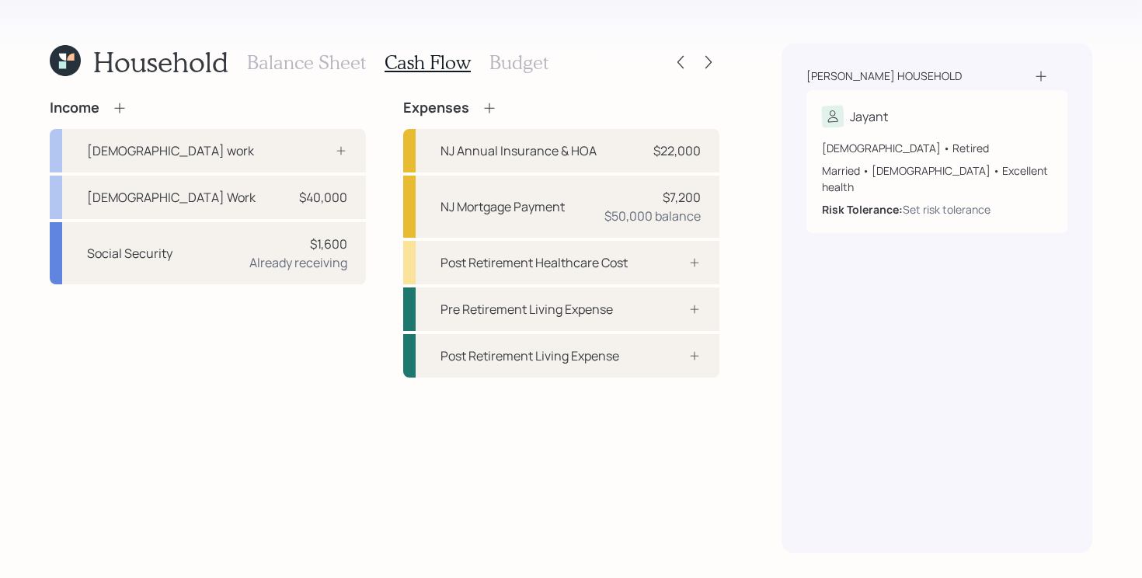
click at [378, 191] on div "Income Full-time work Part Time Work $40,000 Social Security $1,600 Already rec…" at bounding box center [384, 238] width 669 height 278
click at [580, 250] on div "Post Retirement Healthcare Cost" at bounding box center [561, 262] width 316 height 43
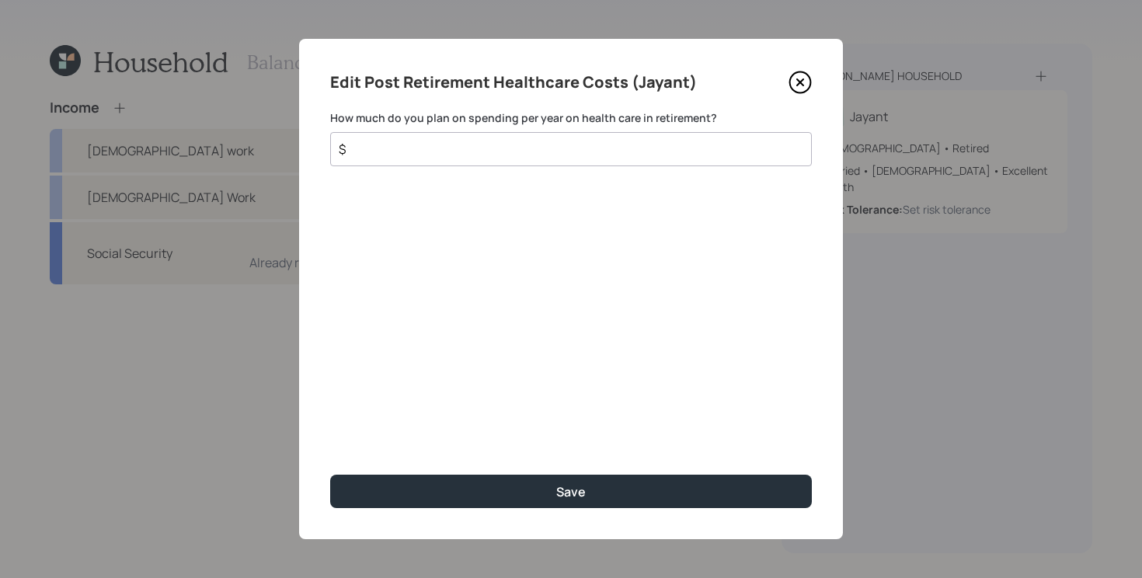
click at [546, 150] on input "$" at bounding box center [564, 149] width 455 height 19
click at [513, 143] on input "$" at bounding box center [564, 149] width 455 height 19
type input "$ 2,000"
click at [330, 475] on button "Save" at bounding box center [571, 491] width 482 height 33
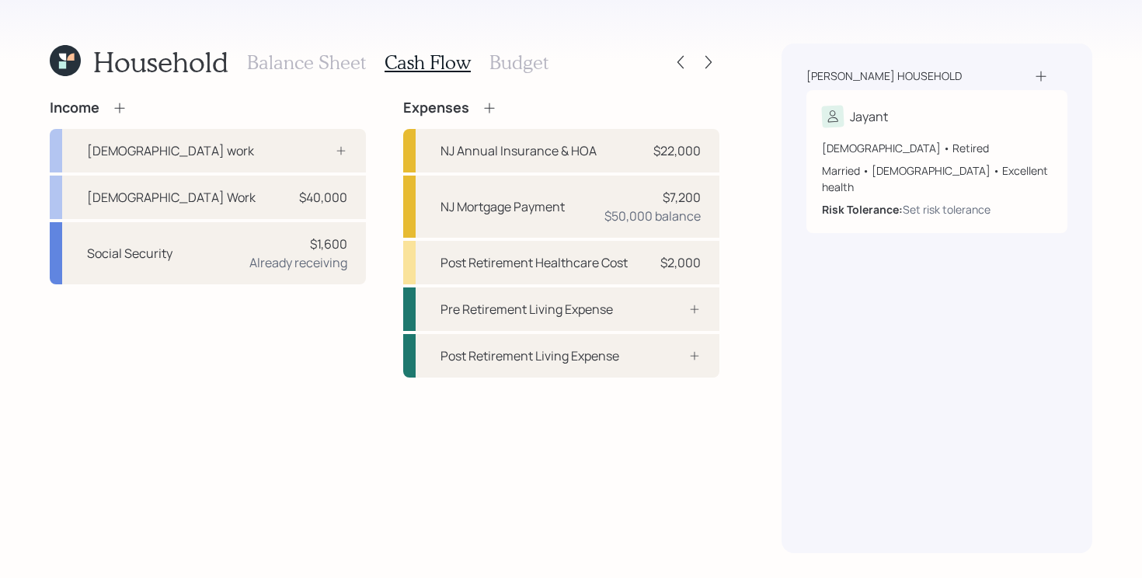
click at [522, 68] on h3 "Budget" at bounding box center [518, 62] width 59 height 23
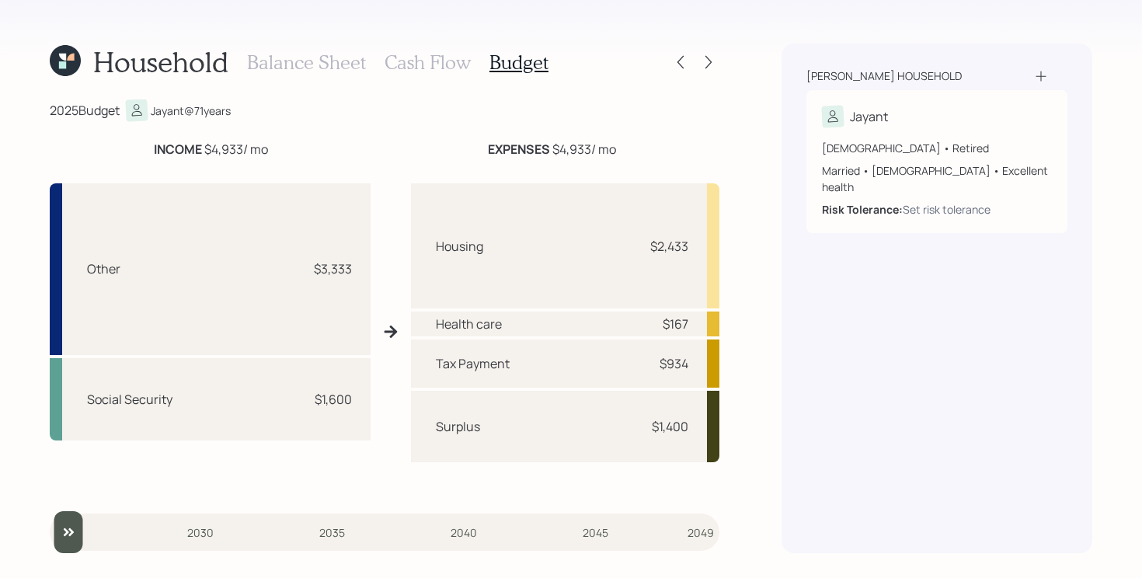
click at [429, 57] on h3 "Cash Flow" at bounding box center [427, 62] width 86 height 23
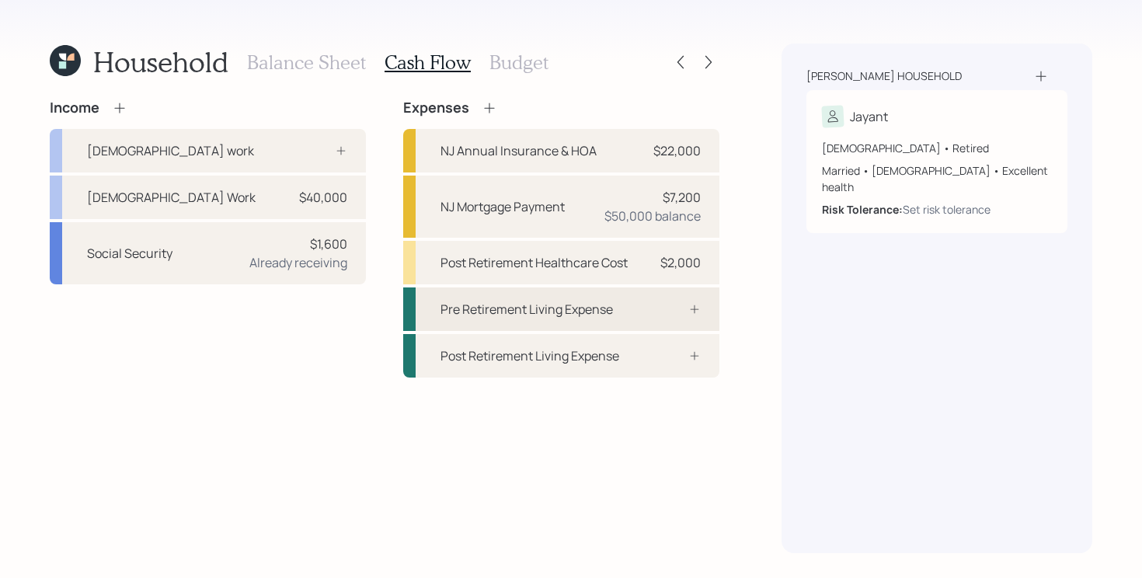
click at [599, 311] on div "Pre Retirement Living Expense" at bounding box center [526, 309] width 172 height 19
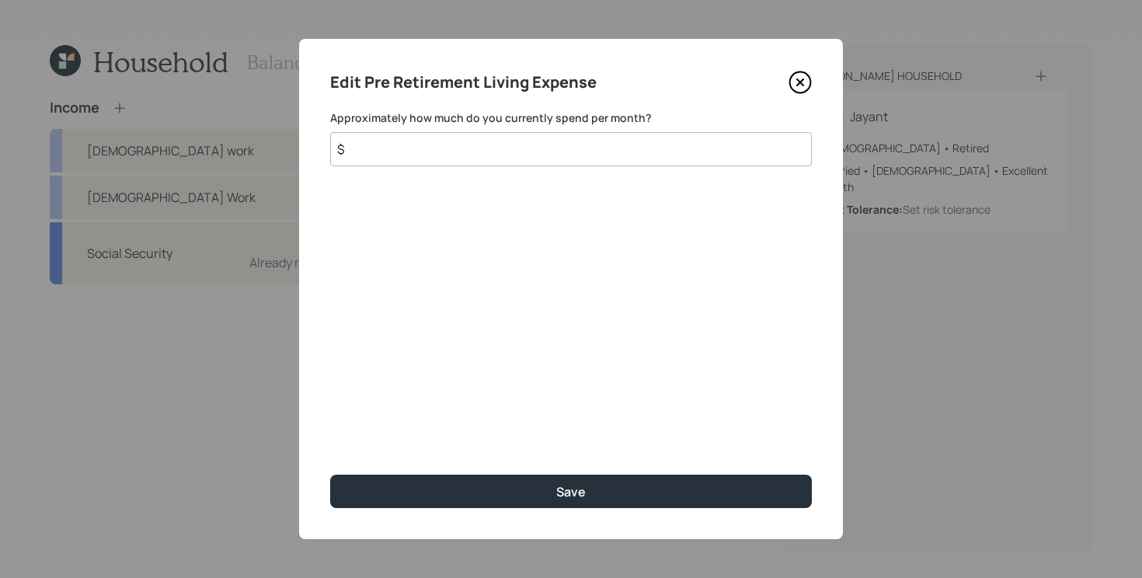
click at [608, 157] on input "$" at bounding box center [571, 149] width 482 height 34
type input "$ 1,300"
click at [330, 475] on button "Save" at bounding box center [571, 491] width 482 height 33
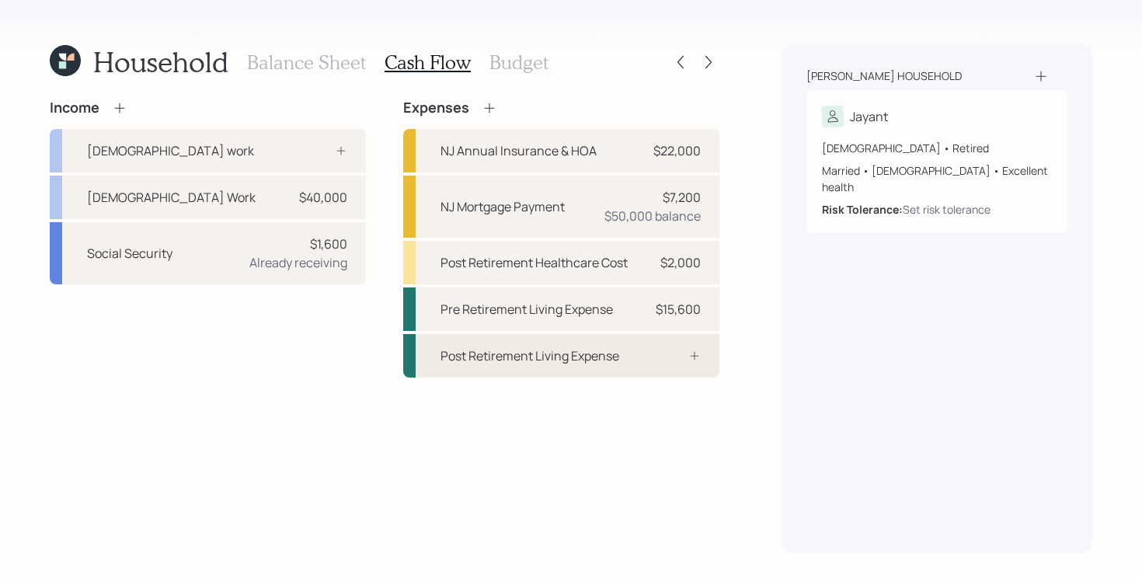
click at [593, 372] on div "Post Retirement Living Expense" at bounding box center [561, 355] width 316 height 43
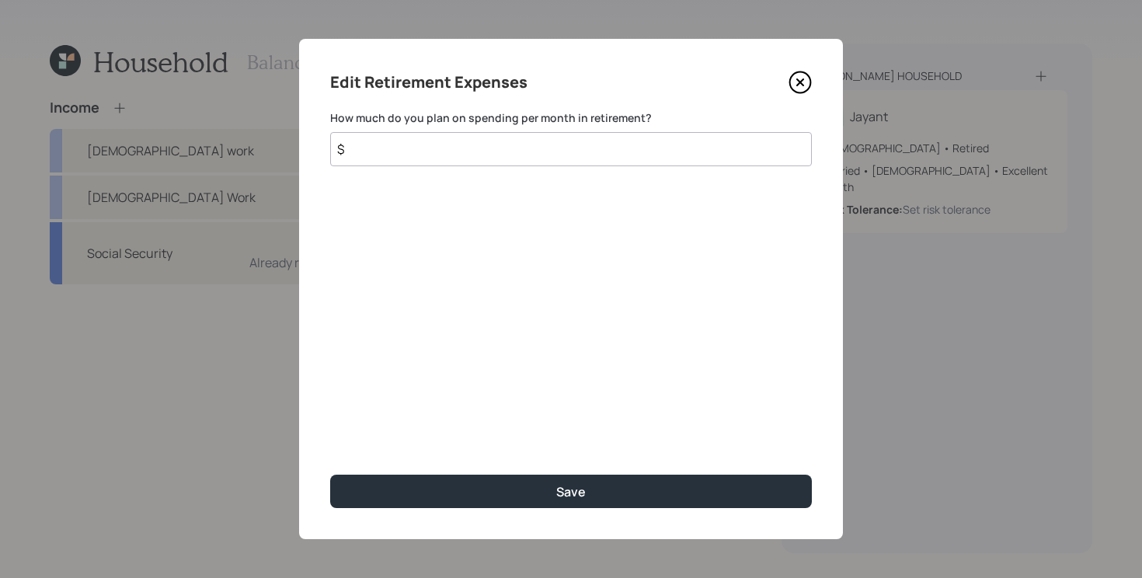
click at [605, 149] on input "$" at bounding box center [571, 149] width 482 height 34
type input "$ 1,300"
click at [330, 475] on button "Save" at bounding box center [571, 491] width 482 height 33
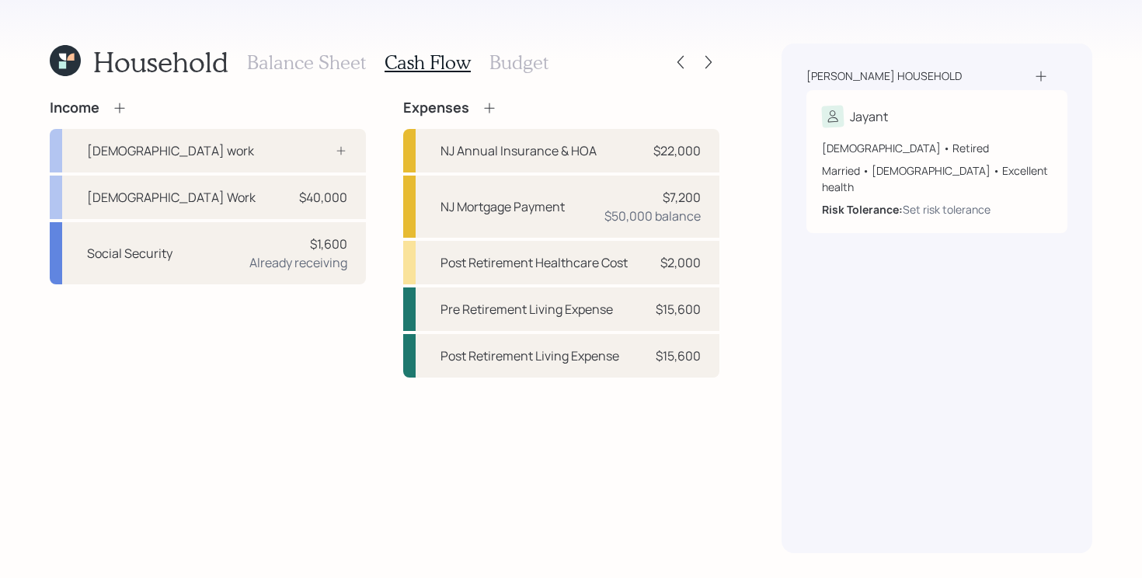
click at [511, 48] on div "Balance Sheet Cash Flow Budget" at bounding box center [397, 61] width 301 height 37
click at [509, 64] on h3 "Budget" at bounding box center [518, 62] width 59 height 23
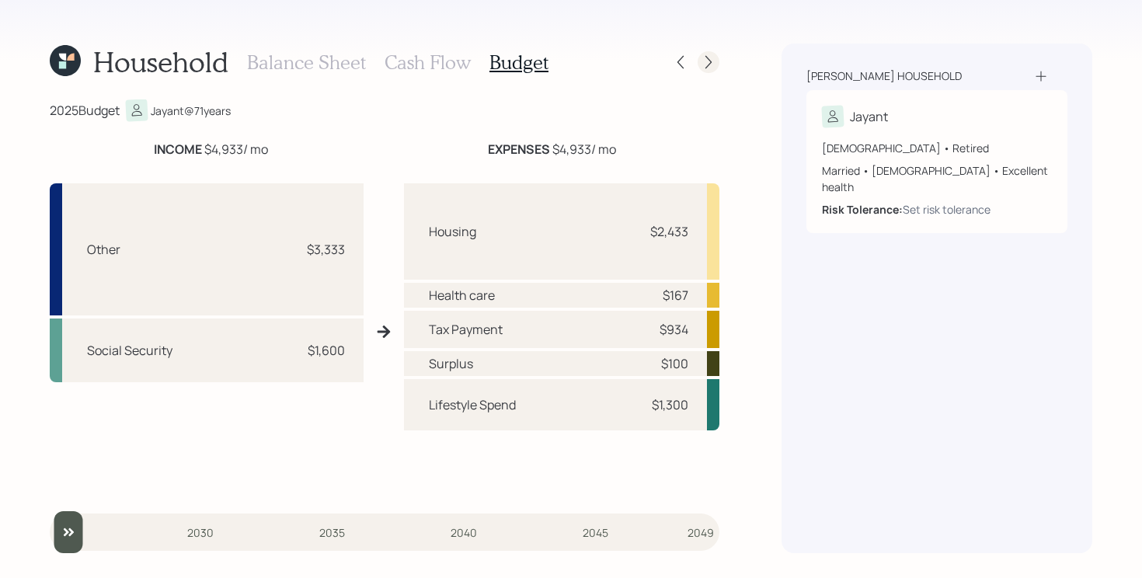
click at [715, 58] on icon at bounding box center [709, 62] width 16 height 16
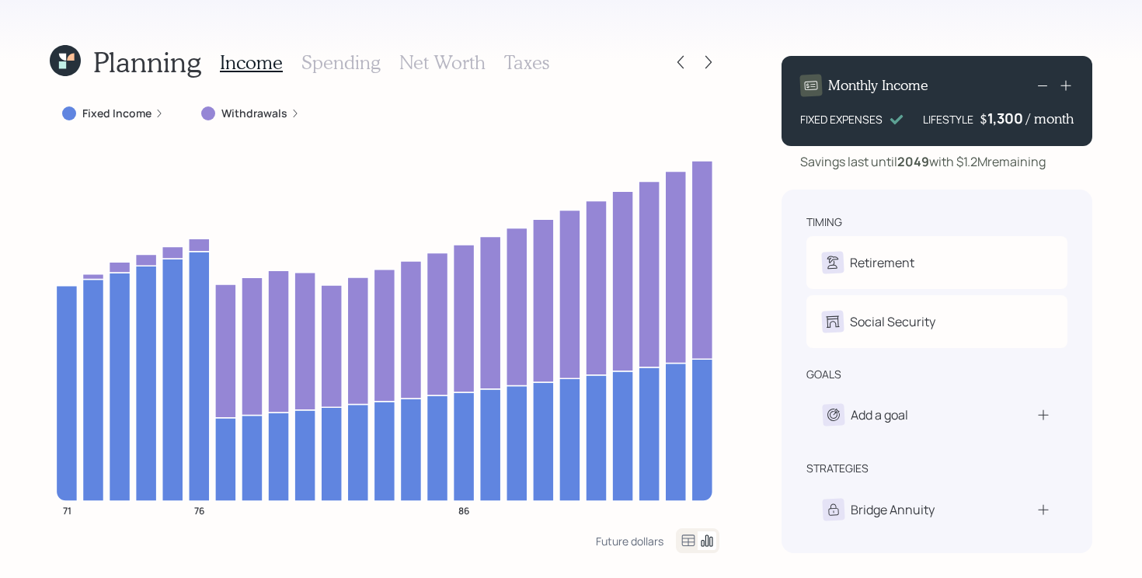
click at [253, 113] on label "Withdrawals" at bounding box center [254, 114] width 66 height 16
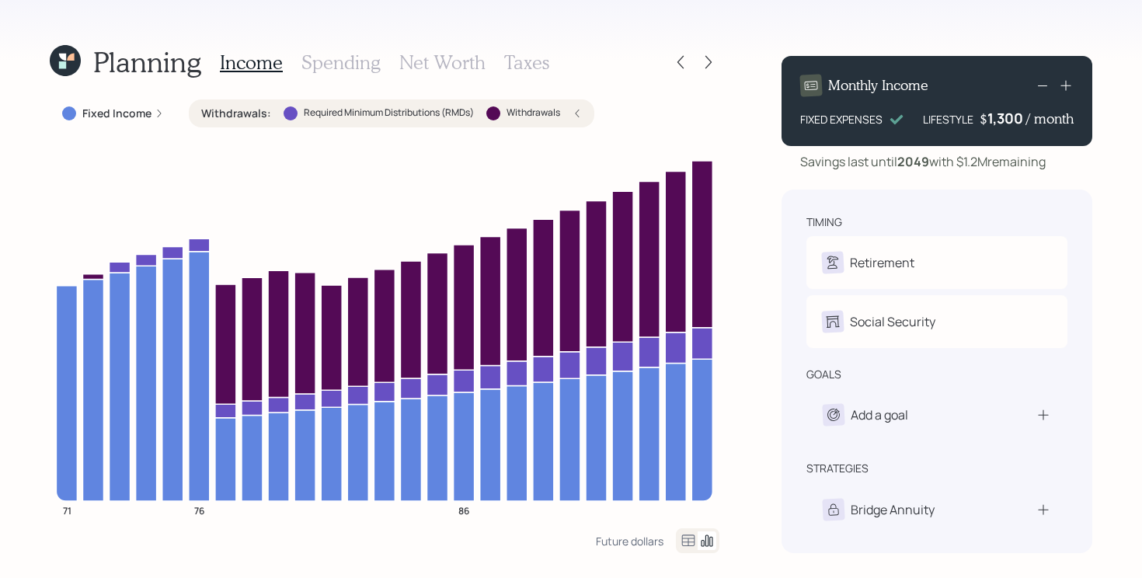
click at [252, 113] on label "Withdrawals :" at bounding box center [236, 114] width 70 height 16
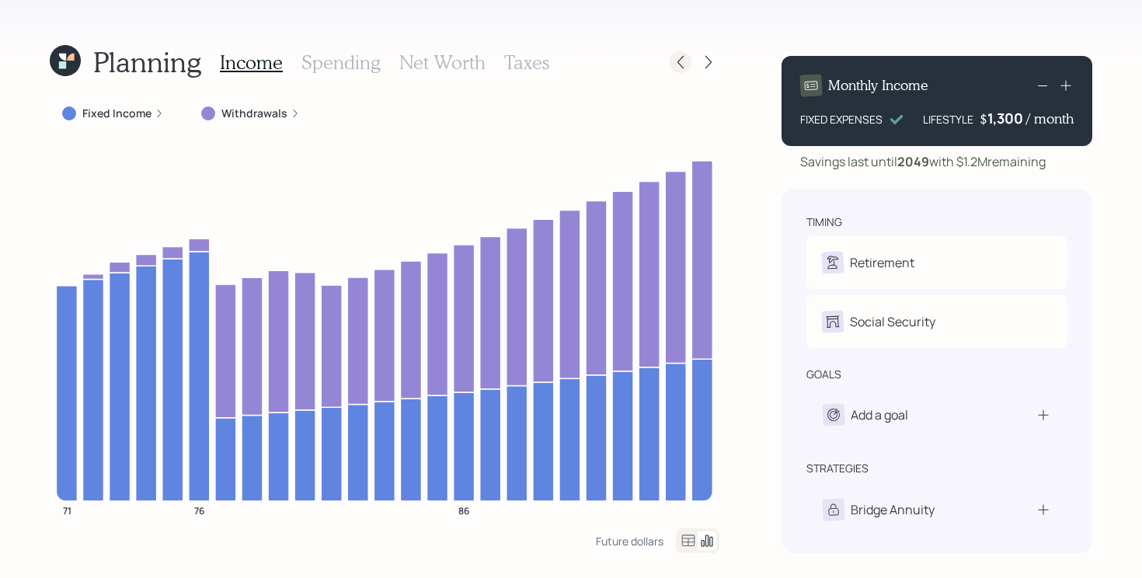
click at [679, 61] on icon at bounding box center [681, 62] width 16 height 16
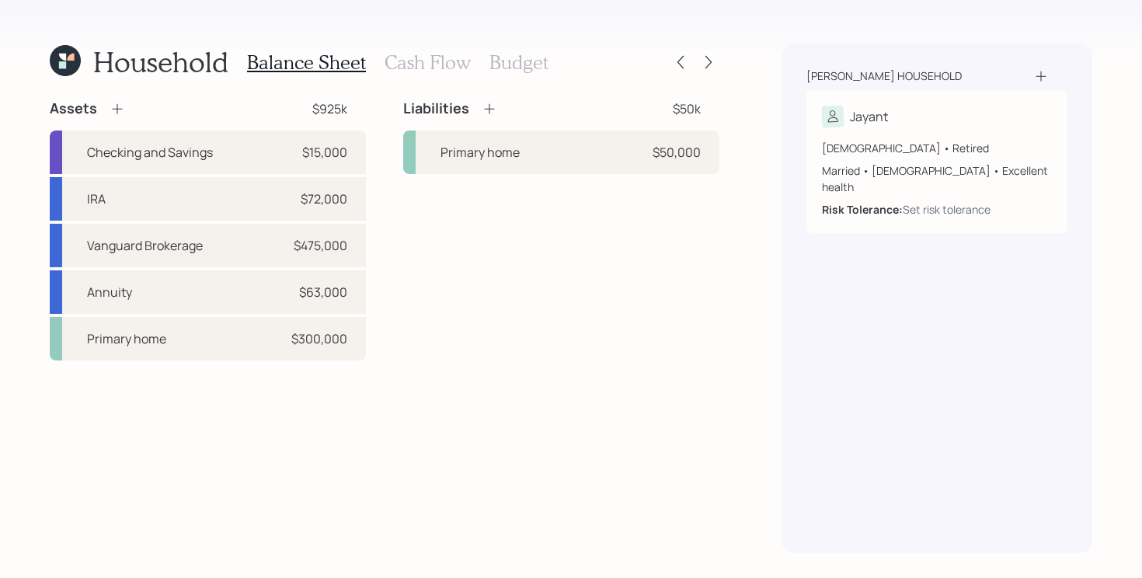
click at [423, 68] on h3 "Cash Flow" at bounding box center [427, 62] width 86 height 23
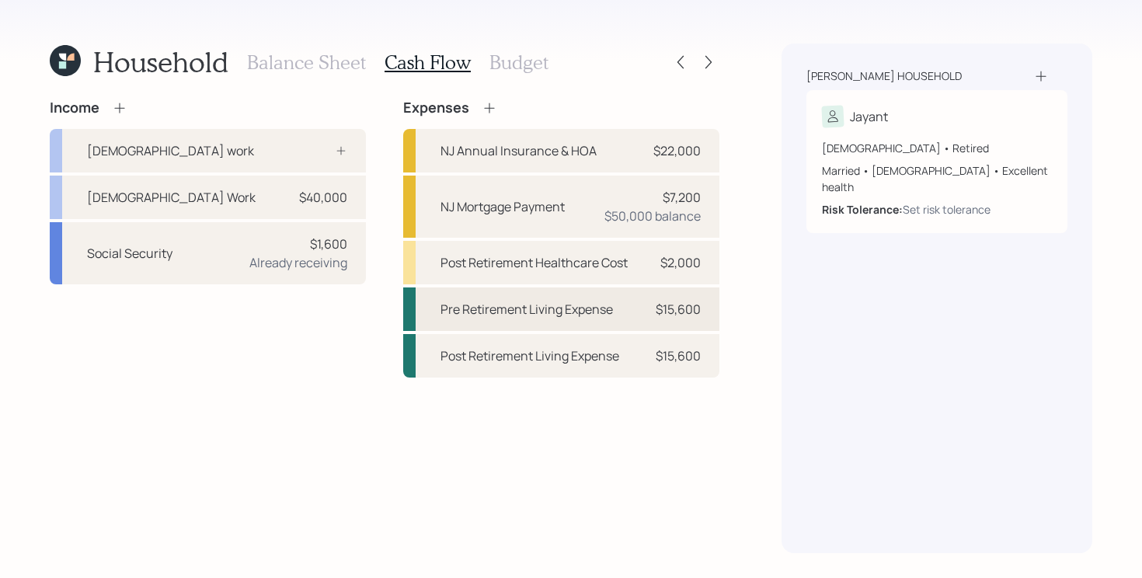
click at [624, 308] on div "Pre Retirement Living Expense $15,600" at bounding box center [561, 308] width 316 height 43
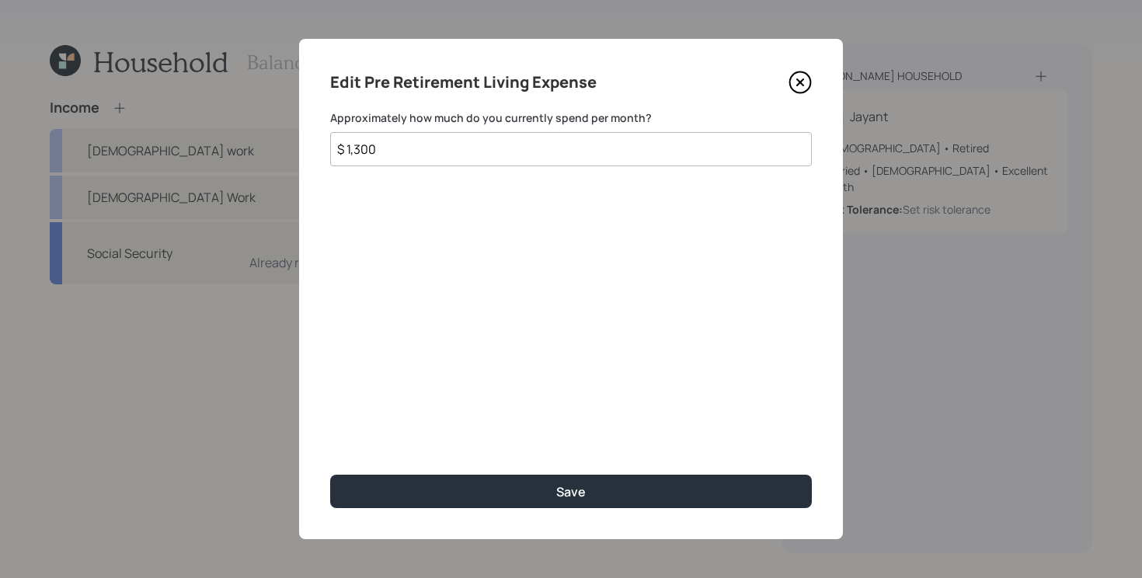
click at [525, 147] on input "$ 1,300" at bounding box center [571, 149] width 482 height 34
type input "$ 1,250"
click at [330, 475] on button "Save" at bounding box center [571, 491] width 482 height 33
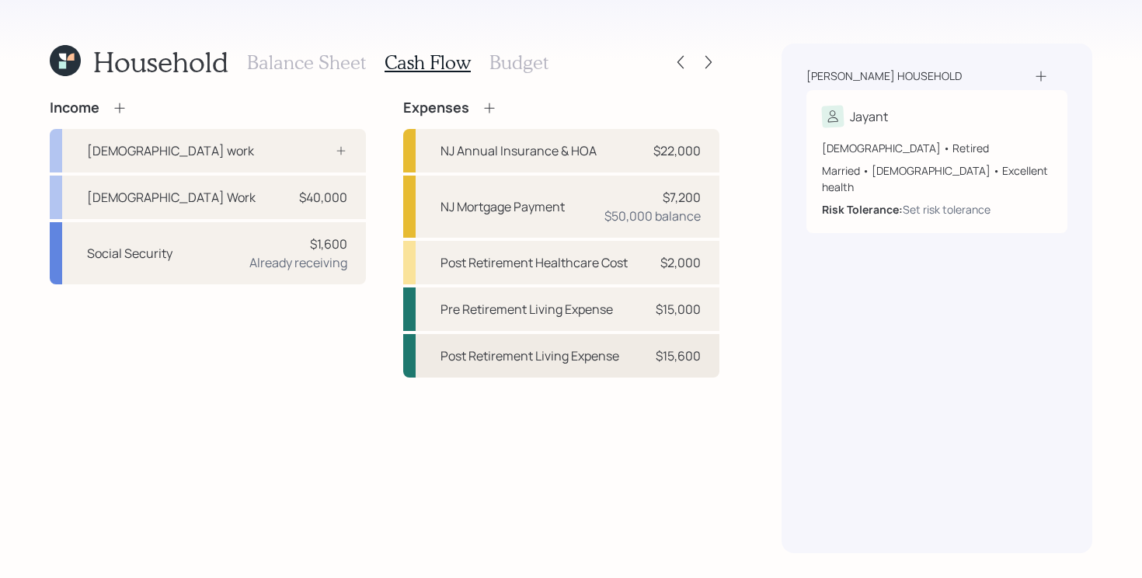
click at [547, 364] on div "Post Retirement Living Expense $15,600" at bounding box center [561, 355] width 316 height 43
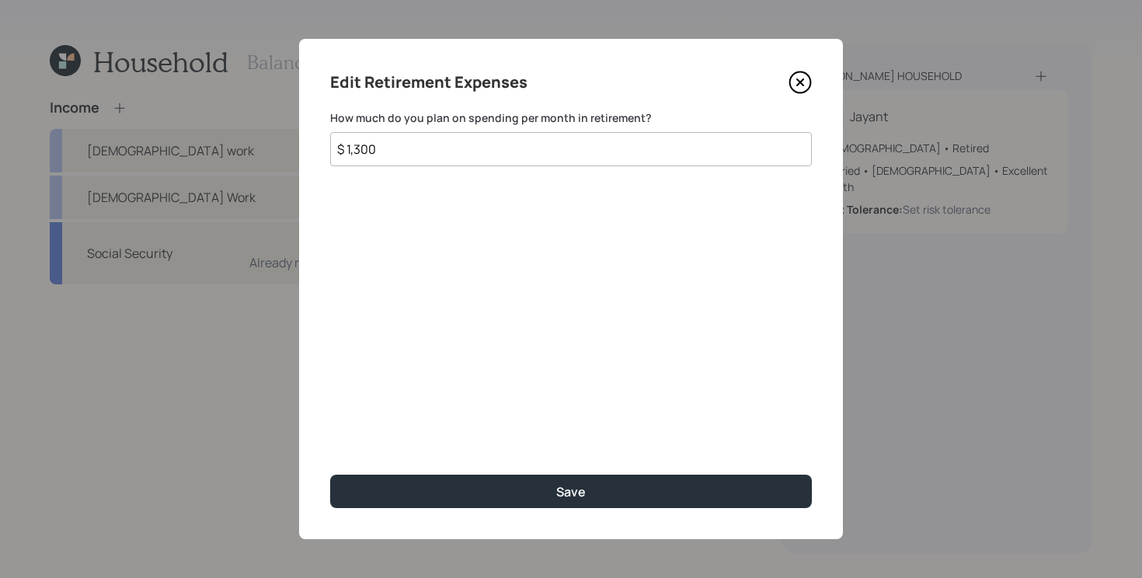
click at [518, 144] on input "$ 1,300" at bounding box center [571, 149] width 482 height 34
click at [518, 143] on input "$ 1,300" at bounding box center [571, 149] width 482 height 34
type input "$ 1,250"
click at [330, 475] on button "Save" at bounding box center [571, 491] width 482 height 33
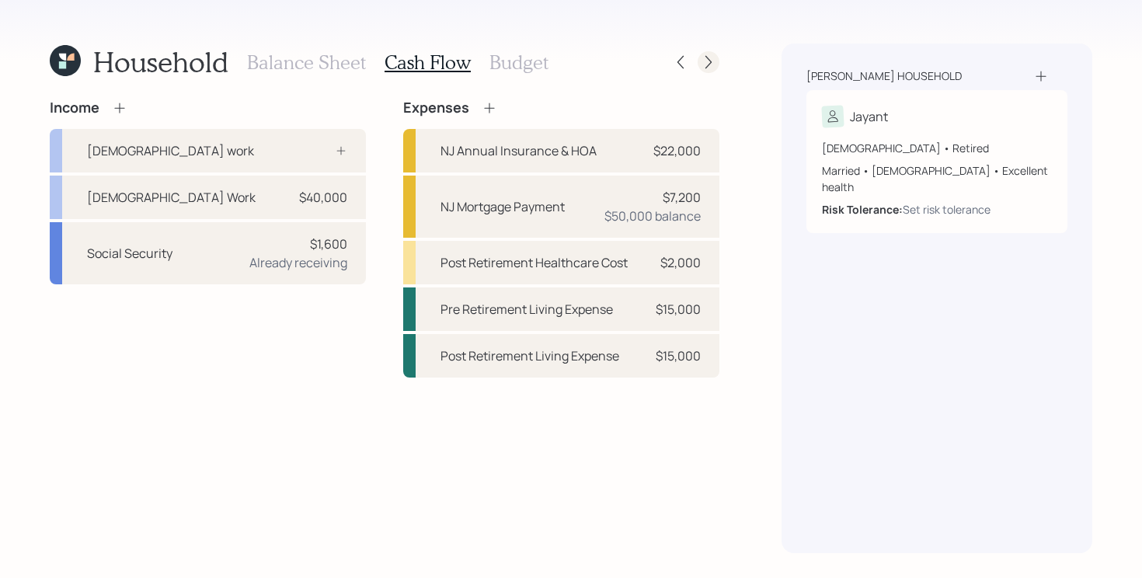
click at [709, 61] on icon at bounding box center [709, 62] width 16 height 16
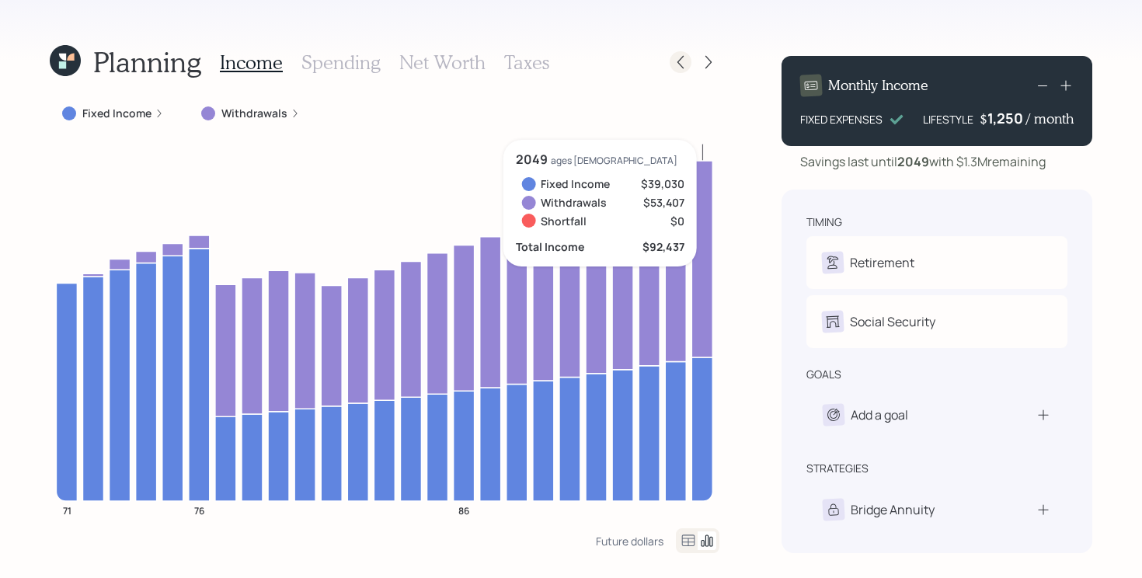
click at [680, 64] on icon at bounding box center [680, 62] width 6 height 13
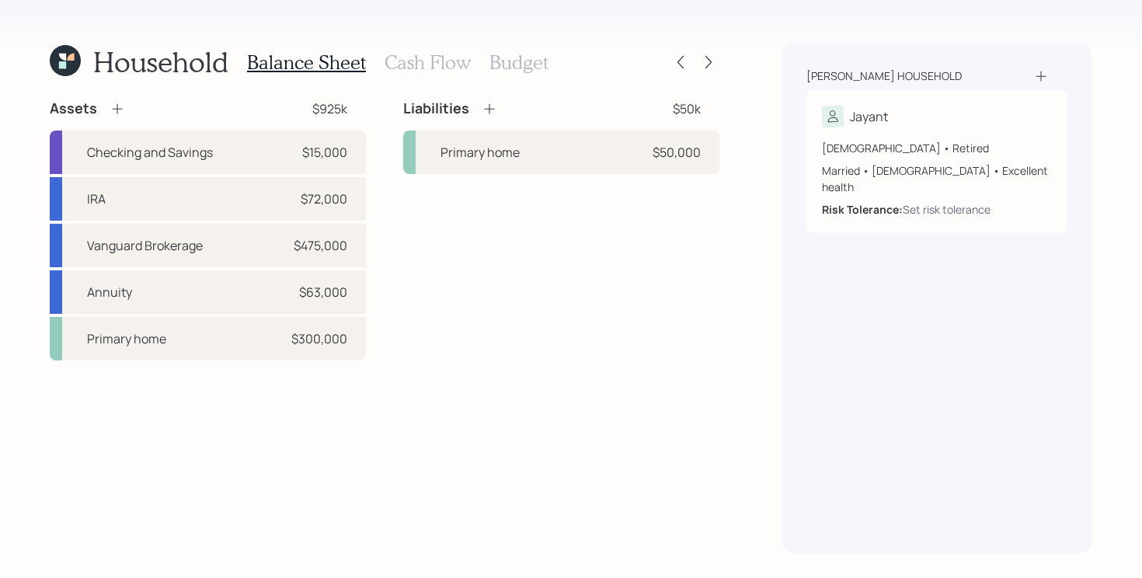
click at [416, 62] on h3 "Cash Flow" at bounding box center [427, 62] width 86 height 23
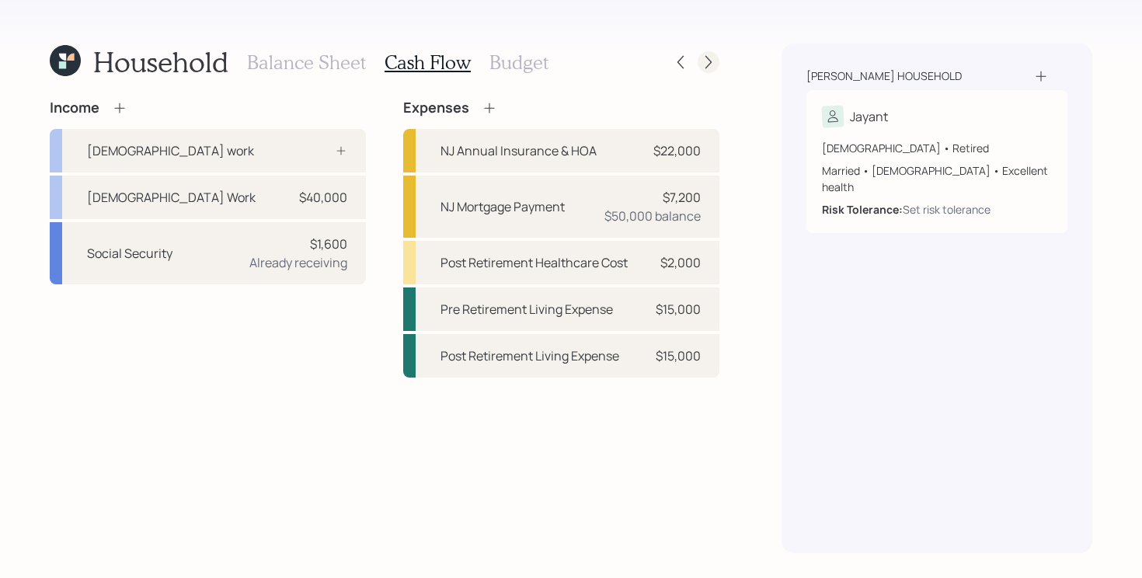
click at [705, 68] on icon at bounding box center [709, 62] width 16 height 16
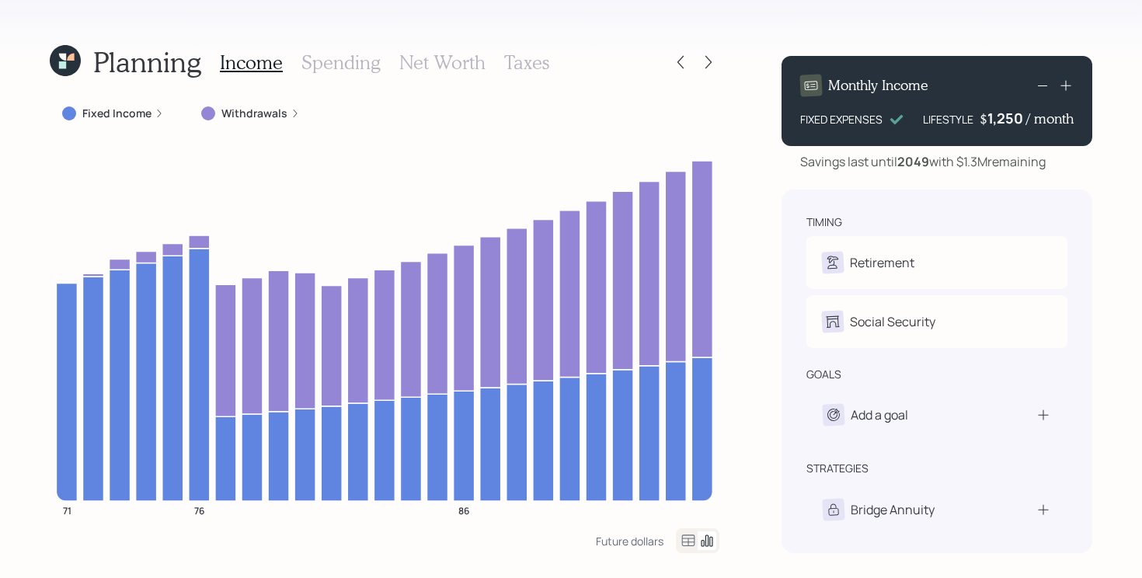
click at [235, 121] on div "Withdrawals" at bounding box center [250, 113] width 123 height 28
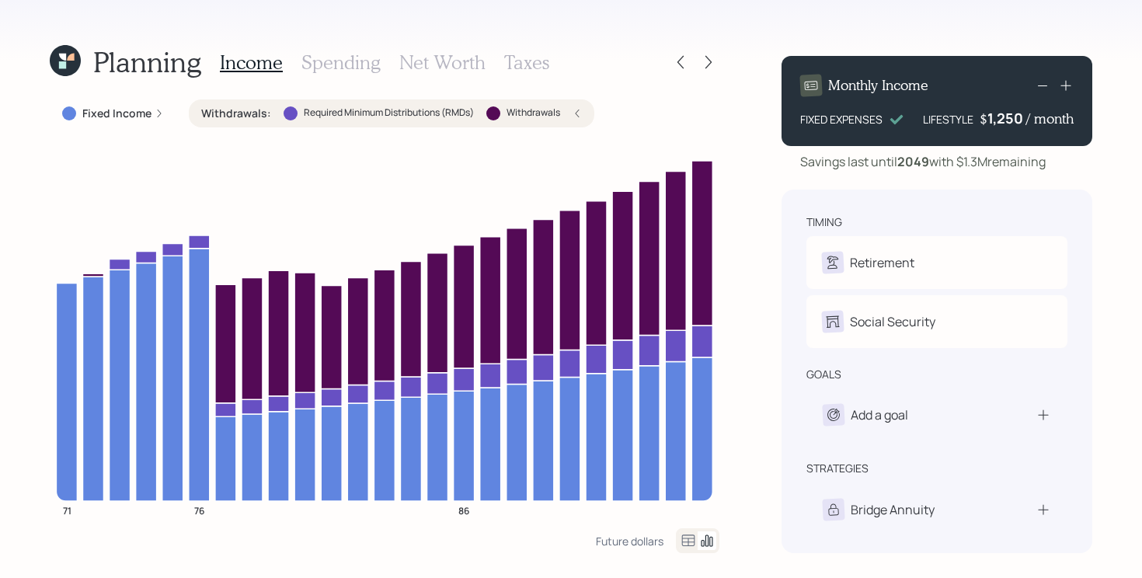
click at [235, 121] on div "Withdrawals : Required Minimum Distributions (RMDs) Withdrawals" at bounding box center [391, 113] width 405 height 28
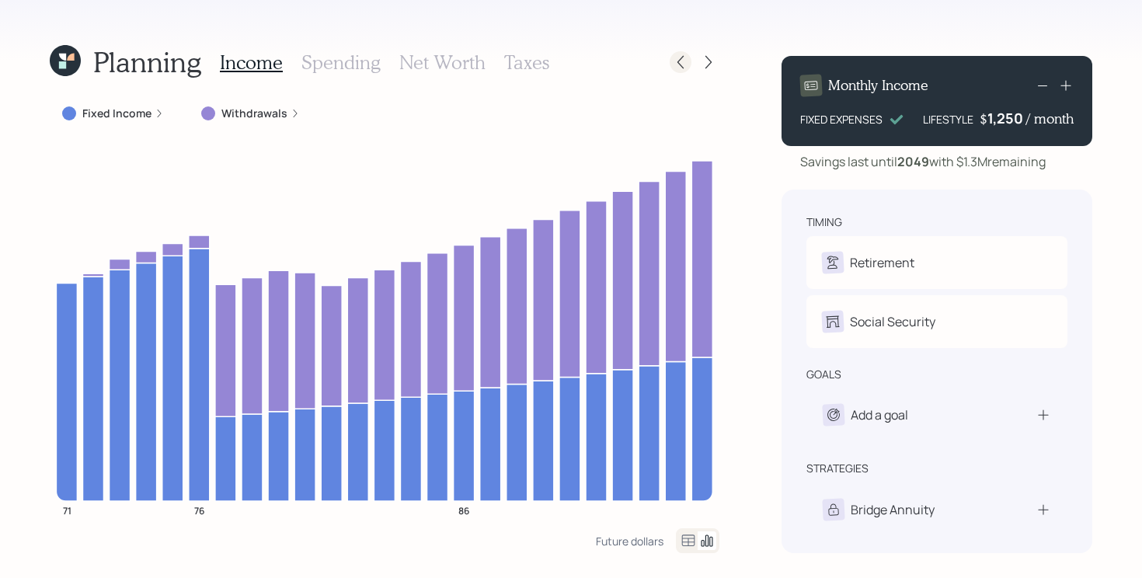
click at [684, 61] on icon at bounding box center [681, 62] width 16 height 16
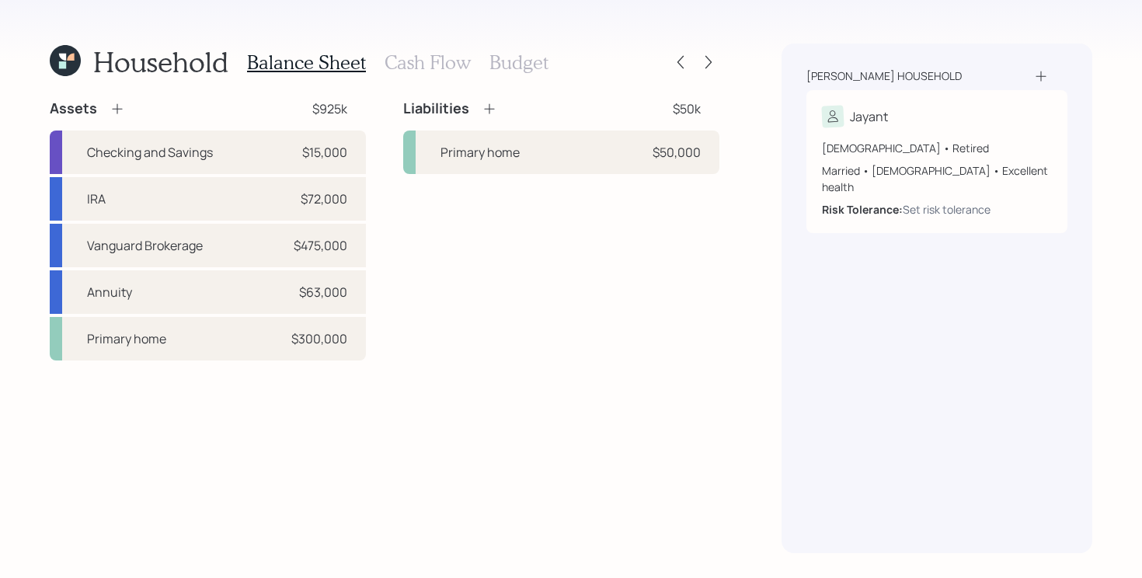
click at [419, 65] on h3 "Cash Flow" at bounding box center [427, 62] width 86 height 23
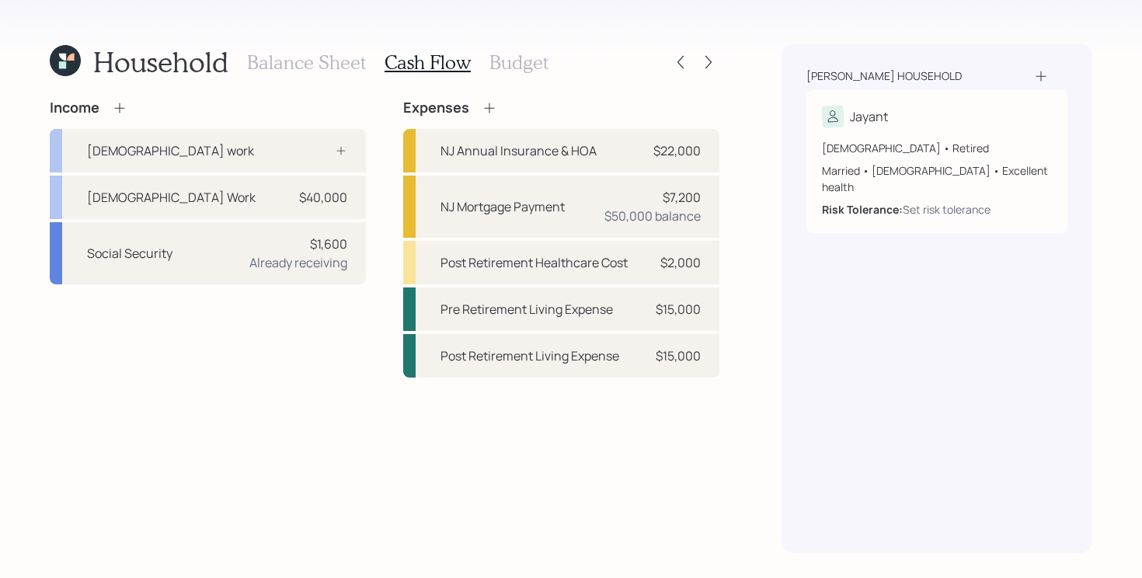
click at [492, 106] on icon at bounding box center [490, 108] width 16 height 16
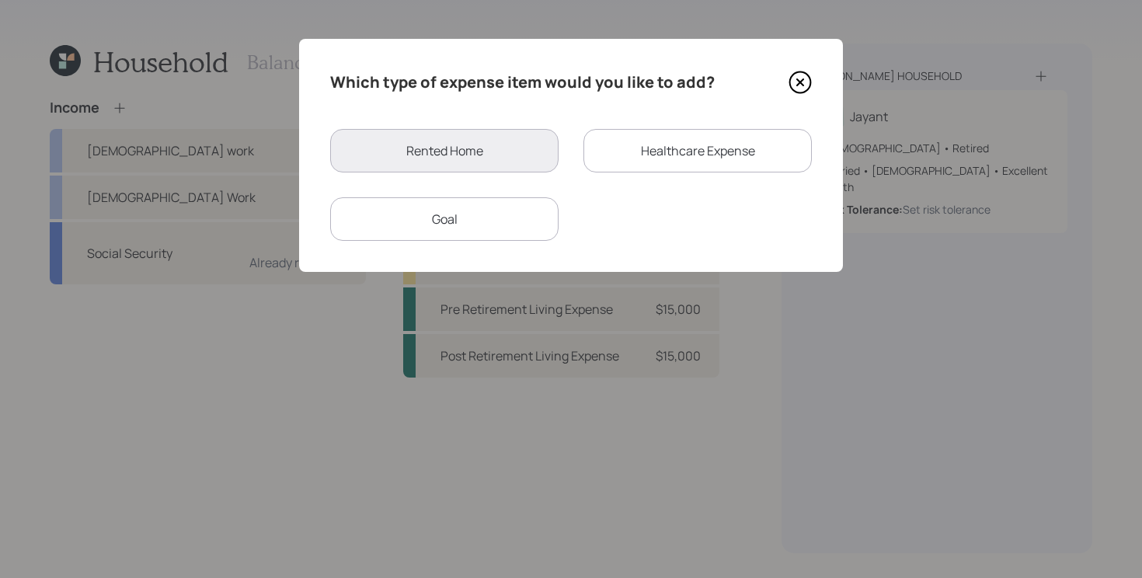
click at [803, 79] on icon at bounding box center [800, 82] width 6 height 6
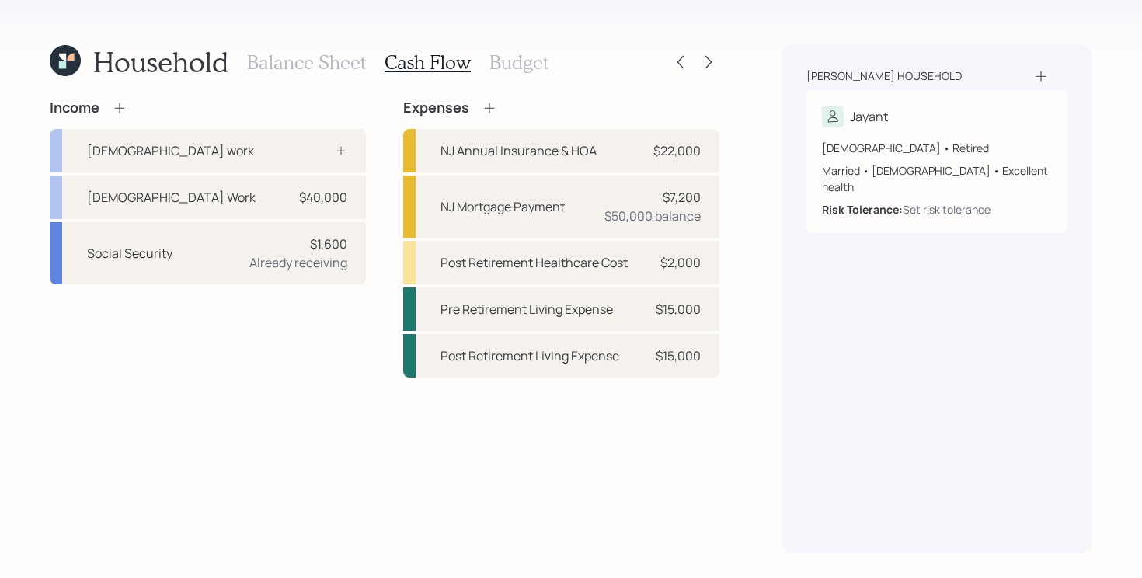
click at [485, 107] on icon at bounding box center [489, 108] width 10 height 10
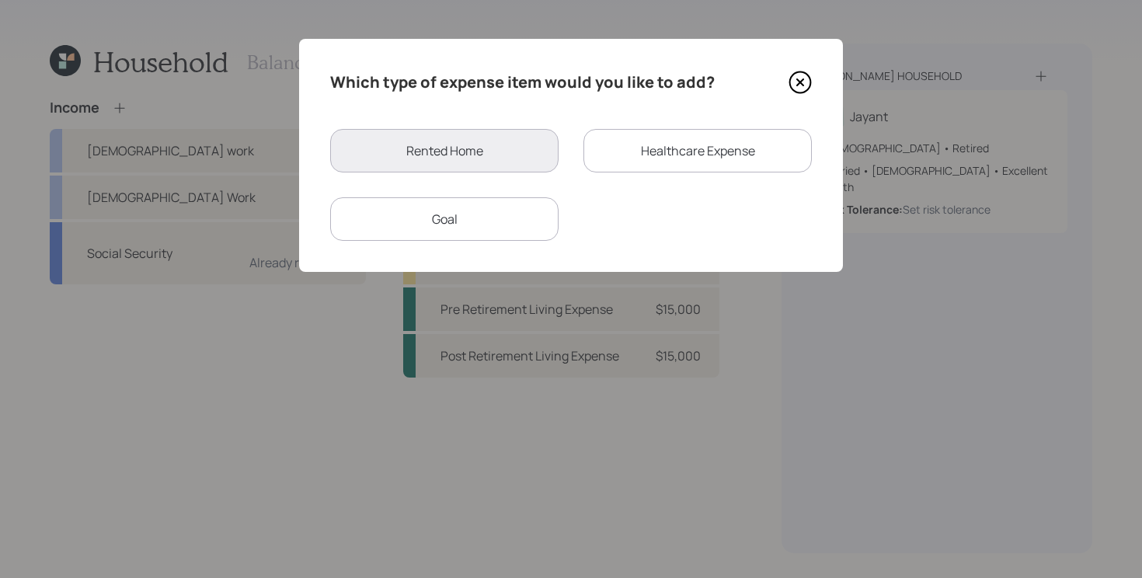
click at [524, 218] on div "Goal" at bounding box center [444, 218] width 228 height 43
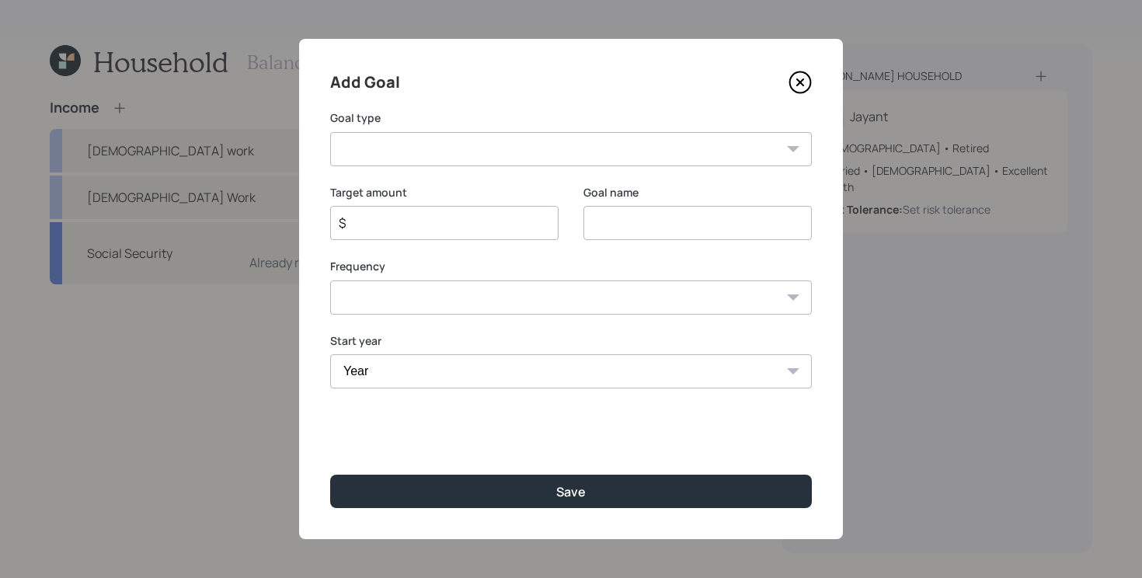
click at [607, 153] on select "Create an emergency fund Donate to charity Purchase a home Make a purchase Supp…" at bounding box center [571, 149] width 482 height 34
select select "other"
click at [330, 132] on select "Create an emergency fund Donate to charity Purchase a home Make a purchase Supp…" at bounding box center [571, 149] width 482 height 34
click at [687, 219] on input "Other" at bounding box center [697, 223] width 228 height 34
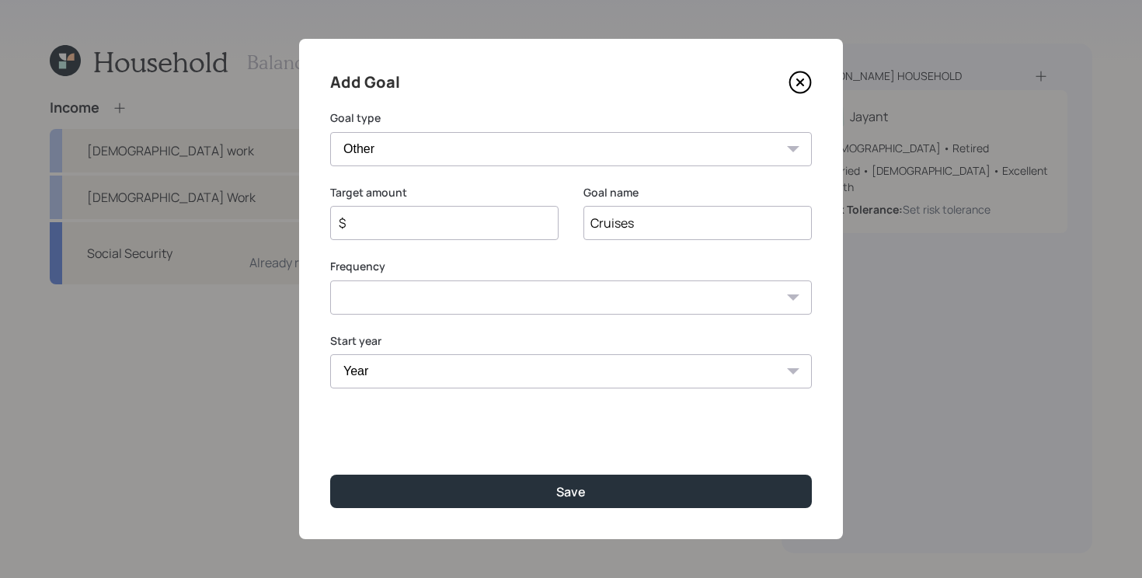
type input "Cruises"
click at [423, 369] on select "Year 2025 2026 2027 2028 2029 2030 2031 2032 2033 2034 2035 2036 2037 2038 2039…" at bounding box center [571, 371] width 482 height 34
select select "2026"
click at [330, 354] on select "Year 2025 2026 2027 2028 2029 2030 2031 2032 2033 2034 2035 2036 2037 2038 2039…" at bounding box center [571, 371] width 482 height 34
click at [451, 224] on input "$" at bounding box center [438, 223] width 202 height 19
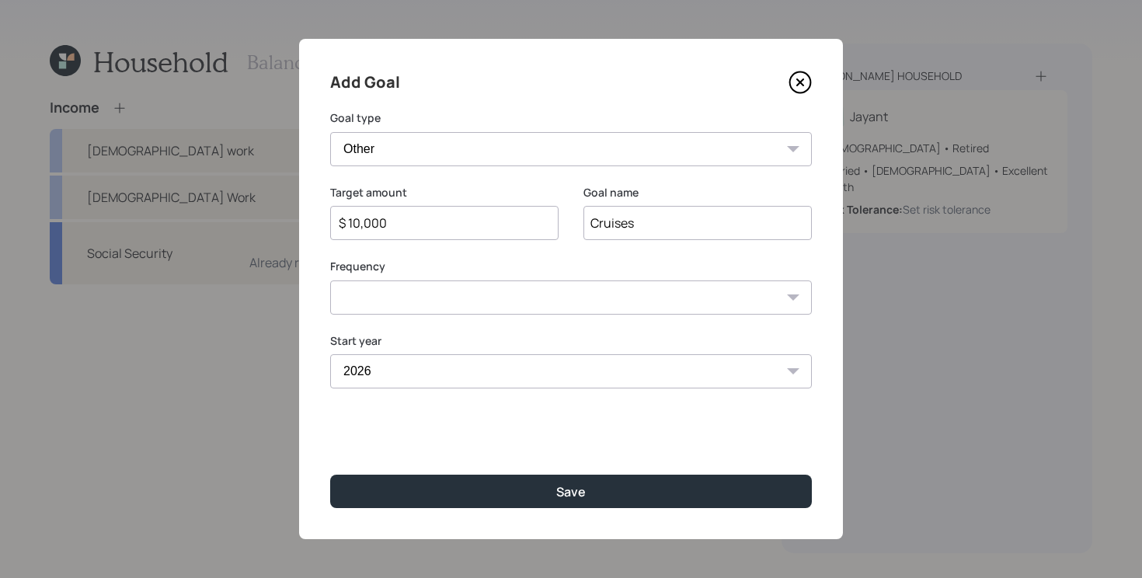
type input "$ 10,000"
click at [423, 303] on select "One time Every 1 year Every 2 years Every 3 years Every 4 years Every 5 years E…" at bounding box center [571, 297] width 482 height 34
select select "1"
click at [330, 280] on select "One time Every 1 year Every 2 years Every 3 years Every 4 years Every 5 years E…" at bounding box center [571, 297] width 482 height 34
click at [617, 370] on select "Year 2026 2027 2028 2029 2030 2031 2032 2033 2034 2035 2036 2037 2038 2039 2040…" at bounding box center [697, 371] width 228 height 34
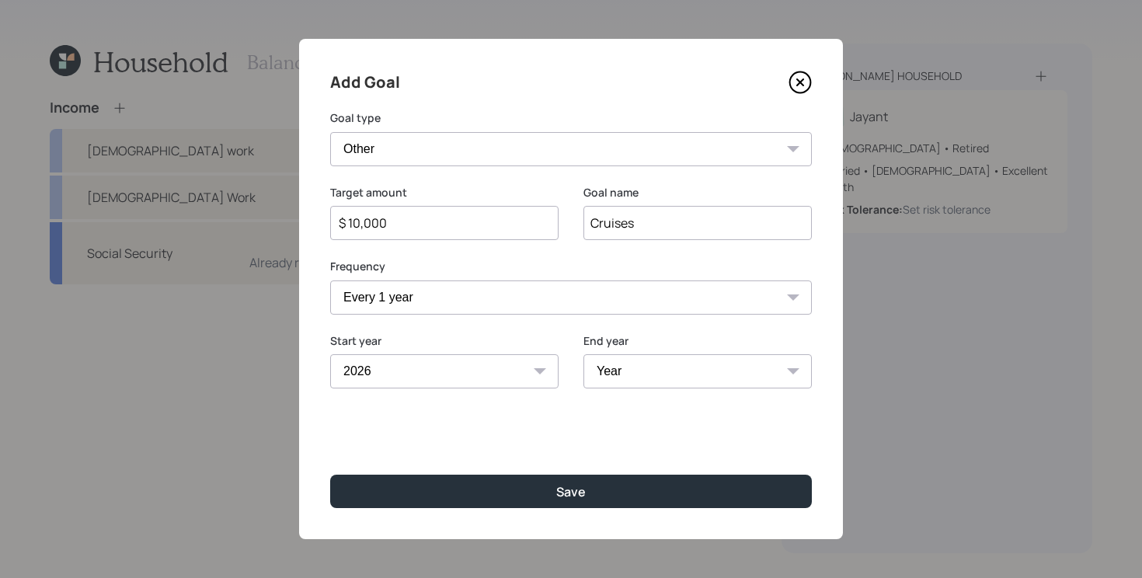
select select "2040"
click at [583, 354] on select "Year 2026 2027 2028 2029 2030 2031 2032 2033 2034 2035 2036 2037 2038 2039 2040…" at bounding box center [697, 371] width 228 height 34
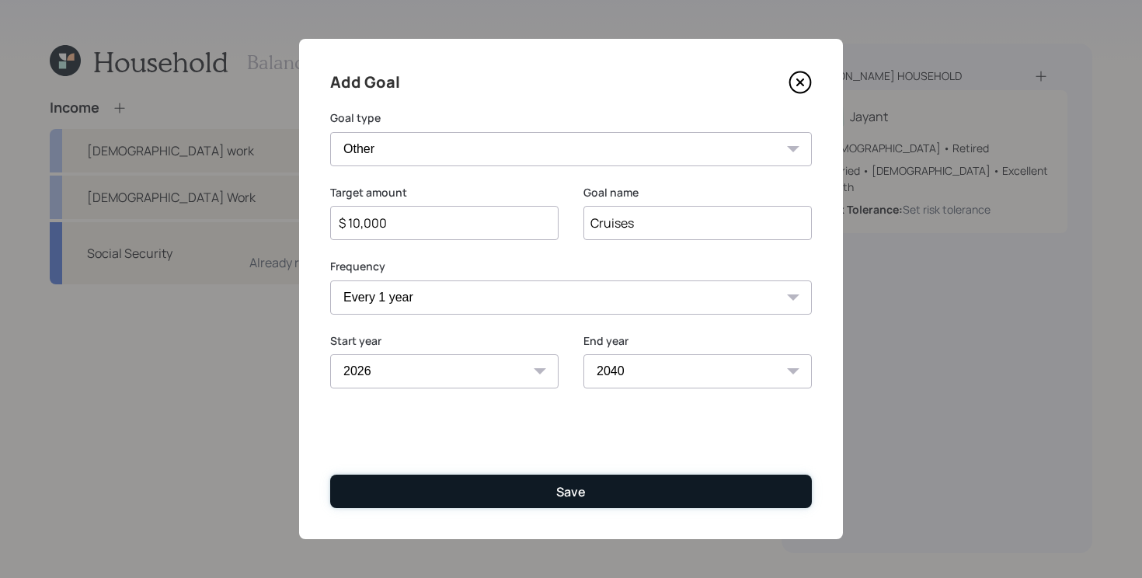
click at [506, 489] on button "Save" at bounding box center [571, 491] width 482 height 33
type input "$"
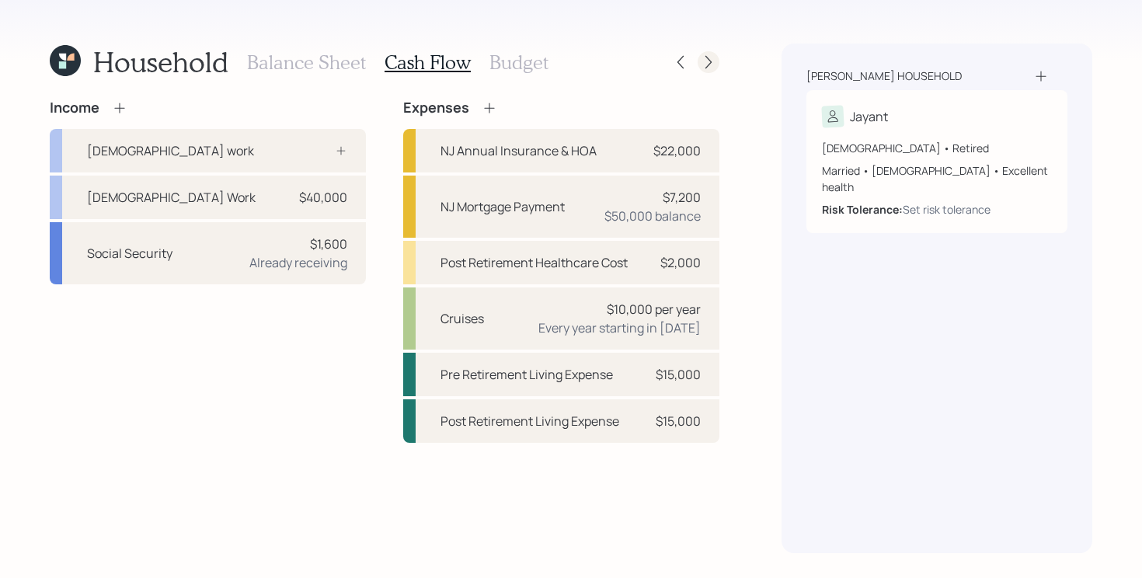
click at [711, 69] on icon at bounding box center [709, 62] width 16 height 16
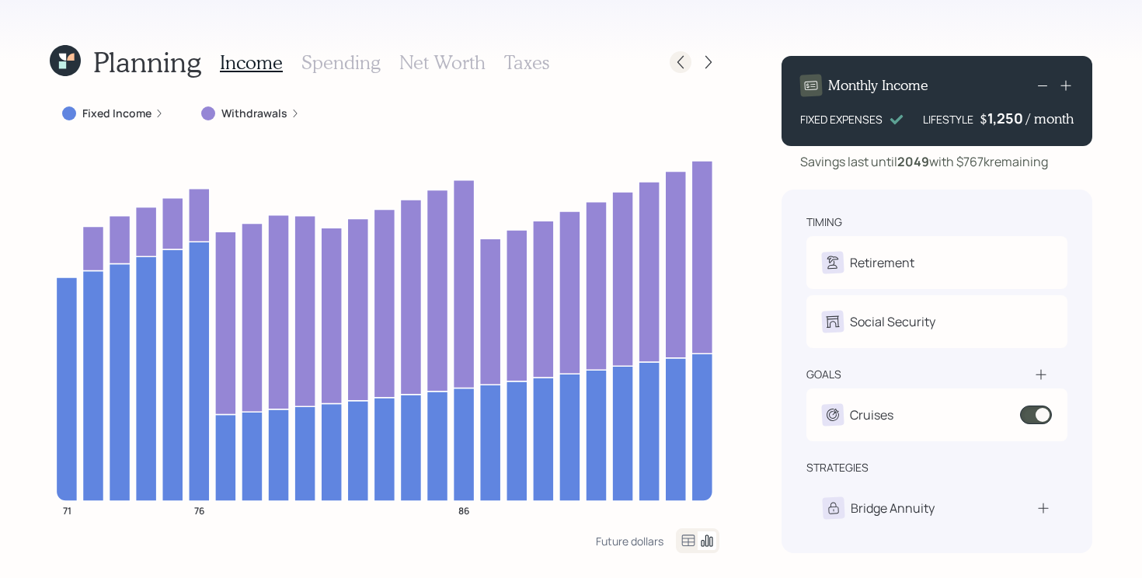
click at [683, 64] on icon at bounding box center [681, 62] width 16 height 16
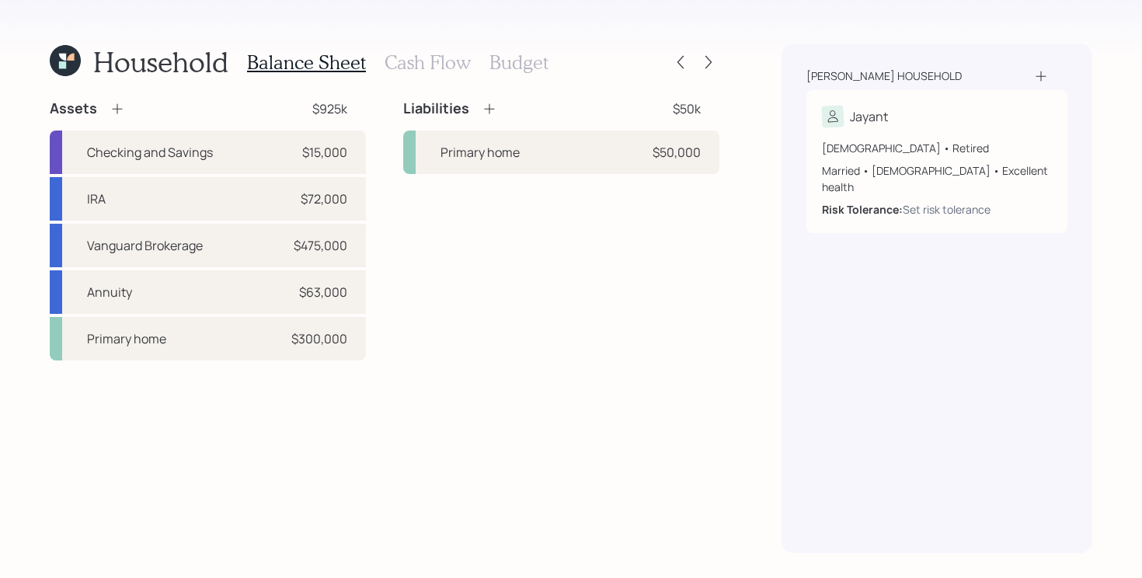
click at [435, 64] on h3 "Cash Flow" at bounding box center [427, 62] width 86 height 23
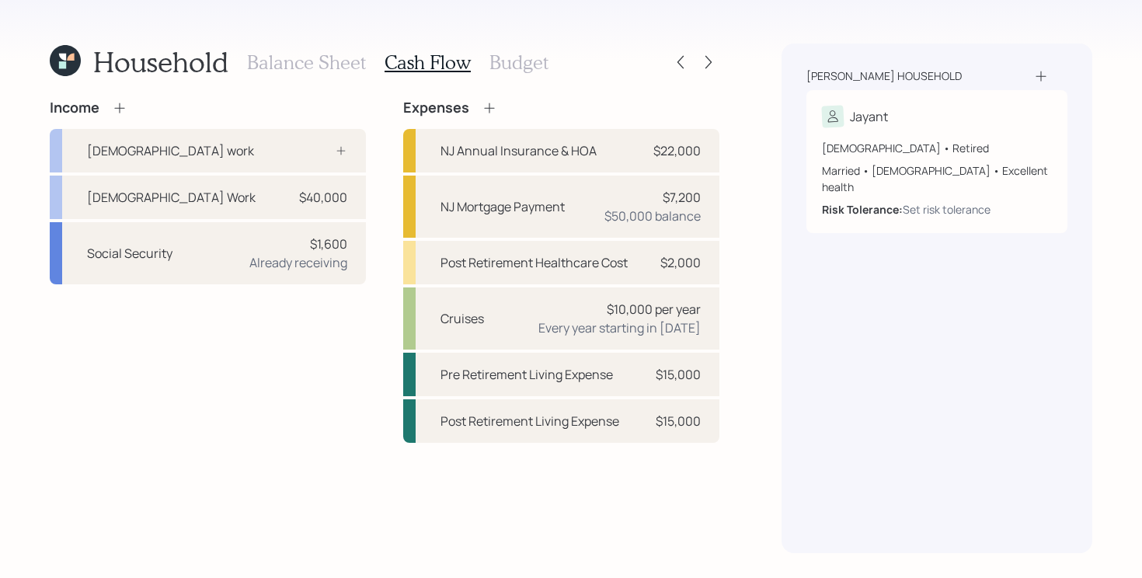
click at [514, 67] on h3 "Budget" at bounding box center [518, 62] width 59 height 23
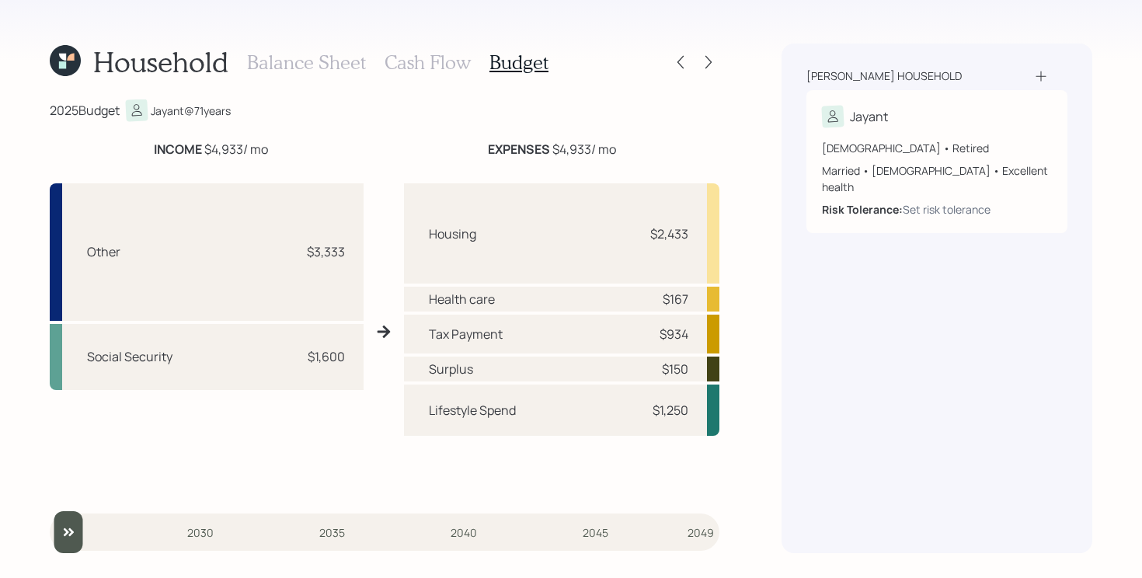
click at [411, 59] on h3 "Cash Flow" at bounding box center [427, 62] width 86 height 23
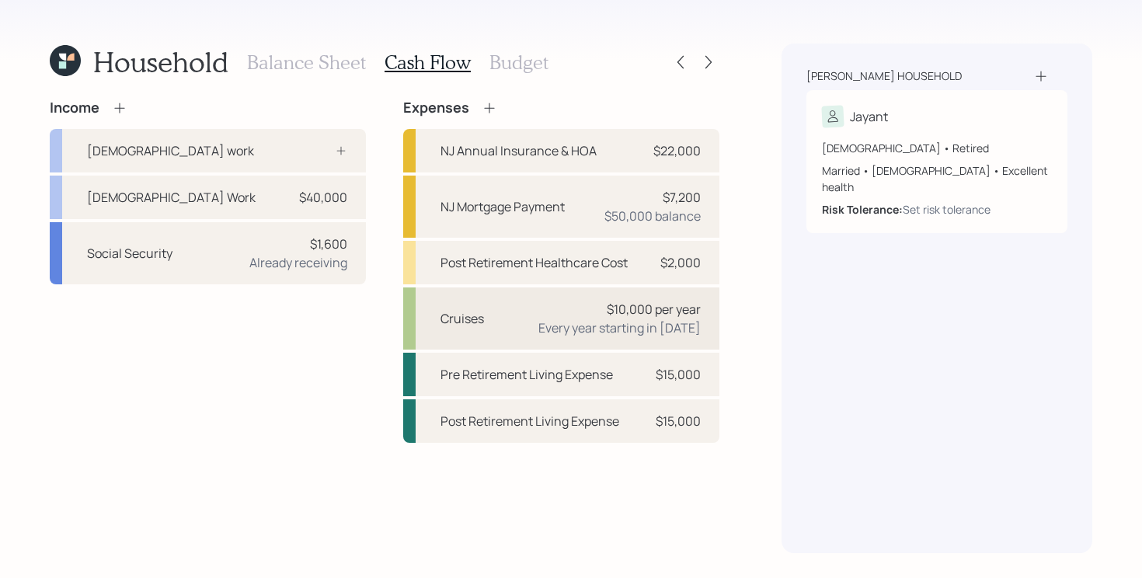
click at [574, 315] on div "$10,000 per year Every year starting in 2026" at bounding box center [619, 318] width 162 height 37
select select "1"
select select "2026"
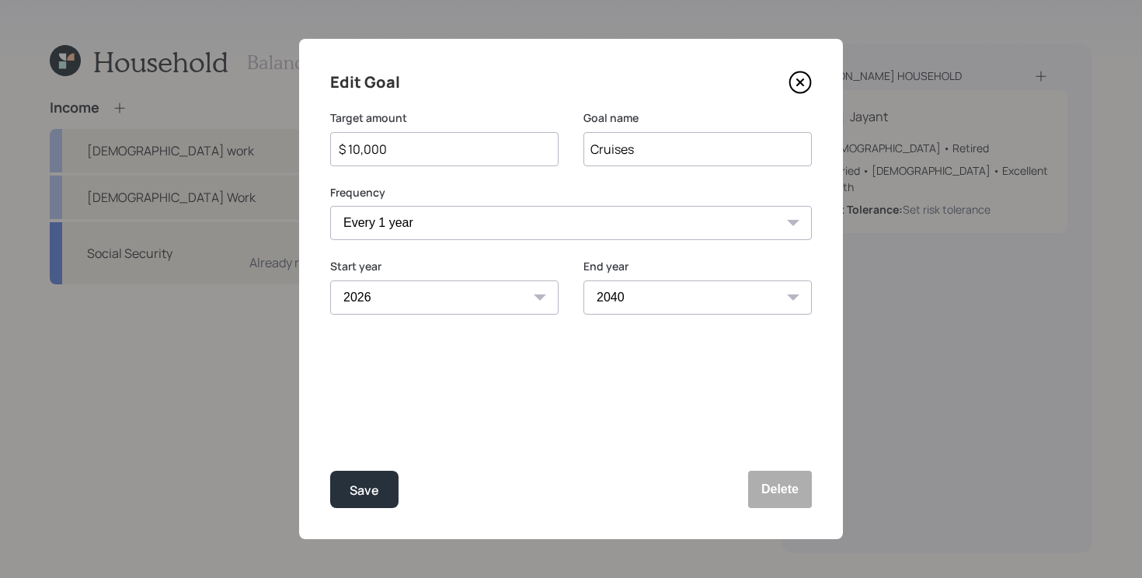
click at [642, 293] on select "2026 2027 2028 2029 2030 2031 2032 2033 2034 2035 2036 2037 2038 2039 2040 2041…" at bounding box center [697, 297] width 228 height 34
click at [583, 280] on select "2026 2027 2028 2029 2030 2031 2032 2033 2034 2035 2036 2037 2038 2039 2040 2041…" at bounding box center [697, 297] width 228 height 34
click at [626, 298] on select "2026 2027 2028 2029 2030 2031 2032 2033 2034 2035 2036 2037 2038 2039 2040 2041…" at bounding box center [697, 297] width 228 height 34
click at [583, 280] on select "2026 2027 2028 2029 2030 2031 2032 2033 2034 2035 2036 2037 2038 2039 2040 2041…" at bounding box center [697, 297] width 228 height 34
click at [644, 287] on select "2026 2027 2028 2029 2030 2031 2032 2033 2034 2035 2036 2037 2038 2039 2040 2041…" at bounding box center [697, 297] width 228 height 34
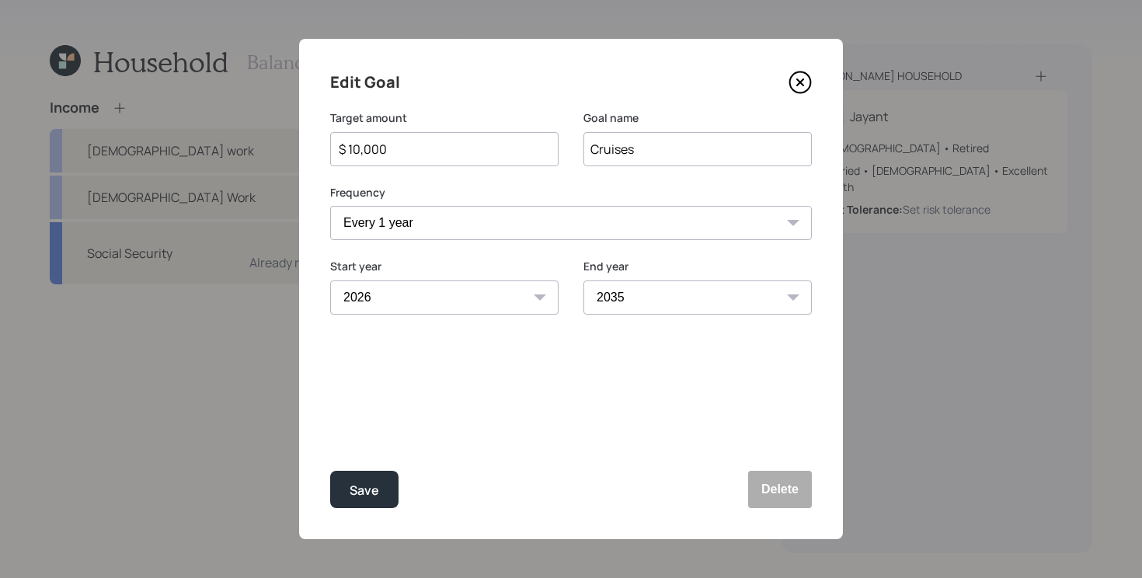
click at [583, 280] on select "2026 2027 2028 2029 2030 2031 2032 2033 2034 2035 2036 2037 2038 2039 2040 2041…" at bounding box center [697, 297] width 228 height 34
click at [352, 498] on div "Save" at bounding box center [365, 490] width 30 height 21
select select "2040"
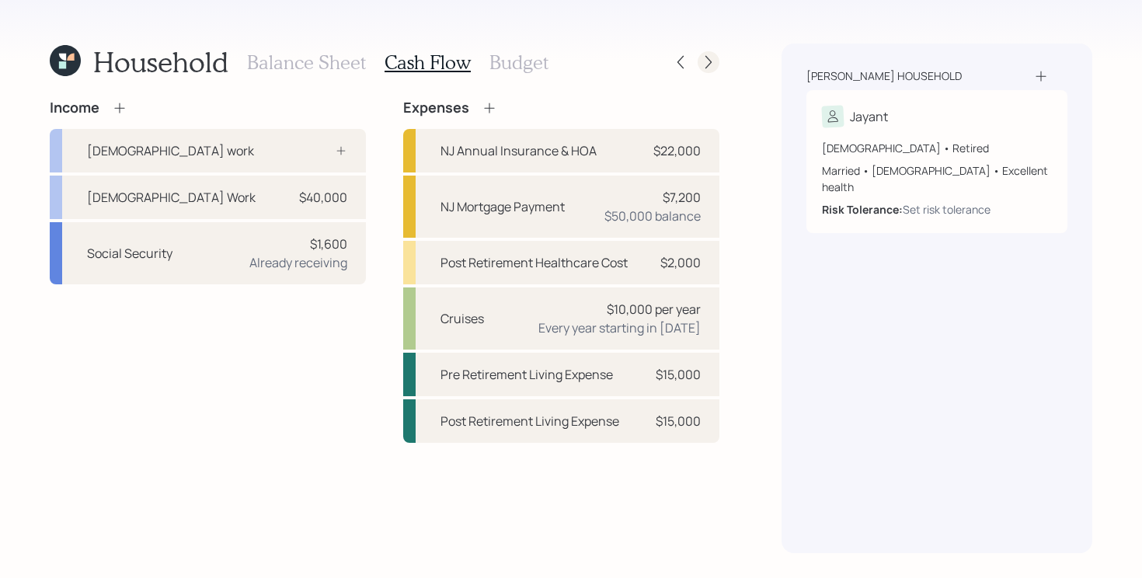
click at [712, 63] on icon at bounding box center [709, 62] width 16 height 16
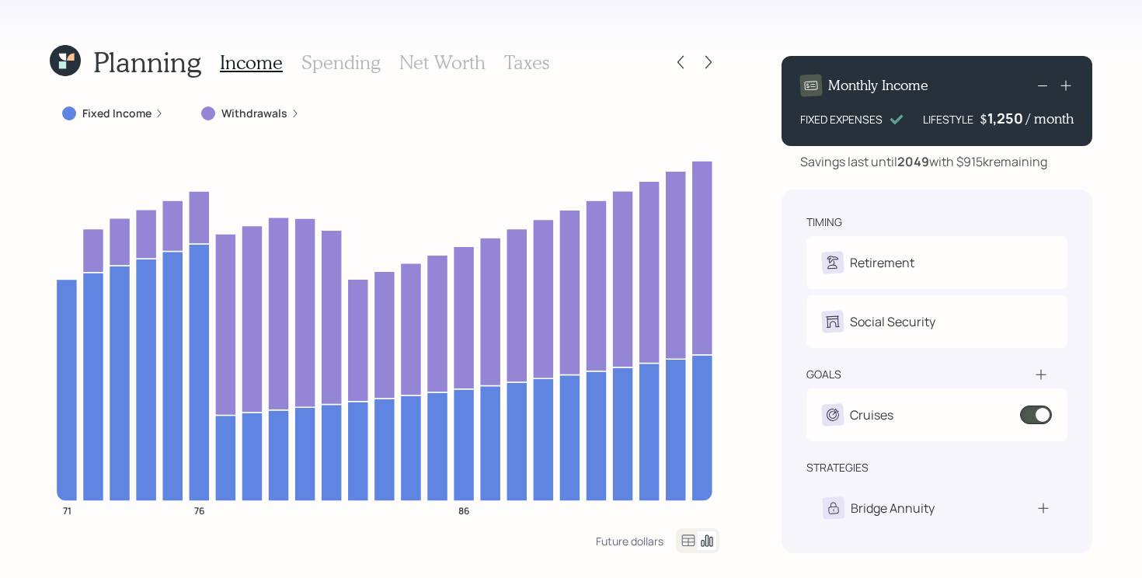
click at [732, 234] on div "Planning Income Spending Net Worth Taxes Fixed Income Withdrawals 71 76 86 Futu…" at bounding box center [571, 289] width 1142 height 578
click at [709, 64] on icon at bounding box center [709, 62] width 16 height 16
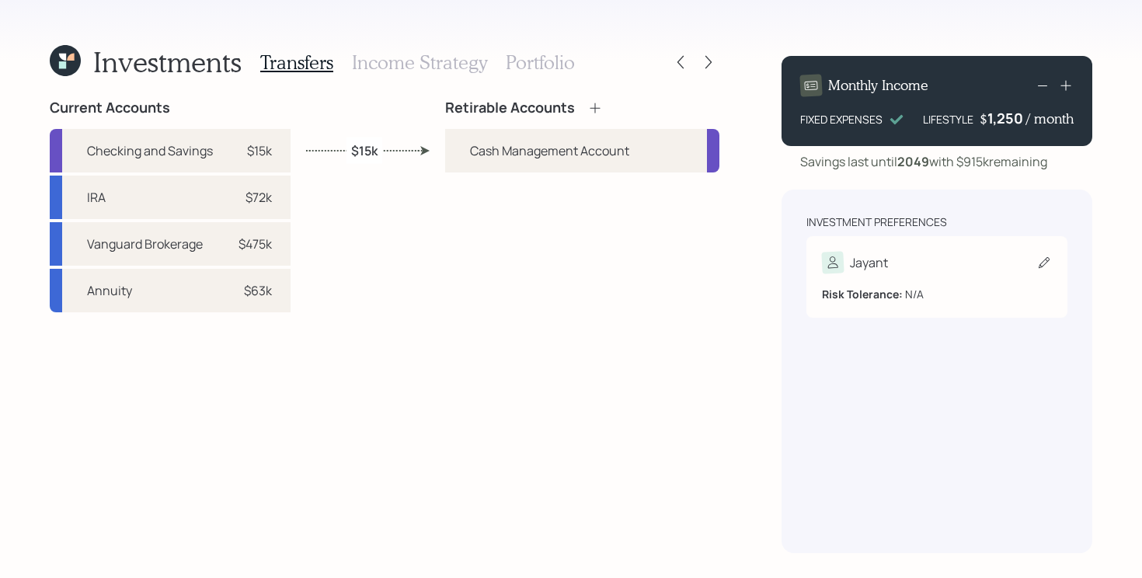
click at [954, 275] on div "Risk Tolerance: N/A" at bounding box center [937, 287] width 230 height 29
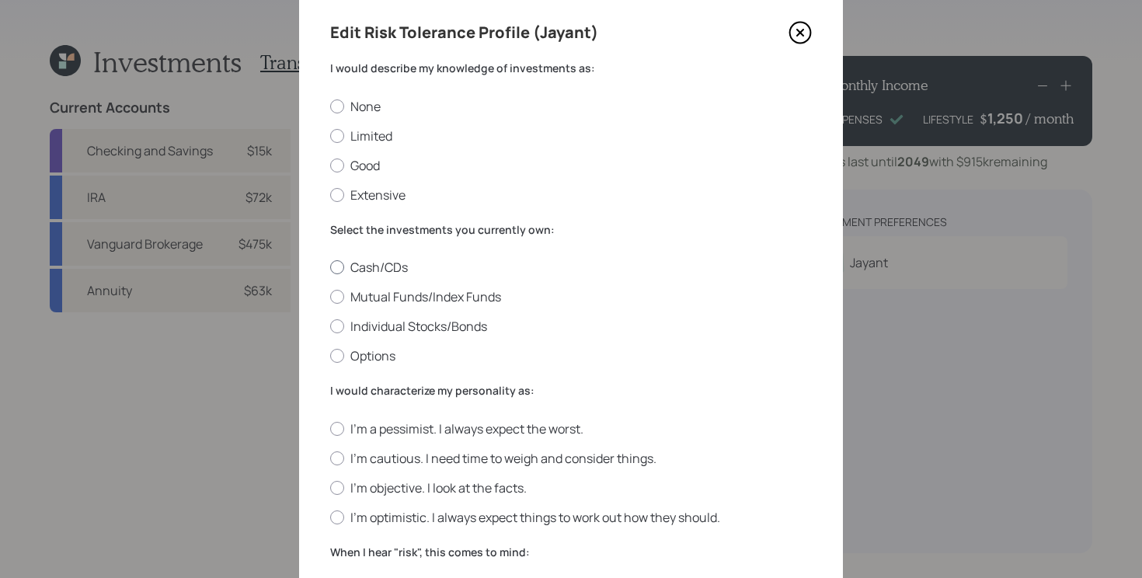
scroll to position [51, 0]
click at [374, 169] on label "Good" at bounding box center [571, 163] width 482 height 17
click at [330, 164] on input "Good" at bounding box center [329, 163] width 1 height 1
radio input "true"
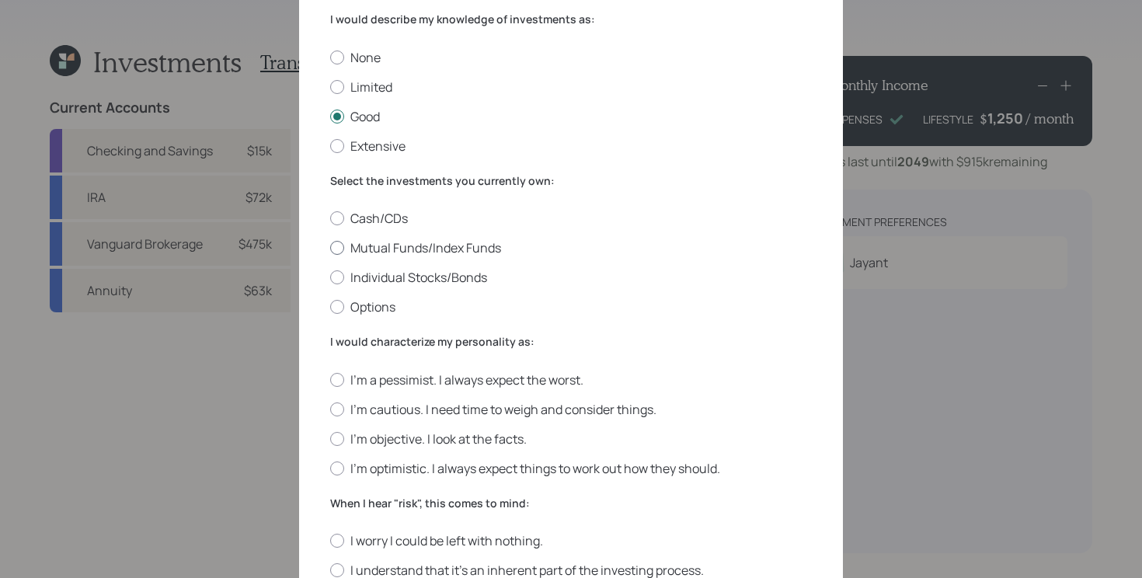
click at [423, 246] on label "Mutual Funds/Index Funds" at bounding box center [571, 247] width 482 height 17
click at [330, 248] on input "Mutual Funds/Index Funds" at bounding box center [329, 248] width 1 height 1
radio input "true"
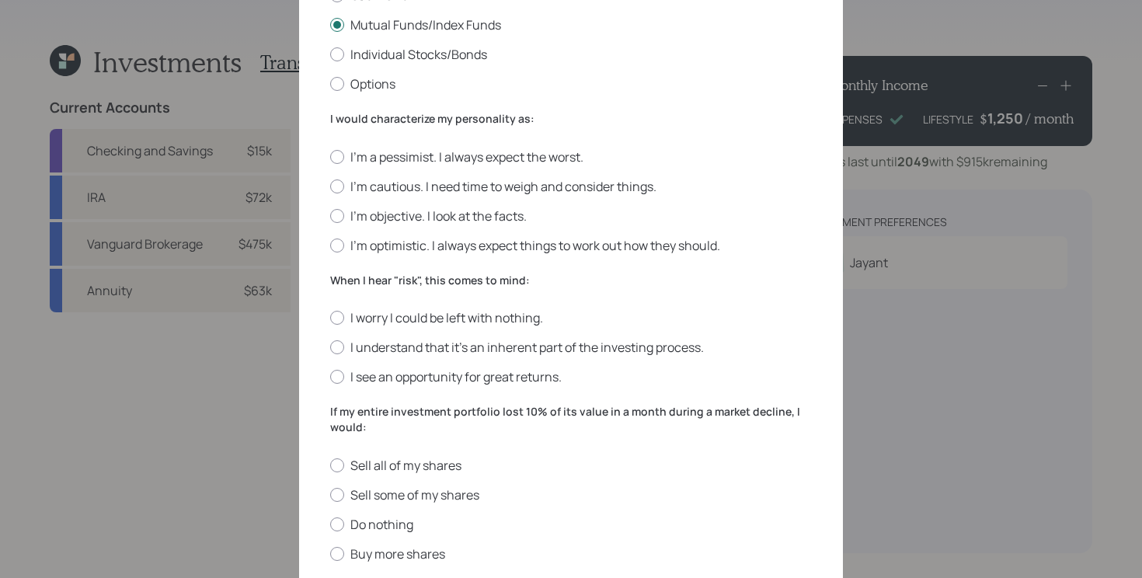
scroll to position [326, 0]
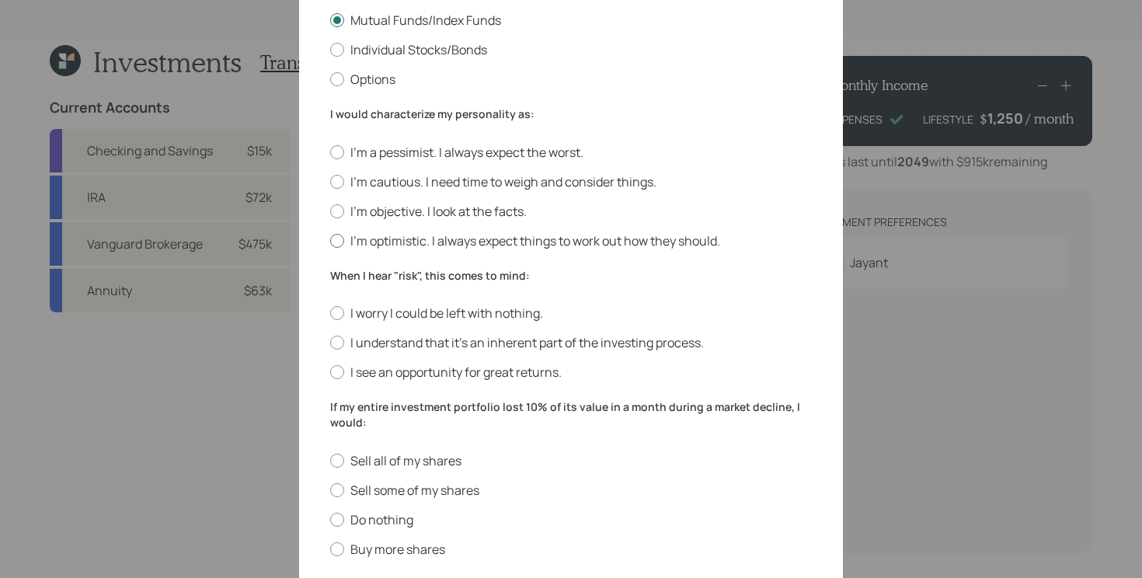
click at [491, 243] on label "I'm optimistic. I always expect things to work out how they should." at bounding box center [571, 240] width 482 height 17
click at [330, 241] on input "I'm optimistic. I always expect things to work out how they should." at bounding box center [329, 240] width 1 height 1
radio input "true"
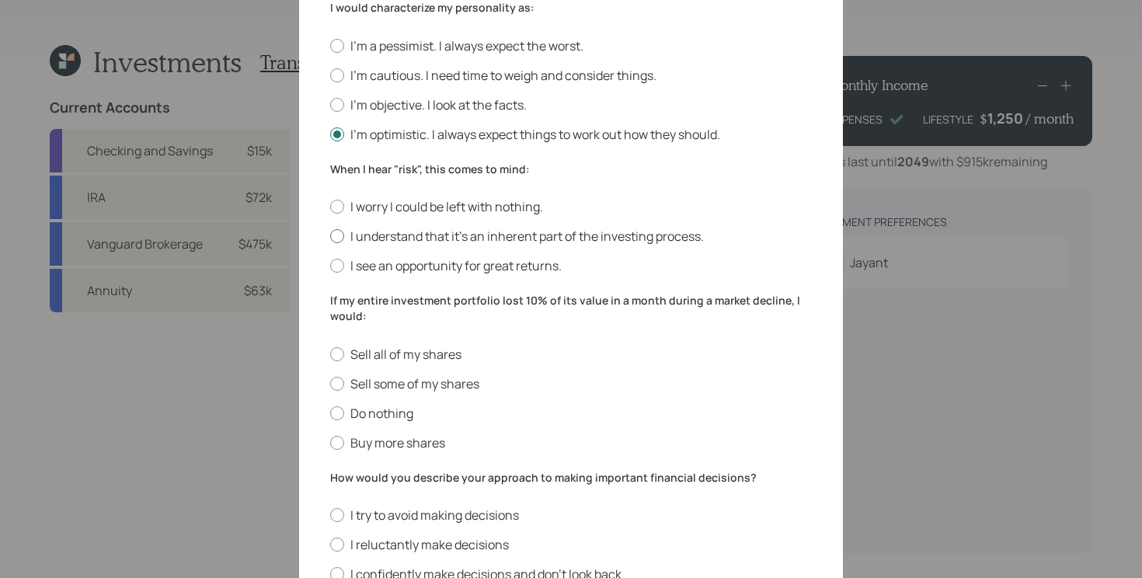
scroll to position [434, 0]
click at [511, 266] on label "I see an opportunity for great returns." at bounding box center [571, 264] width 482 height 17
click at [330, 265] on input "I see an opportunity for great returns." at bounding box center [329, 264] width 1 height 1
radio input "true"
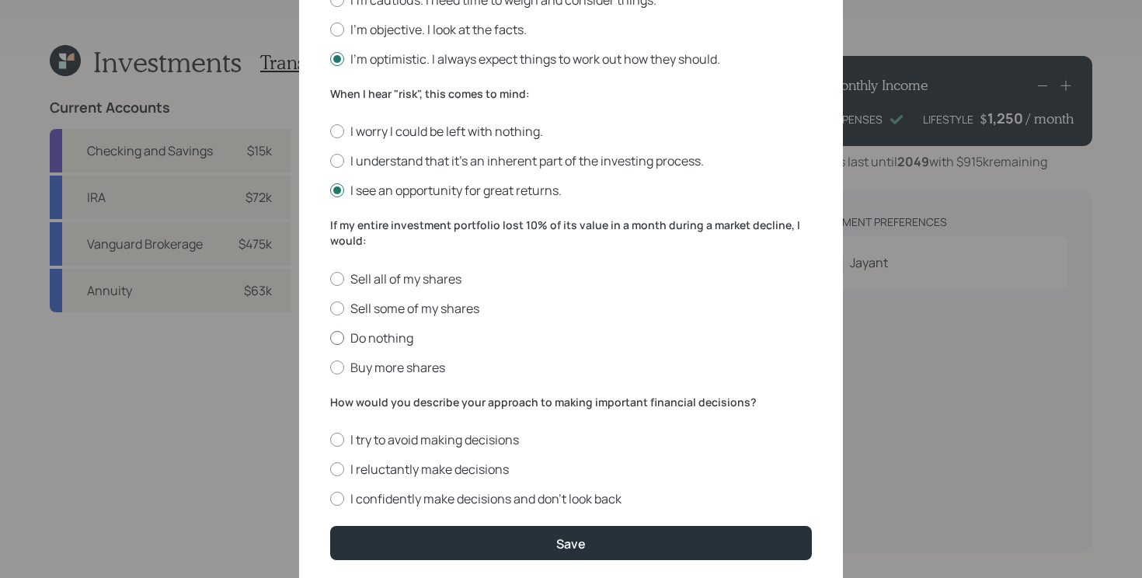
scroll to position [516, 0]
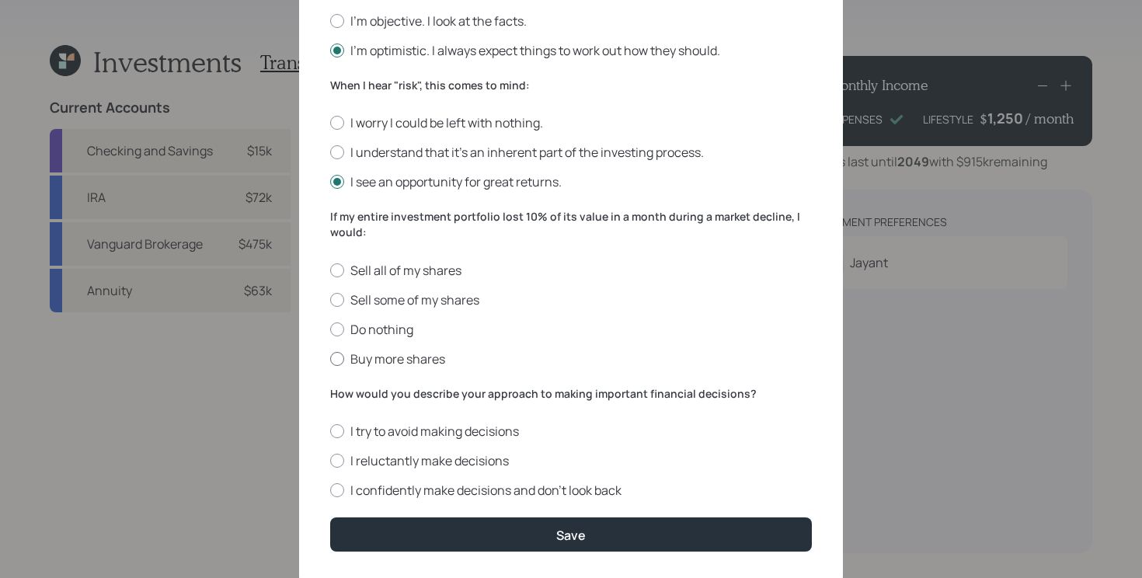
click at [433, 361] on label "Buy more shares" at bounding box center [571, 358] width 482 height 17
click at [330, 359] on input "Buy more shares" at bounding box center [329, 358] width 1 height 1
radio input "true"
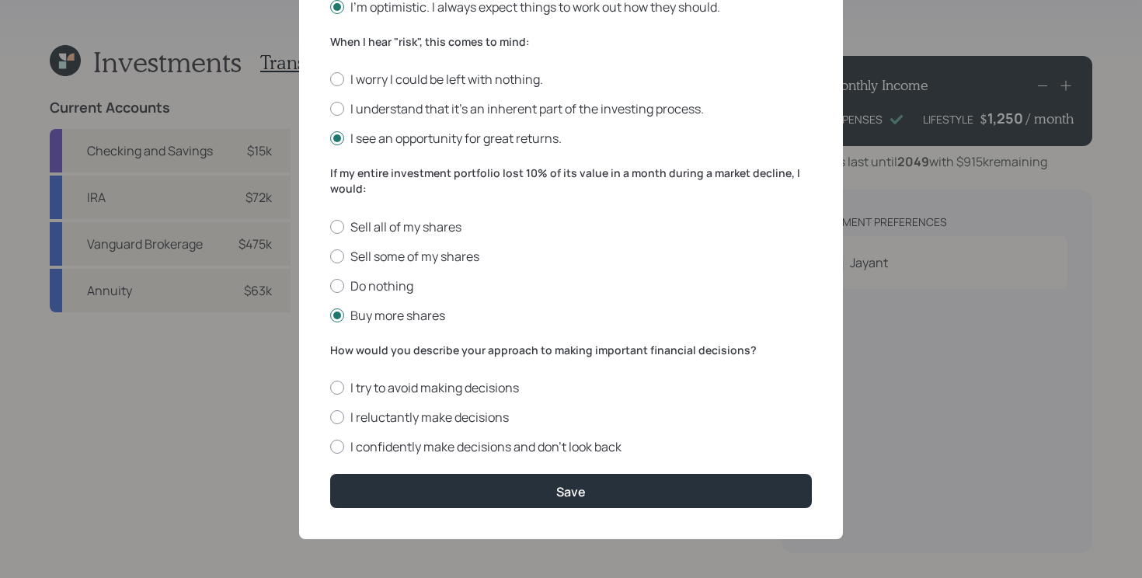
click at [694, 348] on label "How would you describe your approach to making important financial decisions?" at bounding box center [571, 351] width 482 height 16
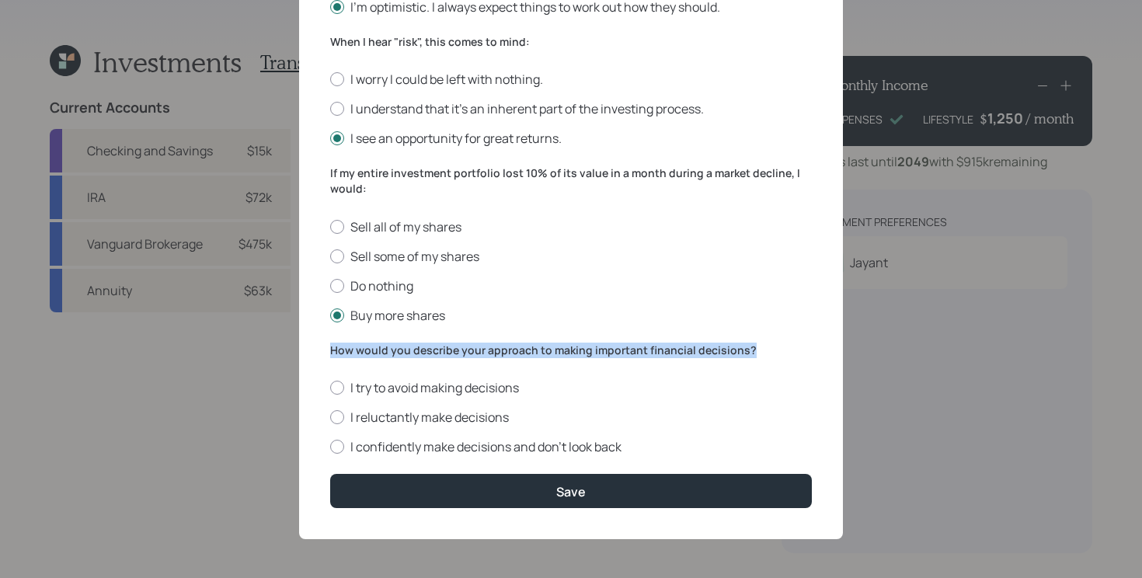
click at [694, 348] on label "How would you describe your approach to making important financial decisions?" at bounding box center [571, 351] width 482 height 16
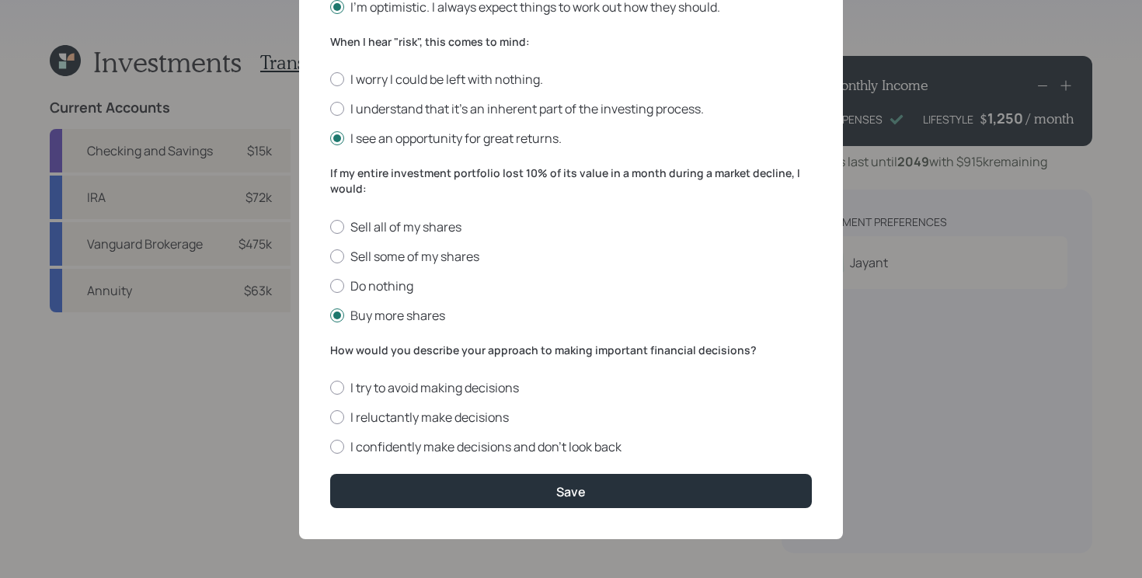
click at [715, 349] on label "How would you describe your approach to making important financial decisions?" at bounding box center [571, 351] width 482 height 16
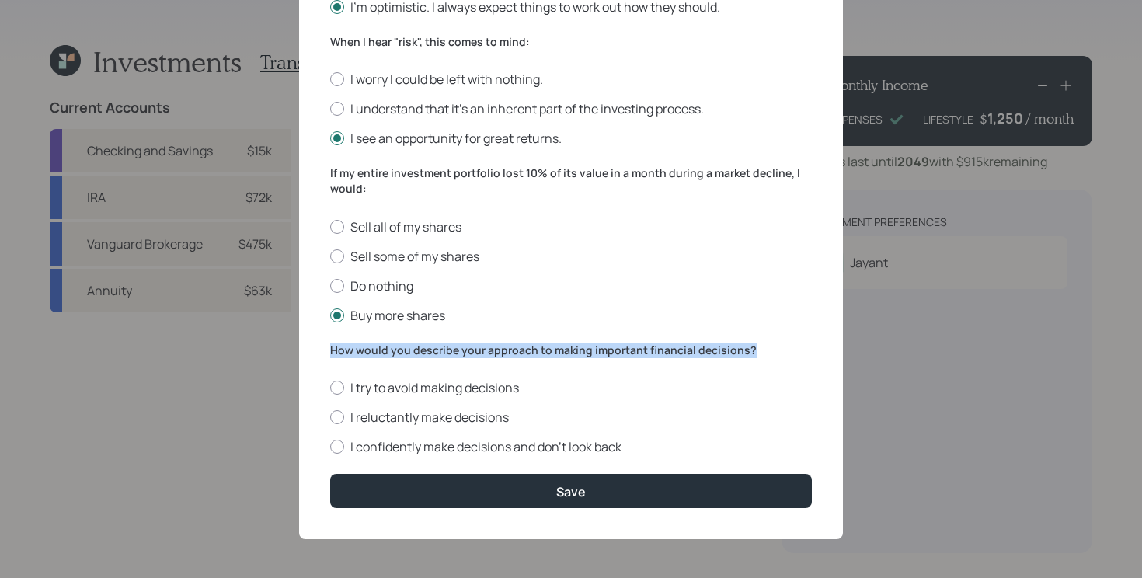
click at [715, 349] on label "How would you describe your approach to making important financial decisions?" at bounding box center [571, 351] width 482 height 16
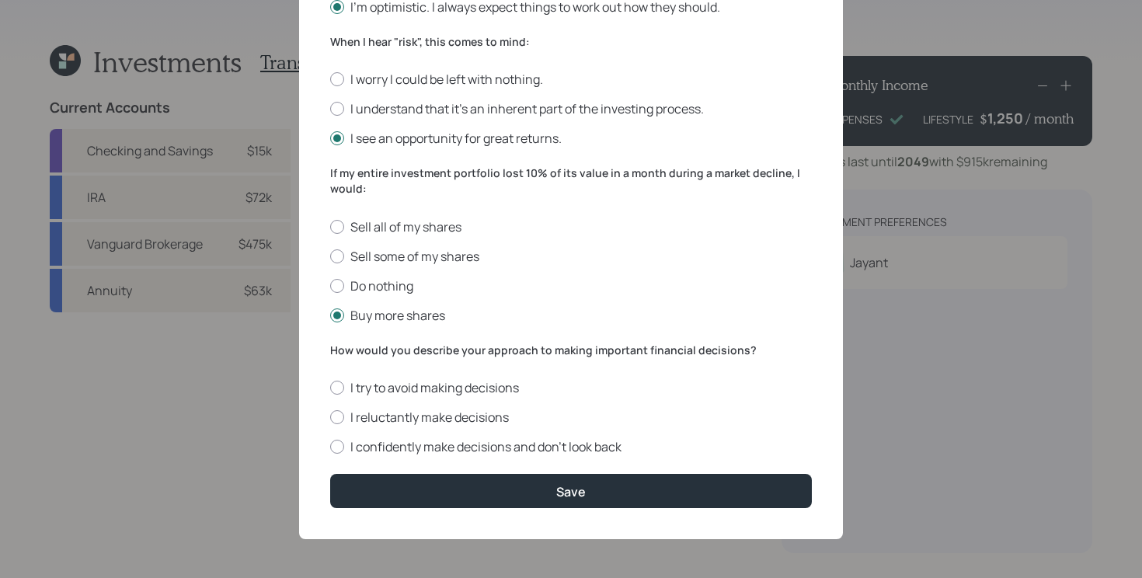
click at [689, 345] on label "How would you describe your approach to making important financial decisions?" at bounding box center [571, 351] width 482 height 16
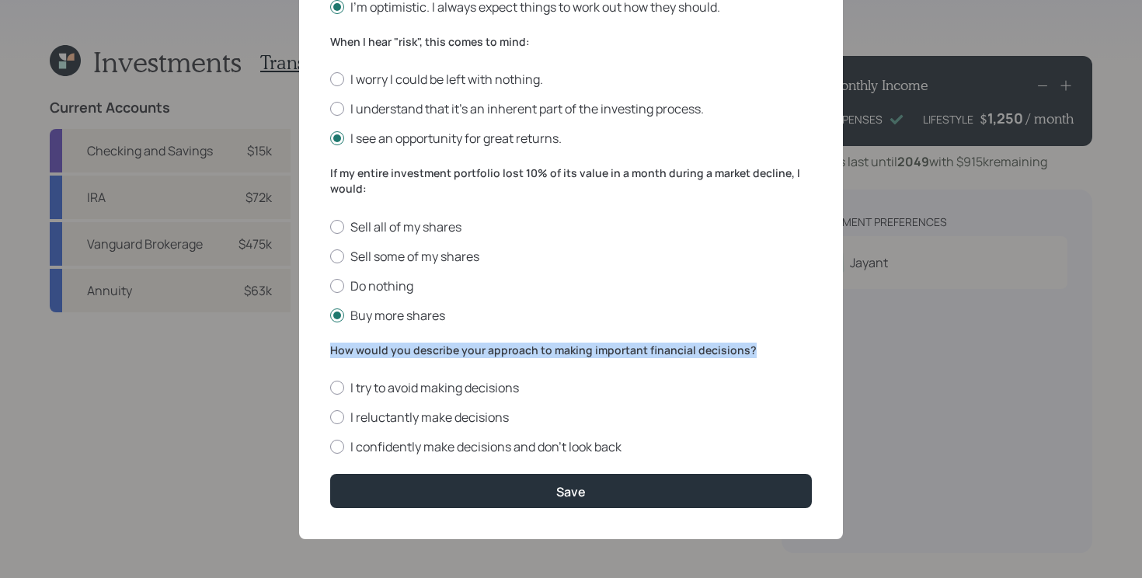
click at [689, 345] on label "How would you describe your approach to making important financial decisions?" at bounding box center [571, 351] width 482 height 16
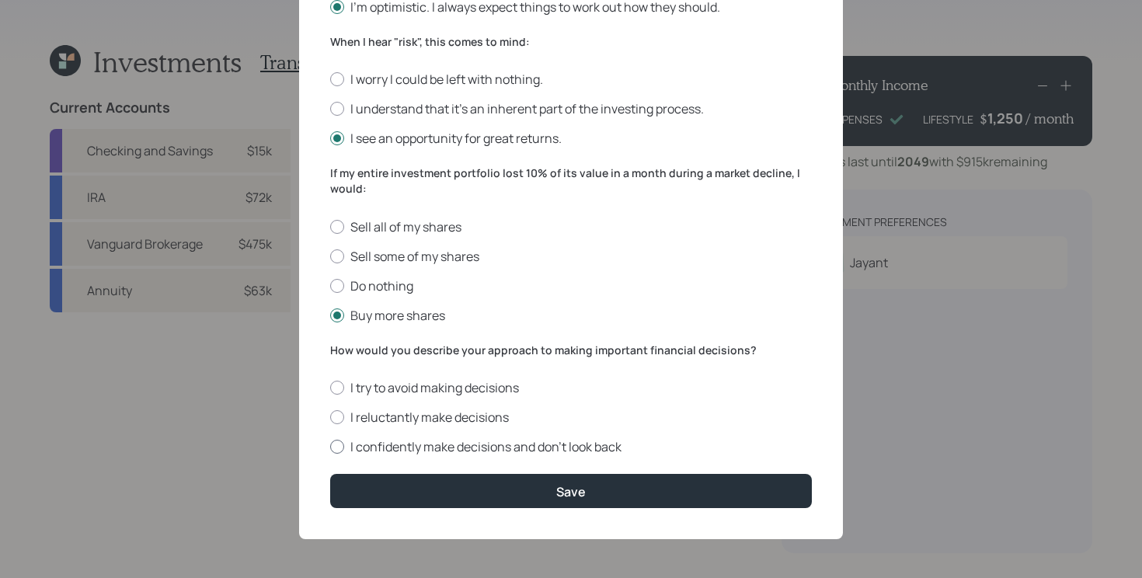
click at [477, 444] on label "I confidently make decisions and don’t look back" at bounding box center [571, 446] width 482 height 17
click at [330, 447] on input "I confidently make decisions and don’t look back" at bounding box center [329, 447] width 1 height 1
radio input "true"
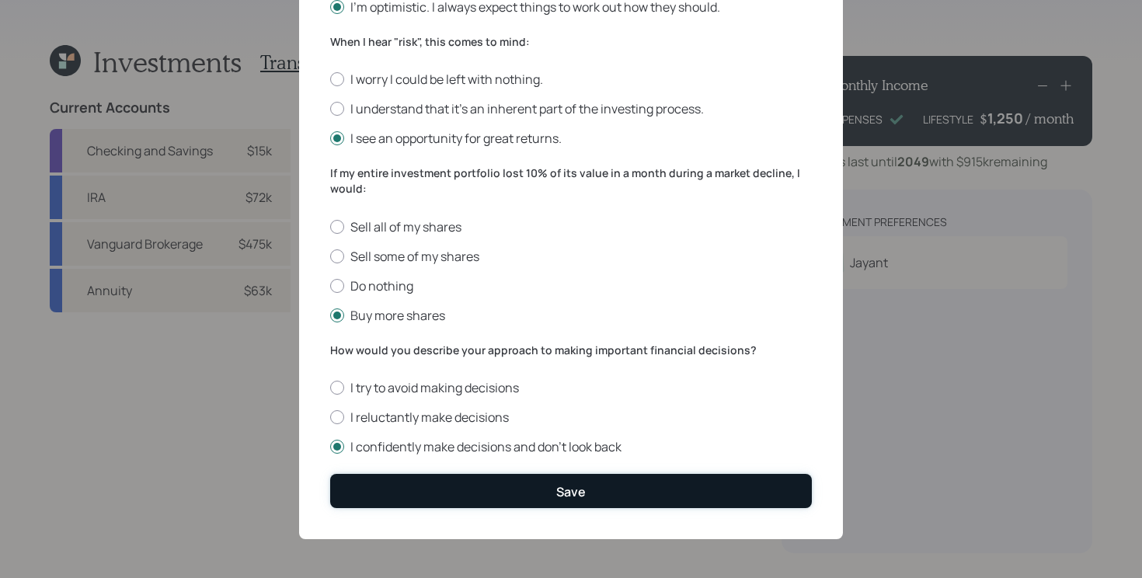
click at [485, 497] on button "Save" at bounding box center [571, 490] width 482 height 33
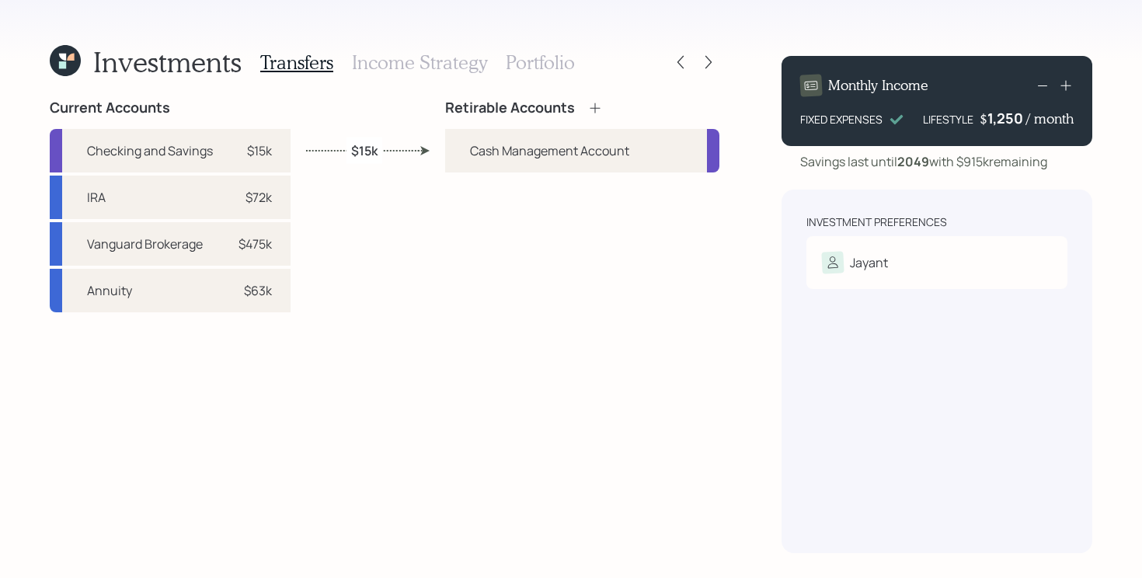
click at [593, 107] on icon at bounding box center [594, 108] width 10 height 10
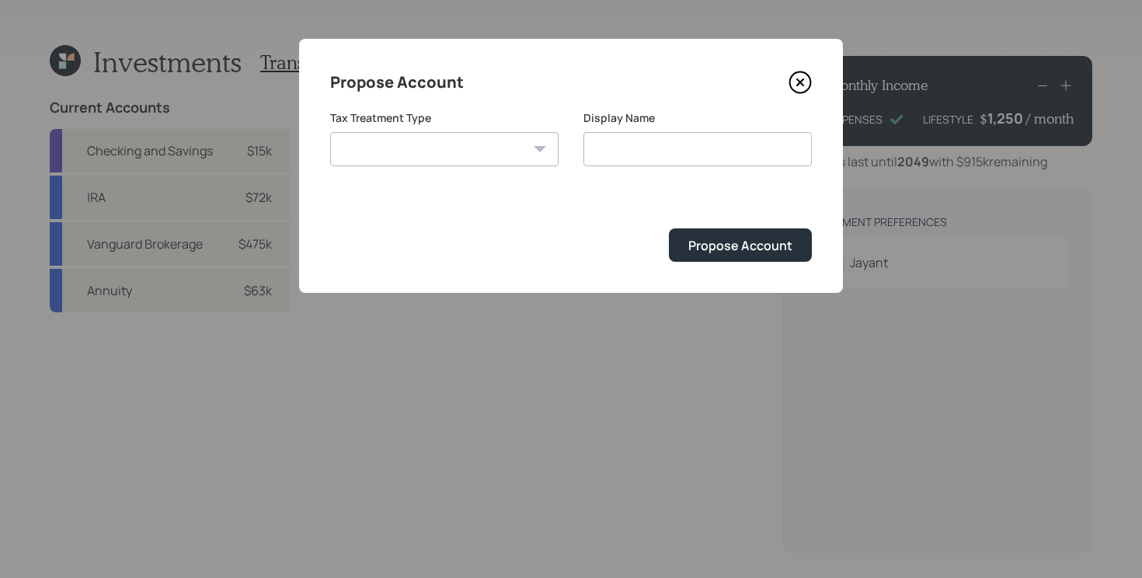
click at [506, 148] on select "Roth Taxable Traditional" at bounding box center [444, 149] width 228 height 34
select select "traditional"
click at [330, 132] on select "Roth Taxable Traditional" at bounding box center [444, 149] width 228 height 34
type input "Traditional"
click at [725, 243] on div "Propose Account" at bounding box center [740, 245] width 104 height 17
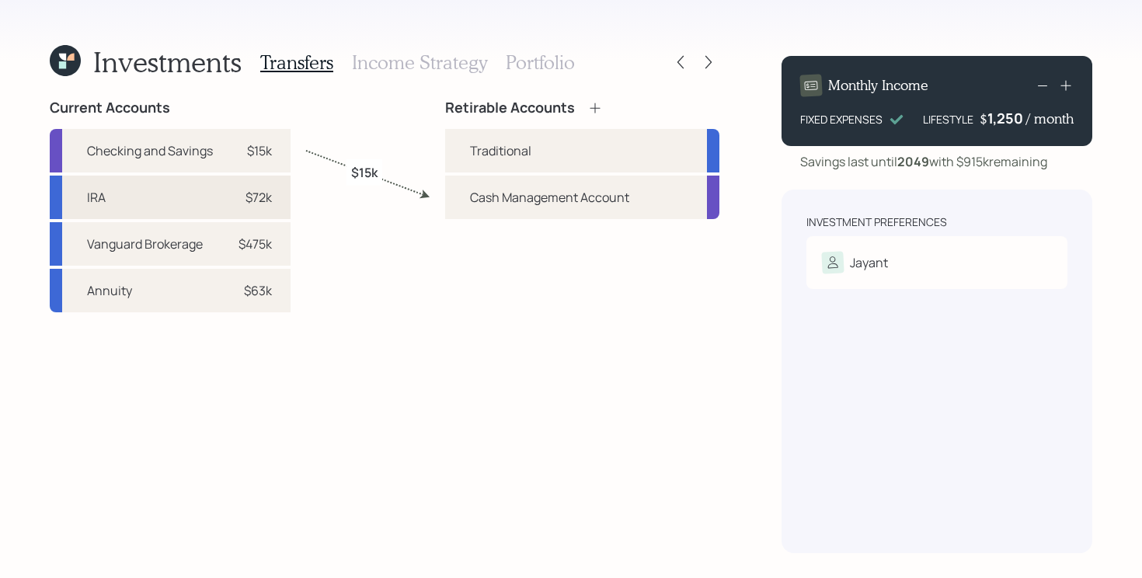
click at [148, 201] on div "IRA $72k" at bounding box center [170, 197] width 241 height 43
click at [513, 141] on div "Traditional" at bounding box center [500, 150] width 61 height 19
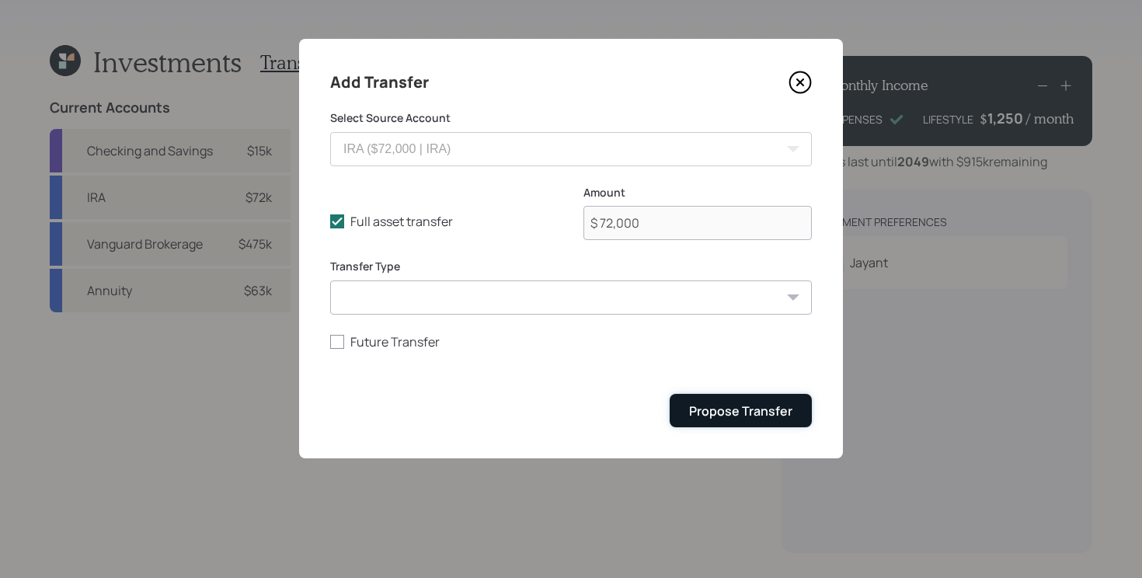
click at [766, 415] on div "Propose Transfer" at bounding box center [740, 410] width 103 height 17
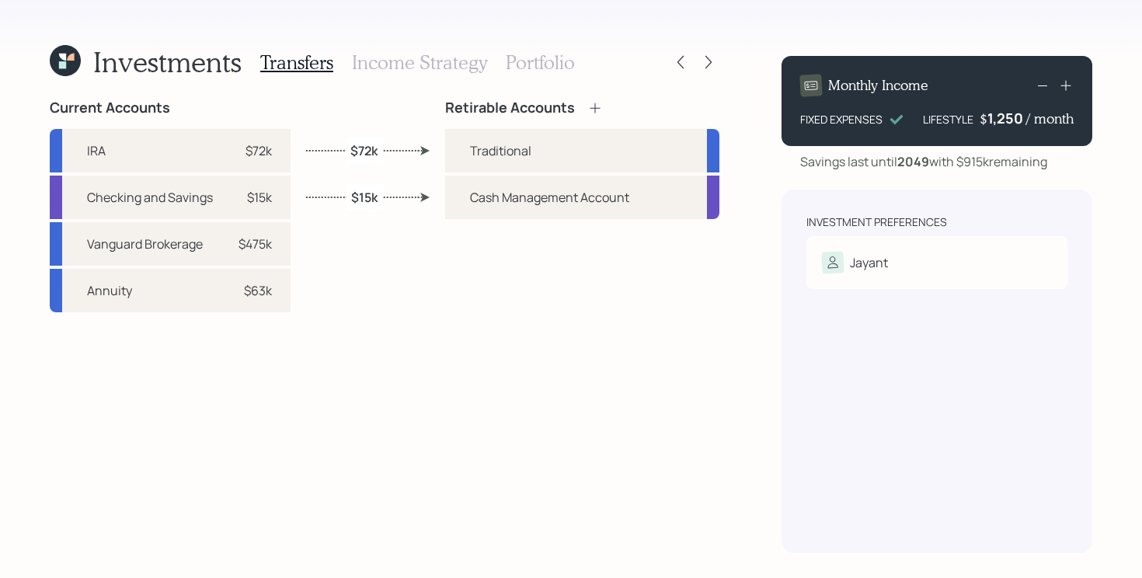
click at [446, 64] on h3 "Income Strategy" at bounding box center [419, 62] width 135 height 23
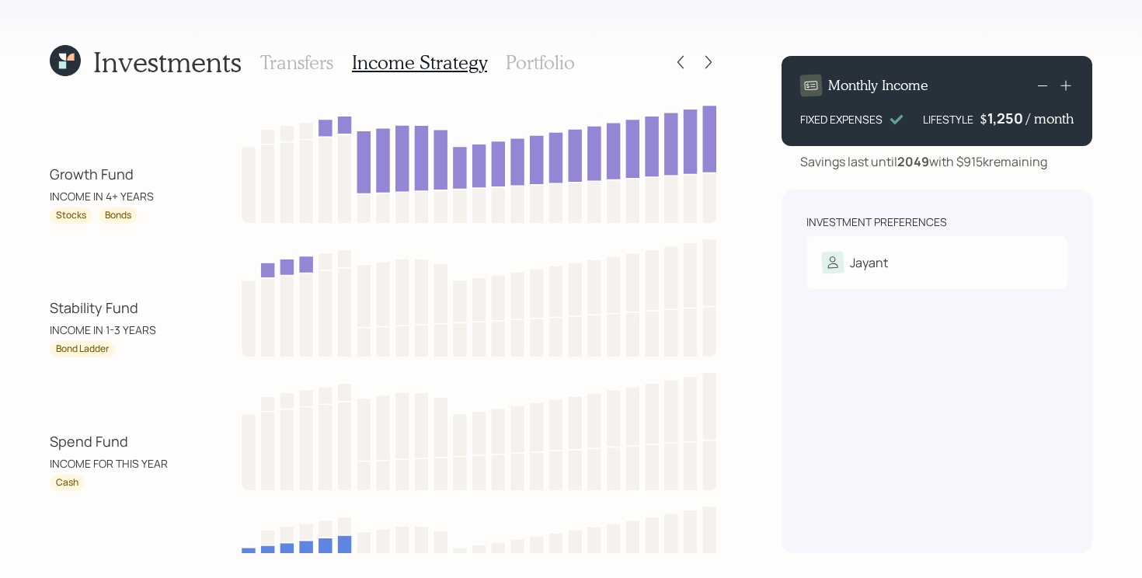
click at [526, 68] on h3 "Portfolio" at bounding box center [540, 62] width 69 height 23
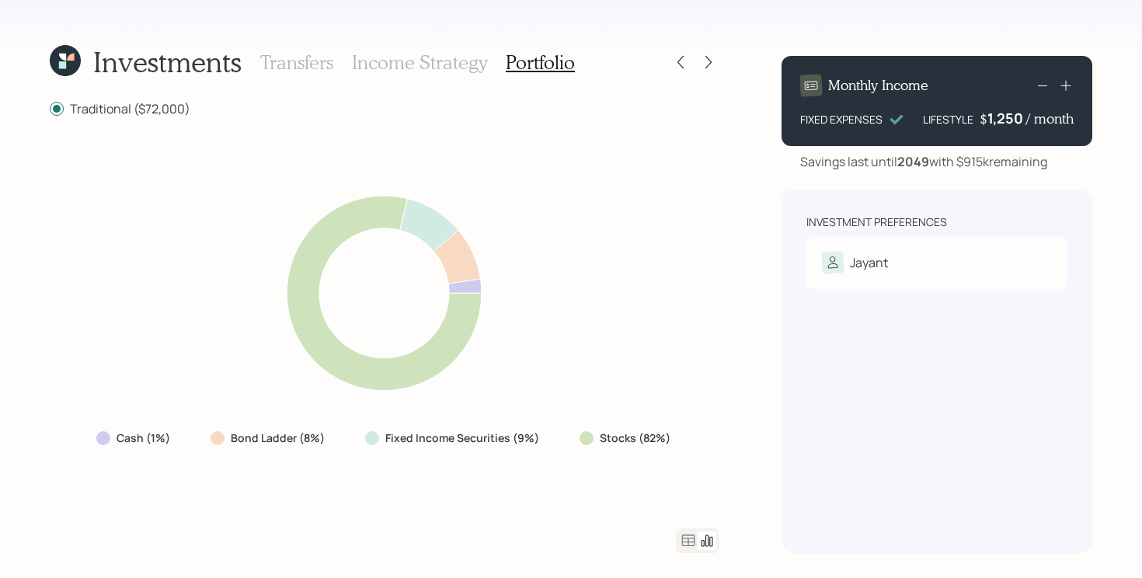
click at [297, 61] on h3 "Transfers" at bounding box center [296, 62] width 73 height 23
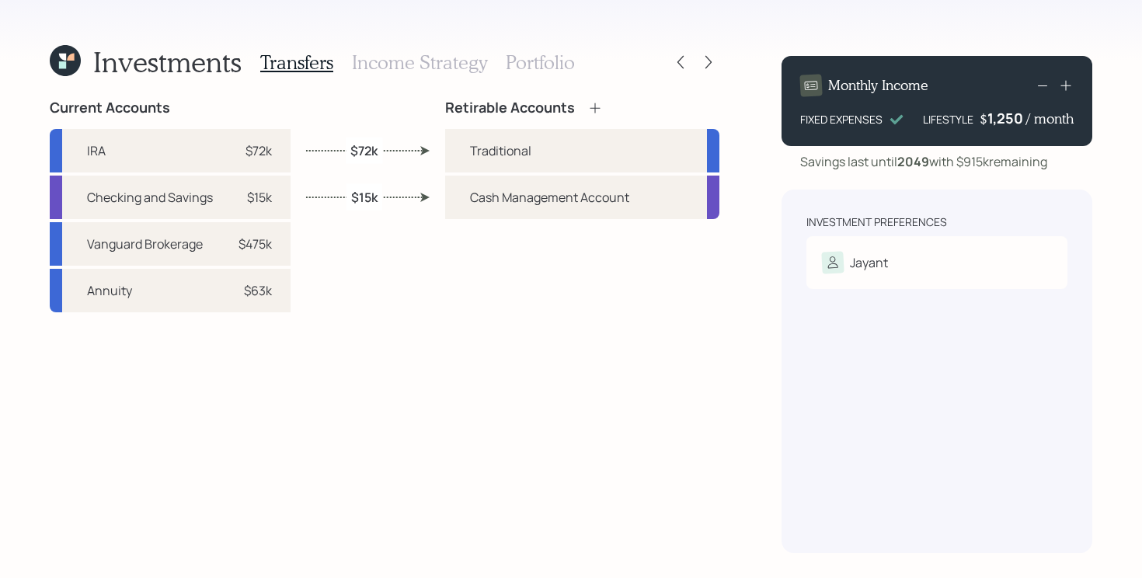
click at [432, 58] on h3 "Income Strategy" at bounding box center [419, 62] width 135 height 23
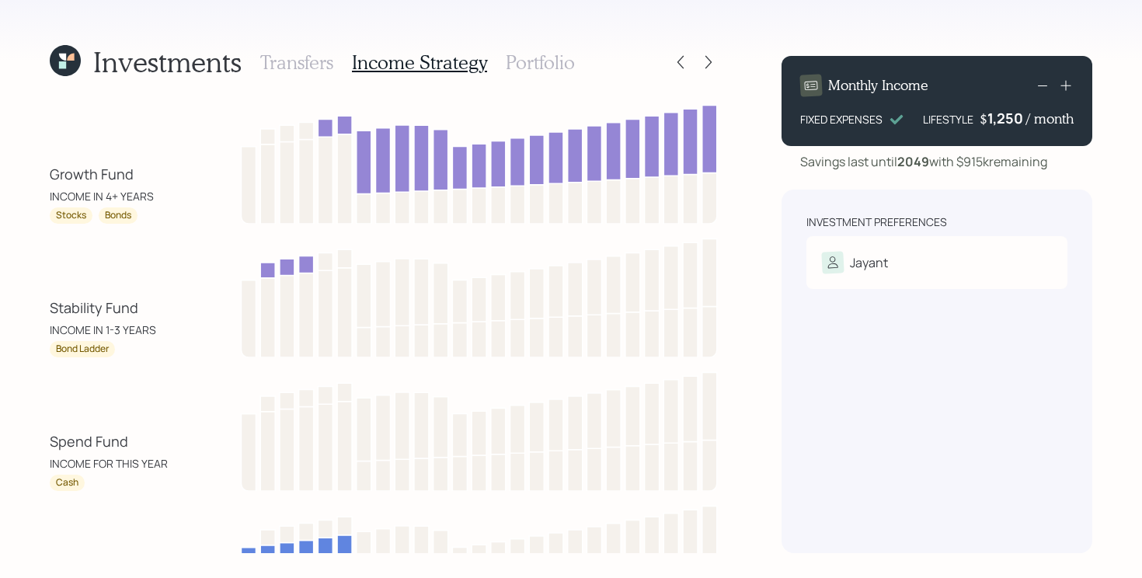
click at [286, 68] on h3 "Transfers" at bounding box center [296, 62] width 73 height 23
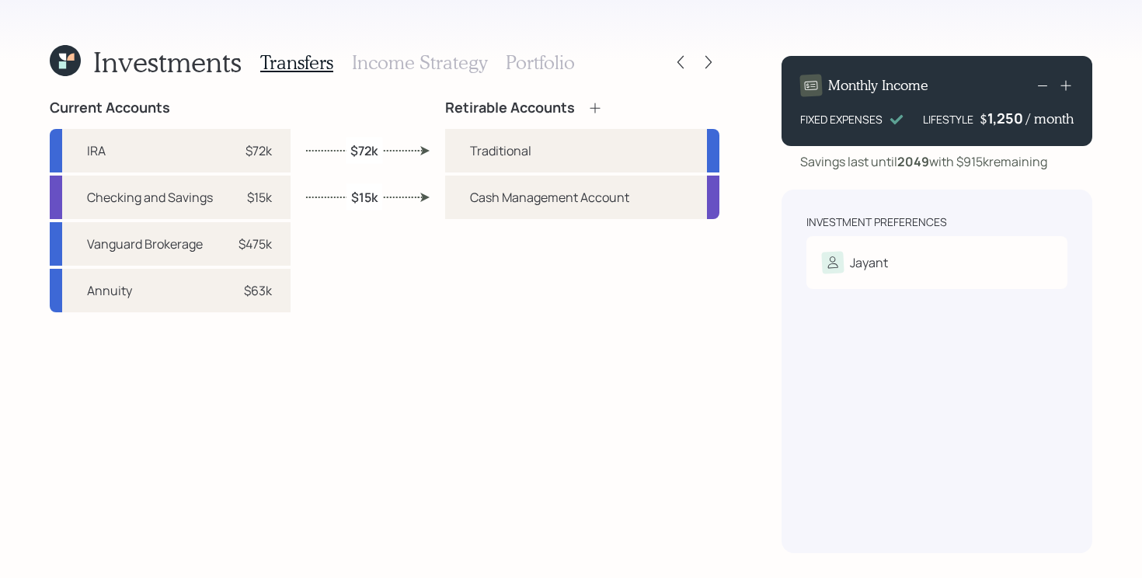
click at [356, 238] on div "Current Accounts IRA $72k Checking and Savings $15k Vanguard Brokerage $475k An…" at bounding box center [384, 326] width 669 height 454
click at [336, 247] on div "Current Accounts IRA $72k Checking and Savings $15k Vanguard Brokerage $475k An…" at bounding box center [384, 326] width 669 height 454
click at [434, 65] on h3 "Income Strategy" at bounding box center [419, 62] width 135 height 23
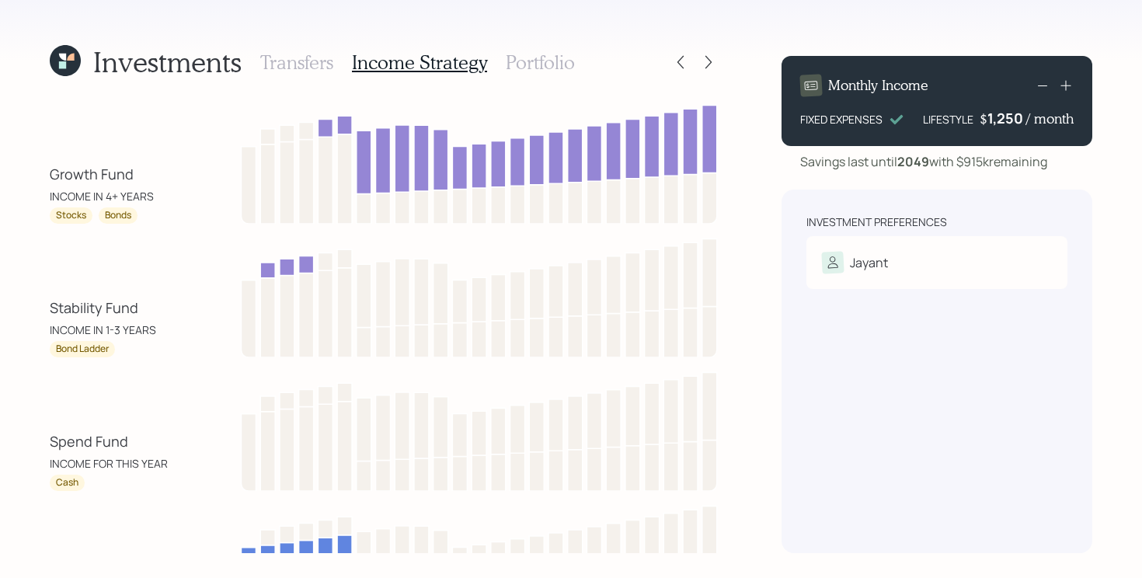
click at [77, 303] on div "Stability Fund" at bounding box center [94, 307] width 89 height 21
click at [61, 308] on div "Stability Fund" at bounding box center [94, 307] width 89 height 21
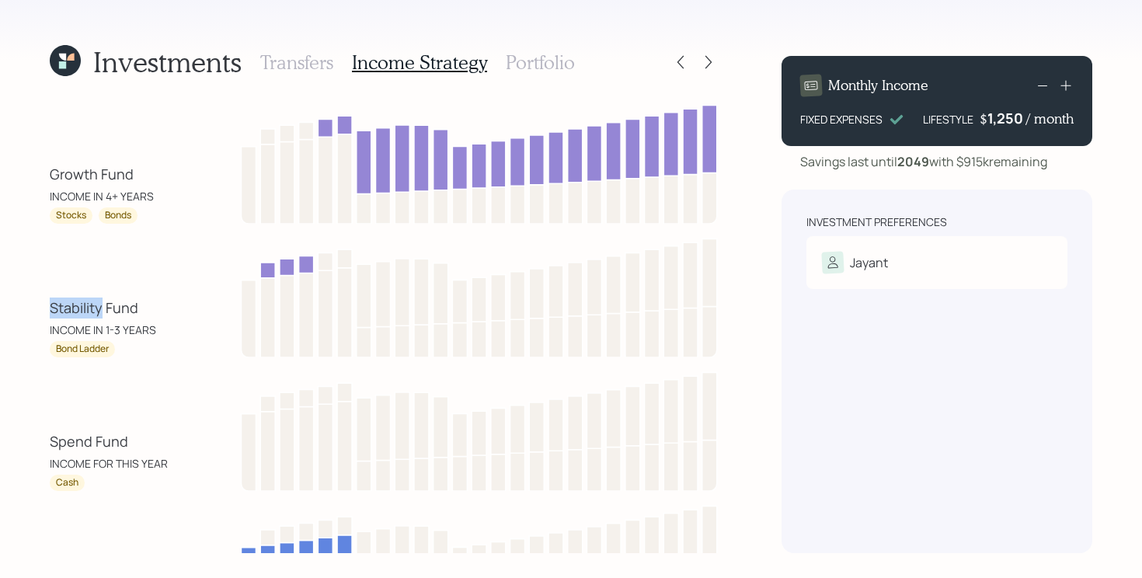
click at [61, 308] on div "Stability Fund" at bounding box center [94, 307] width 89 height 21
click at [55, 305] on div "Stability Fund" at bounding box center [94, 307] width 89 height 21
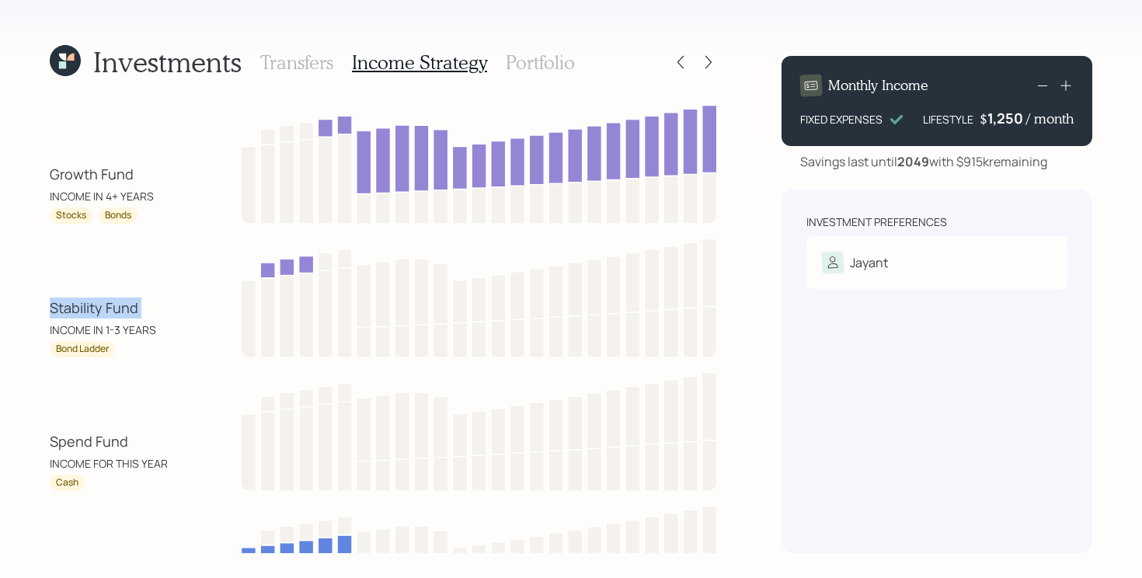
click at [55, 305] on div "Stability Fund" at bounding box center [94, 307] width 89 height 21
click at [29, 306] on div "Investments Transfers Income Strategy Portfolio Growth Fund INCOME IN 4+ YEARS …" at bounding box center [571, 289] width 1142 height 578
click at [77, 312] on div "Stability Fund" at bounding box center [94, 307] width 89 height 21
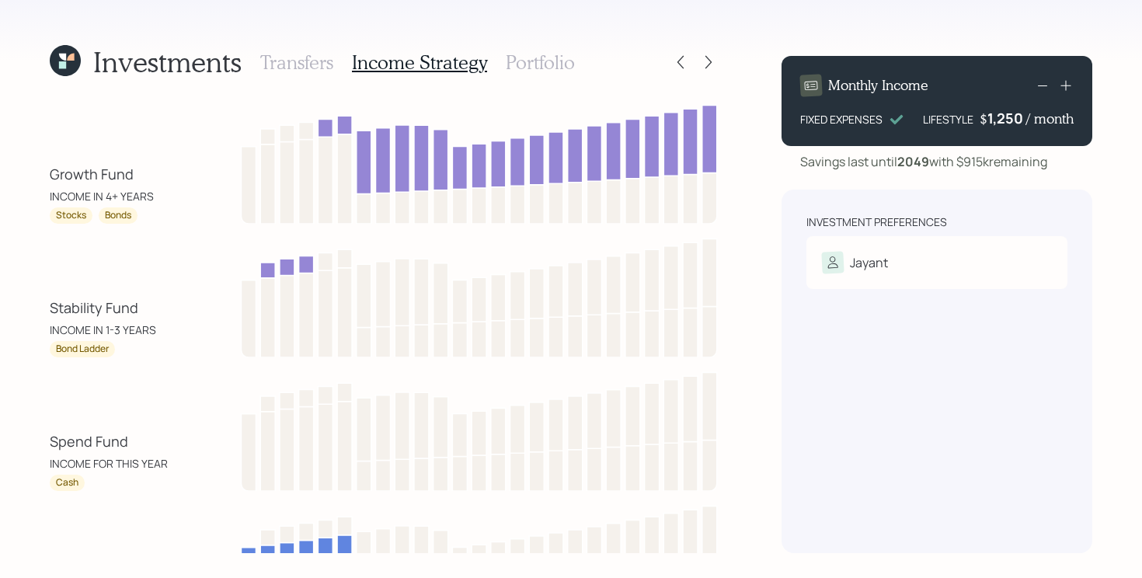
click at [92, 280] on div "Stability Fund INCOME IN 1-3 YEARS Bond Ladder" at bounding box center [384, 295] width 669 height 124
click at [528, 68] on h3 "Portfolio" at bounding box center [540, 62] width 69 height 23
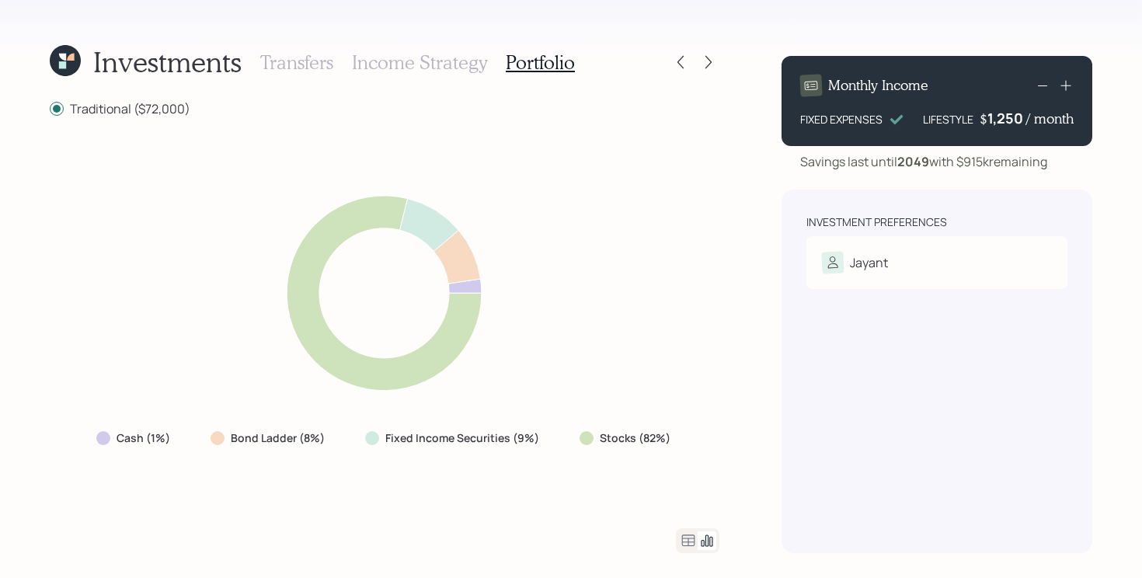
click at [684, 538] on icon at bounding box center [688, 540] width 19 height 19
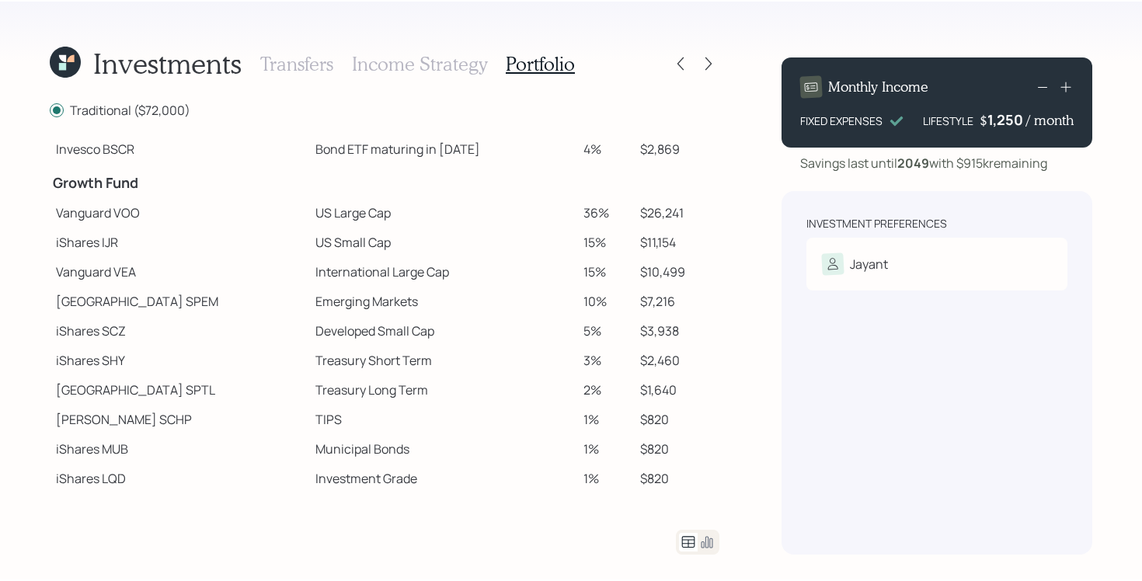
scroll to position [162, 0]
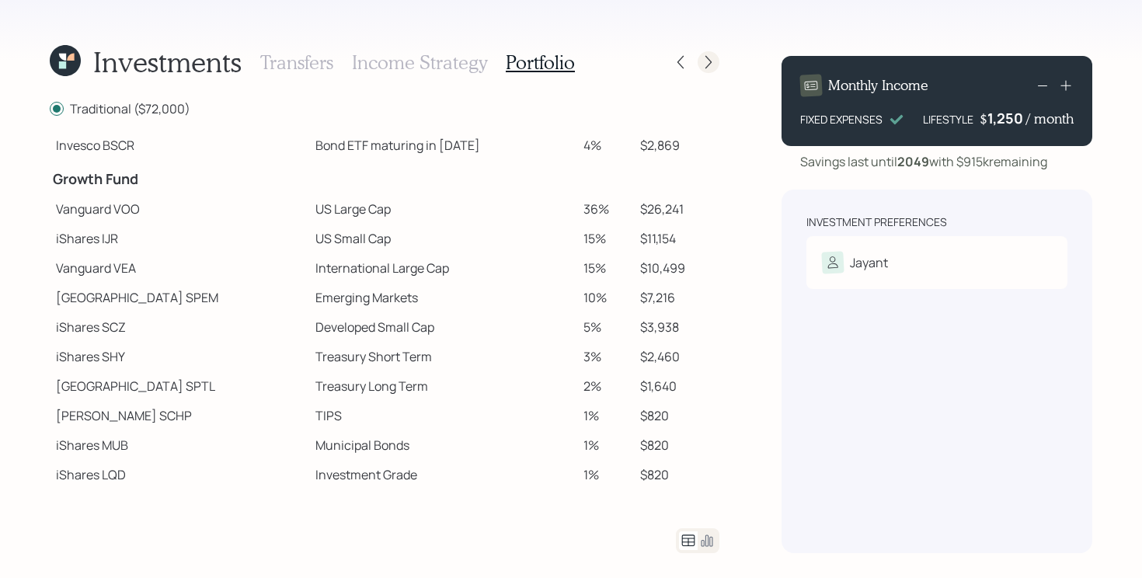
click at [706, 55] on icon at bounding box center [709, 62] width 16 height 16
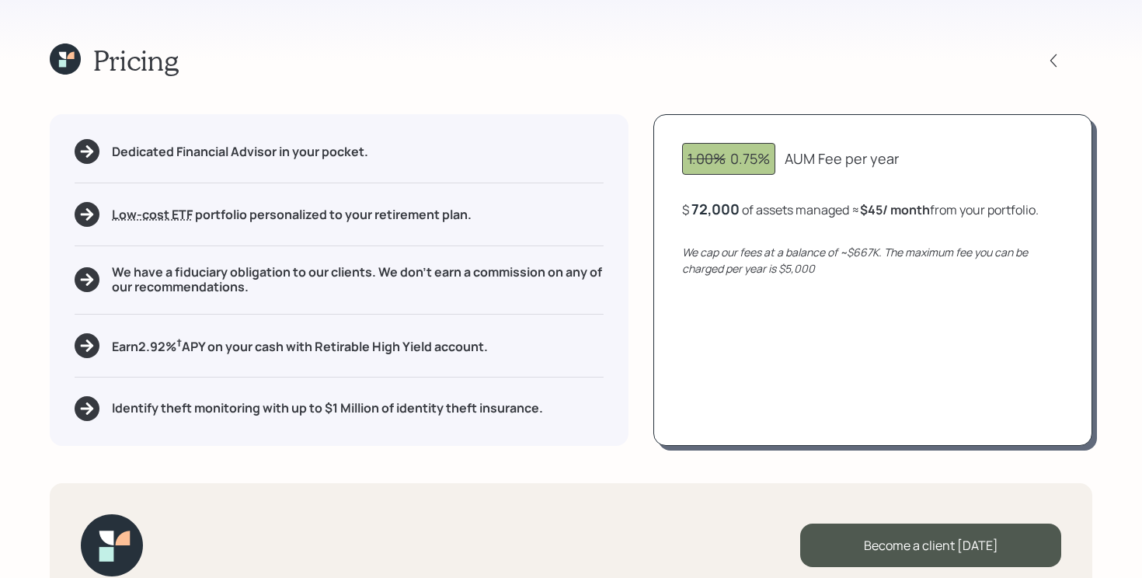
click at [807, 21] on div "Pricing Dedicated Financial Advisor in your pocket. Low-cost ETF Retirable uses…" at bounding box center [571, 289] width 1142 height 578
click at [640, 287] on div "Dedicated Financial Advisor in your pocket. Low-cost ETF Retirable uses diversi…" at bounding box center [571, 279] width 1042 height 331
click at [635, 271] on div "Dedicated Financial Advisor in your pocket. Low-cost ETF Retirable uses diversi…" at bounding box center [571, 279] width 1042 height 331
click at [74, 57] on icon at bounding box center [70, 55] width 7 height 7
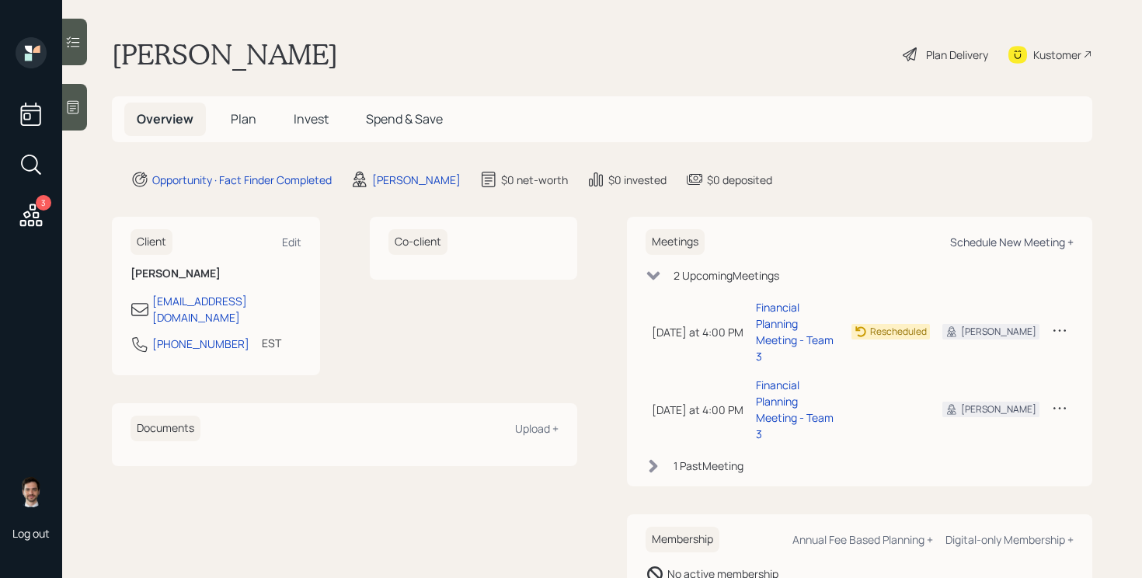
click at [1016, 235] on div "Schedule New Meeting +" at bounding box center [1011, 242] width 123 height 15
select select "ef6b64e1-8f62-4a74-b865-a7df4b35b836"
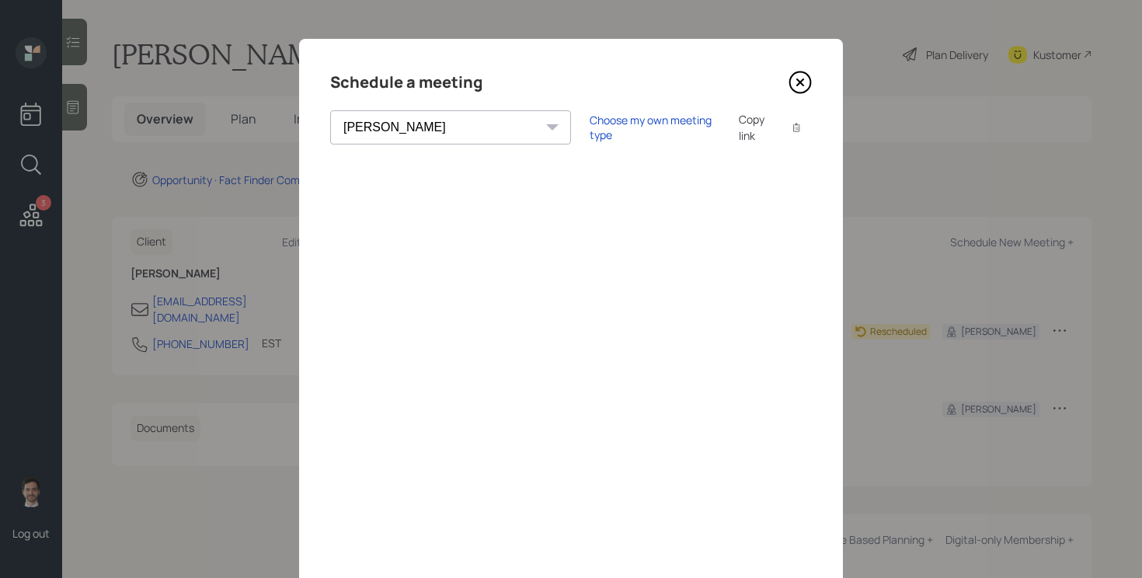
click at [806, 79] on icon at bounding box center [799, 82] width 23 height 23
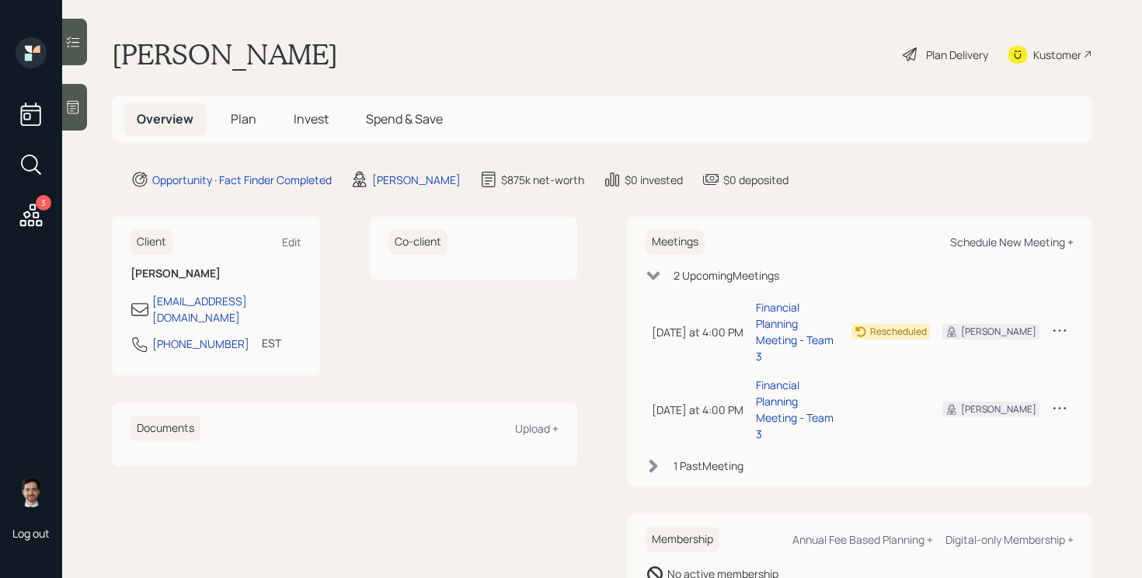
click at [979, 235] on div "Schedule New Meeting +" at bounding box center [1011, 242] width 123 height 15
select select "ef6b64e1-8f62-4a74-b865-a7df4b35b836"
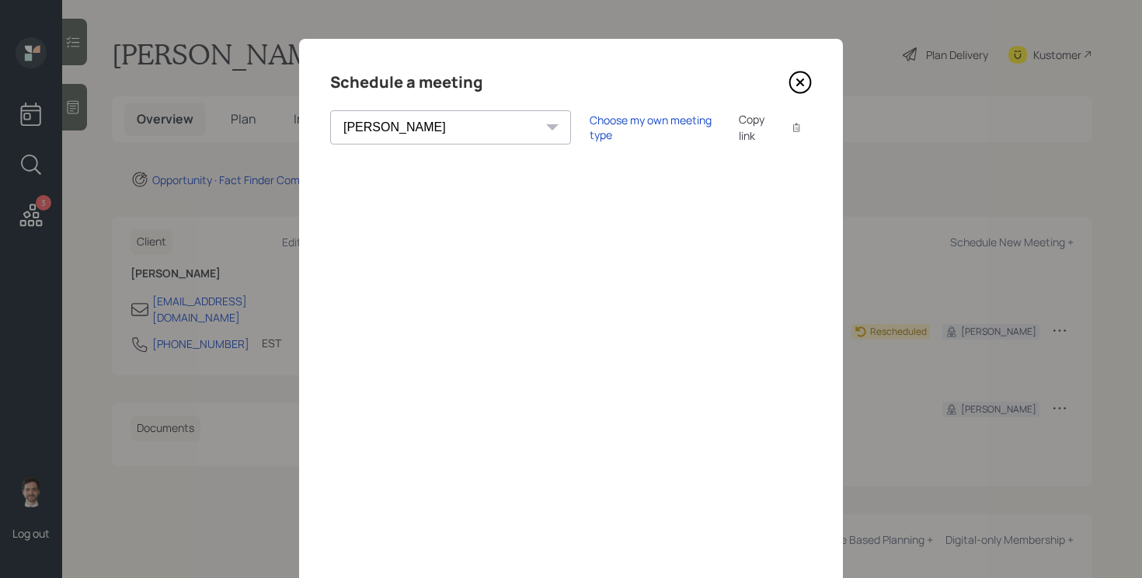
click at [805, 92] on icon at bounding box center [799, 82] width 23 height 23
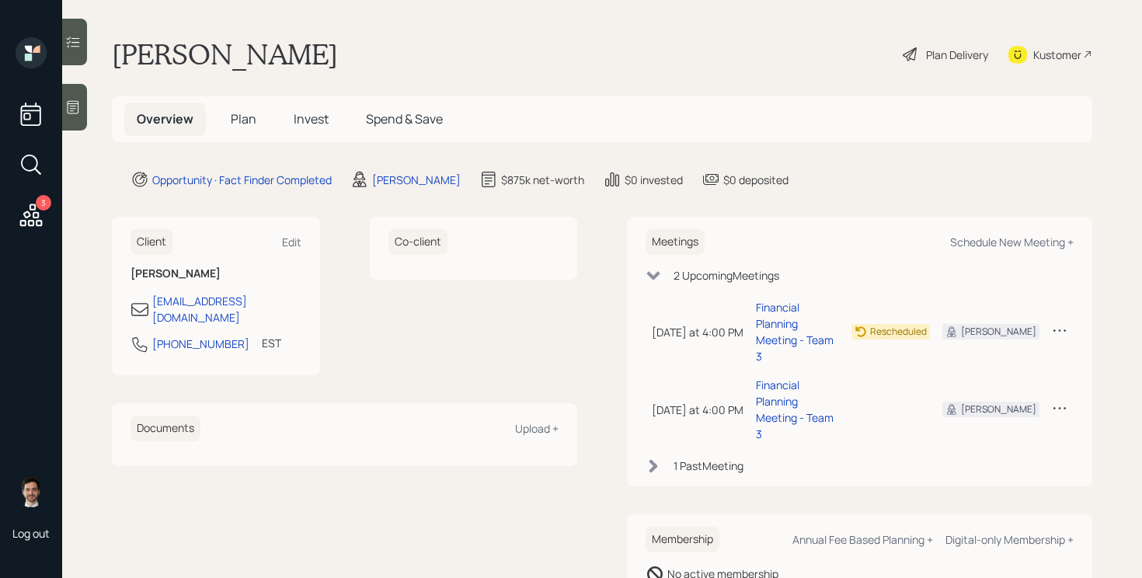
click at [250, 115] on span "Plan" at bounding box center [244, 118] width 26 height 17
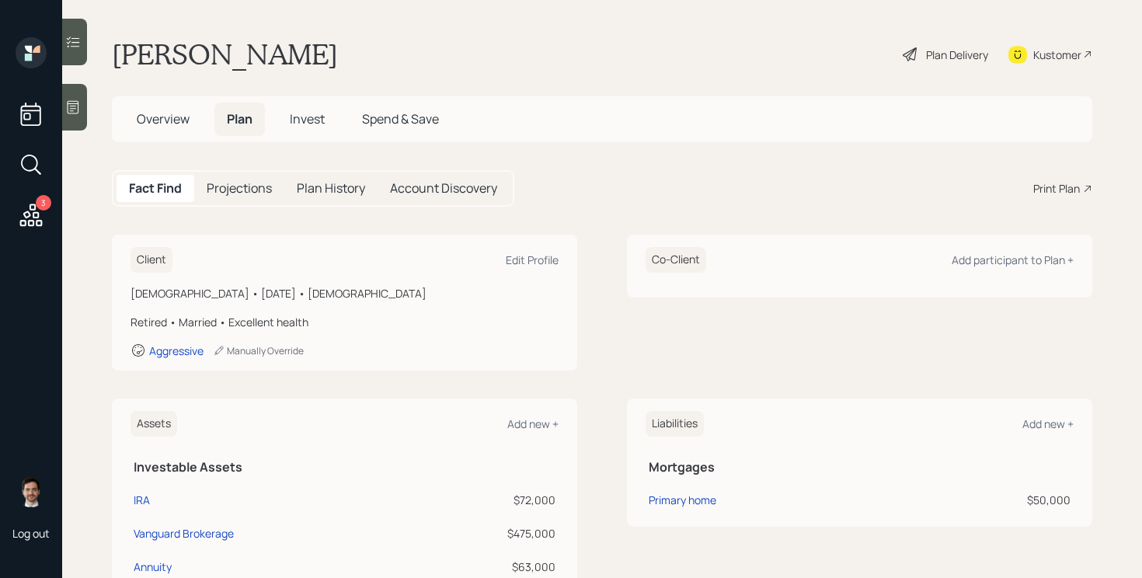
click at [1052, 196] on div "Fact Find Projections Plan History Account Discovery Print Plan" at bounding box center [602, 188] width 980 height 37
click at [1056, 189] on div "Print Plan" at bounding box center [1056, 188] width 47 height 16
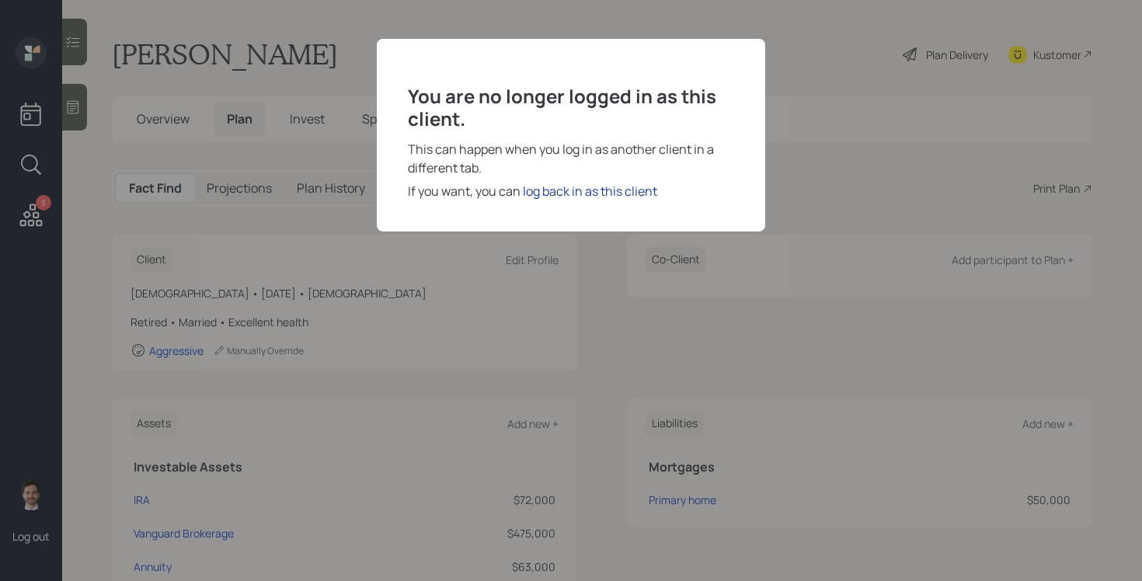
click at [592, 190] on div "log back in as this client" at bounding box center [590, 191] width 134 height 19
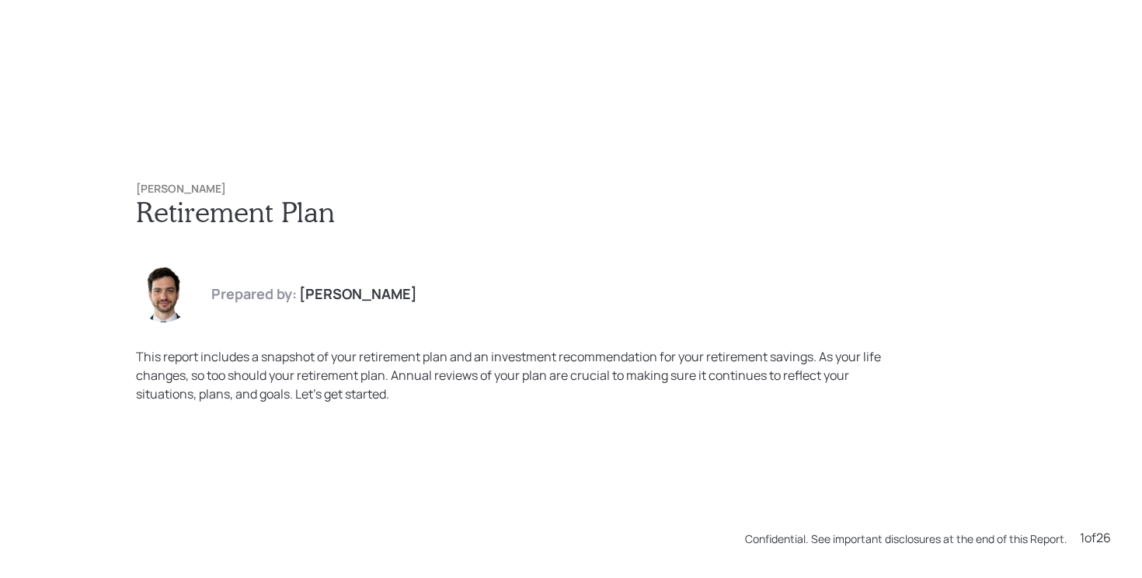
click at [596, 280] on div "Prepared by: [PERSON_NAME]" at bounding box center [571, 294] width 870 height 56
